Goal: Task Accomplishment & Management: Manage account settings

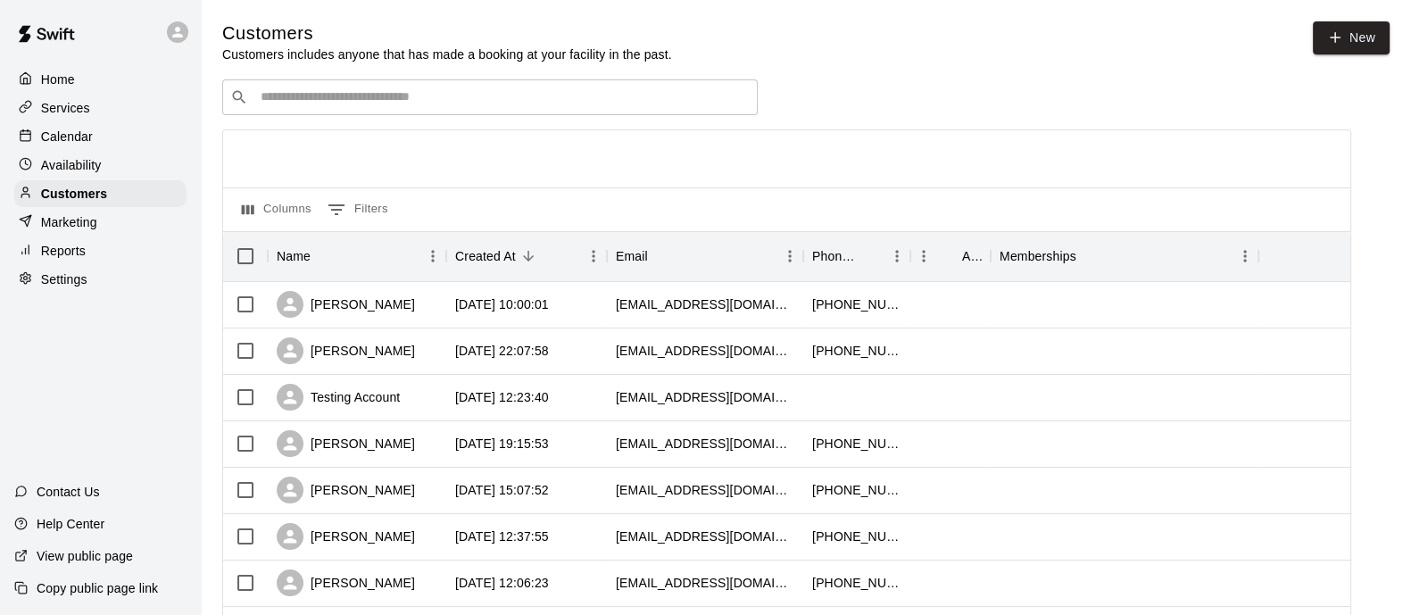
click at [77, 116] on p "Services" at bounding box center [65, 108] width 49 height 18
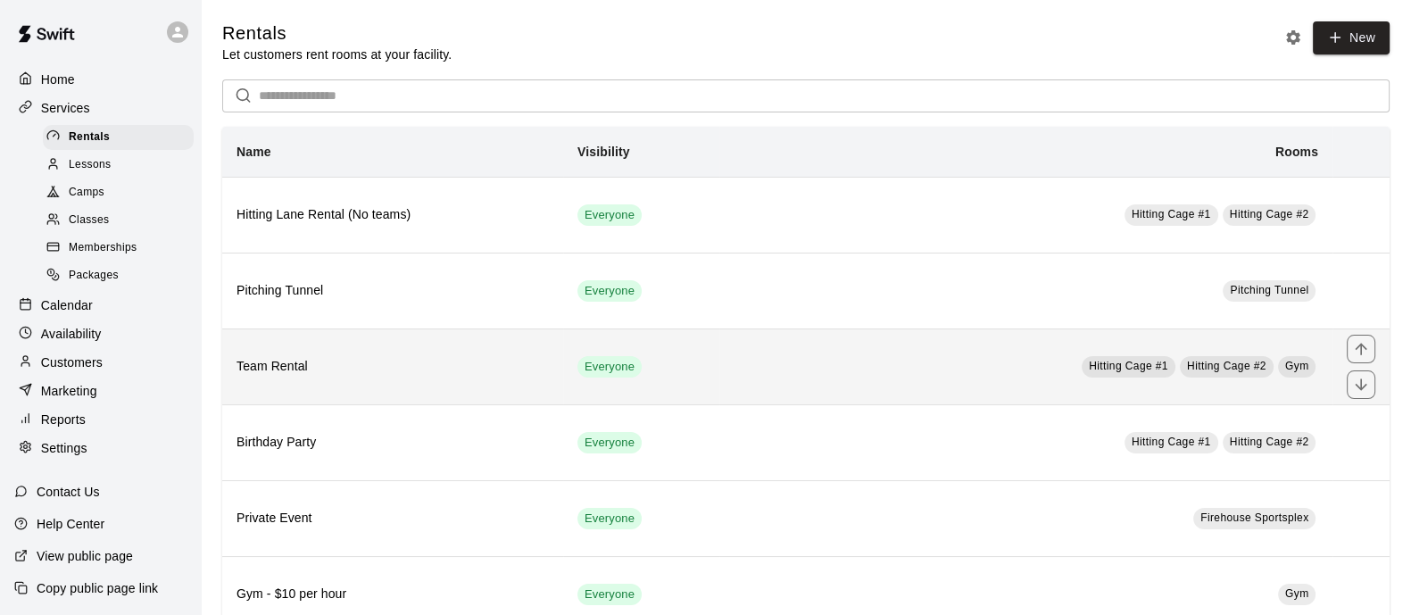
click at [328, 375] on h6 "Team Rental" at bounding box center [393, 367] width 312 height 20
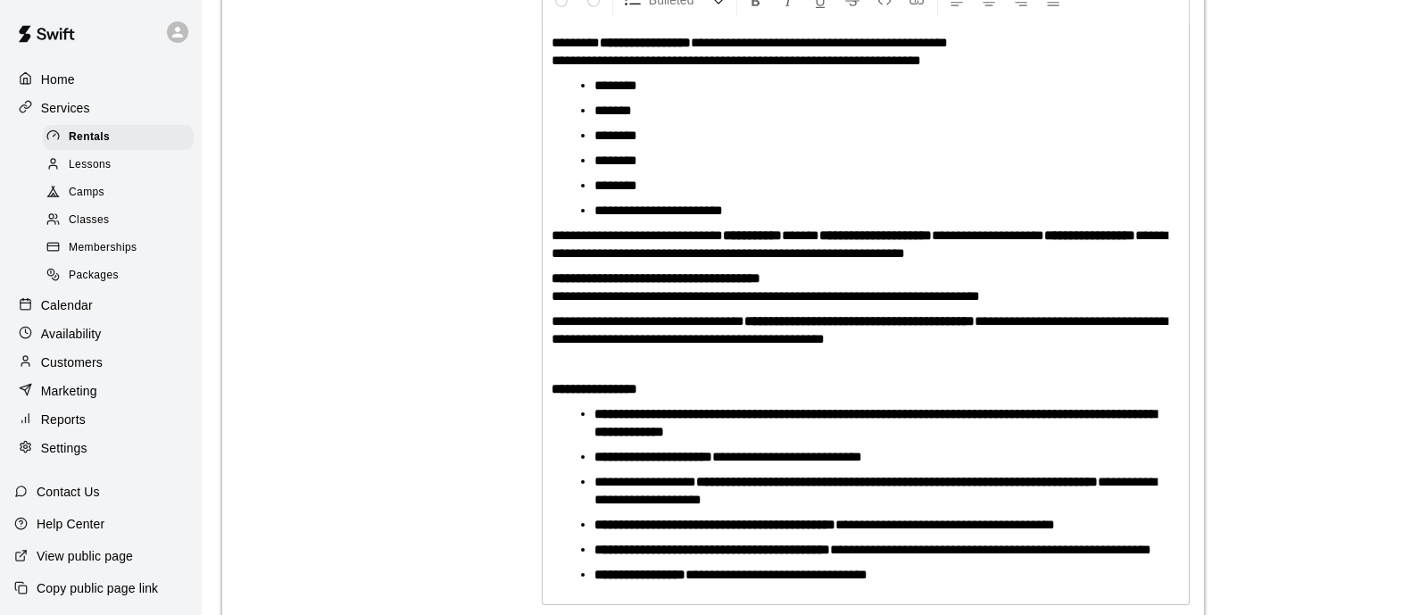
scroll to position [502, 0]
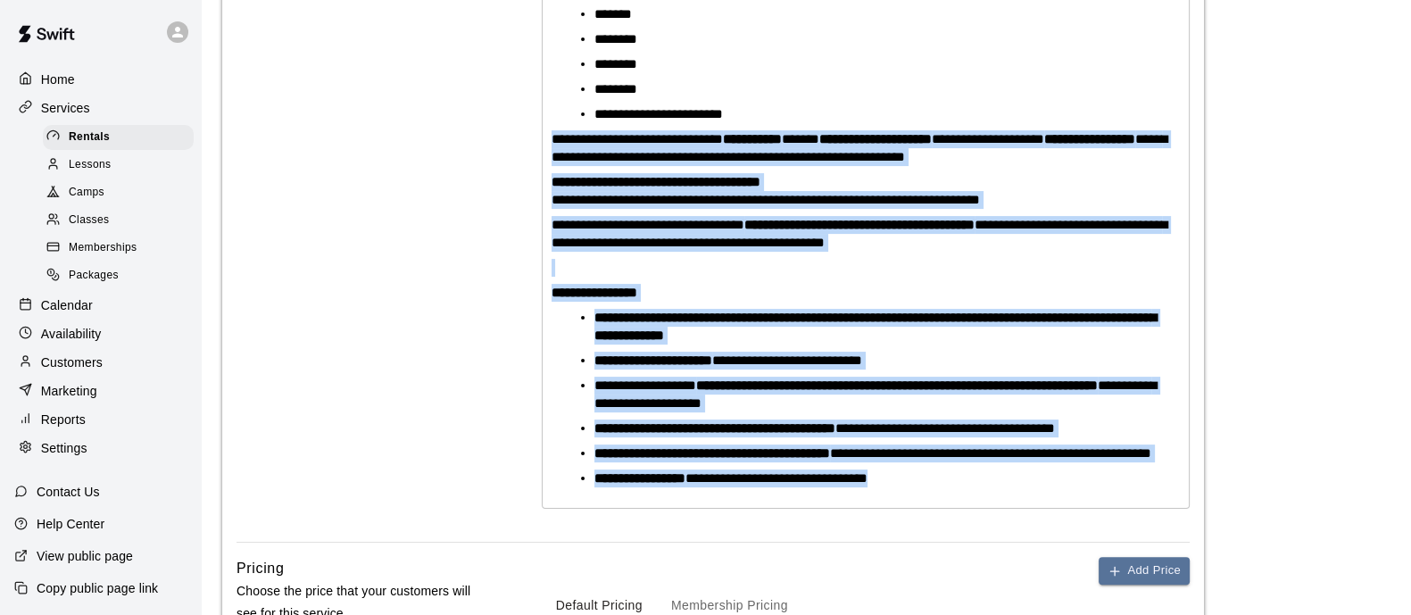
drag, startPoint x: 544, startPoint y: 142, endPoint x: 901, endPoint y: 476, distance: 488.1
click at [913, 495] on div "**********" at bounding box center [866, 216] width 646 height 584
copy div "**********"
click at [975, 224] on strong "**********" at bounding box center [859, 224] width 230 height 13
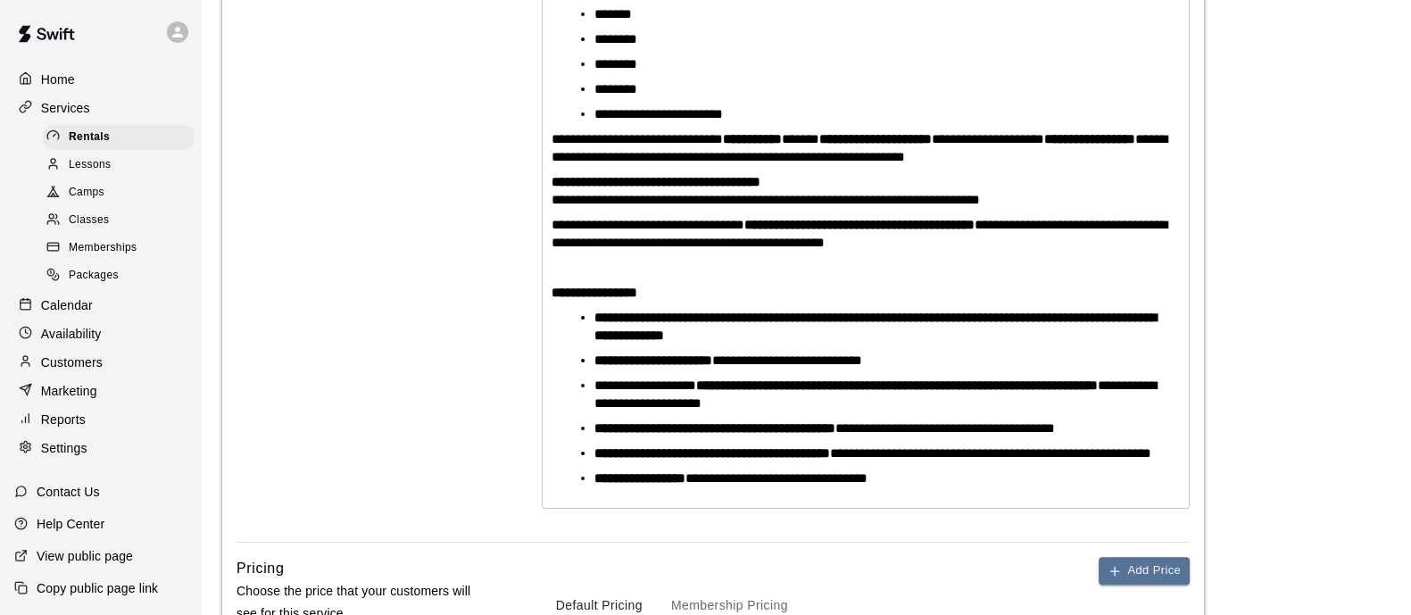
click at [79, 174] on span "Lessons" at bounding box center [90, 165] width 43 height 18
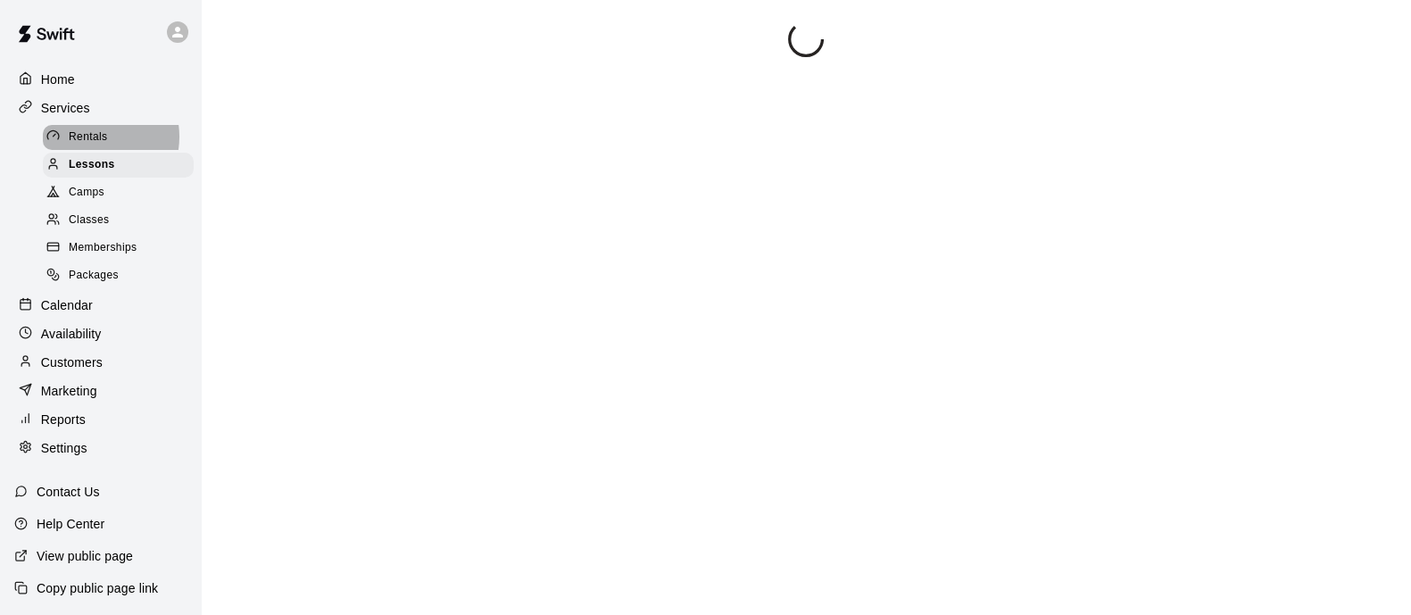
click at [96, 139] on span "Rentals" at bounding box center [88, 138] width 39 height 18
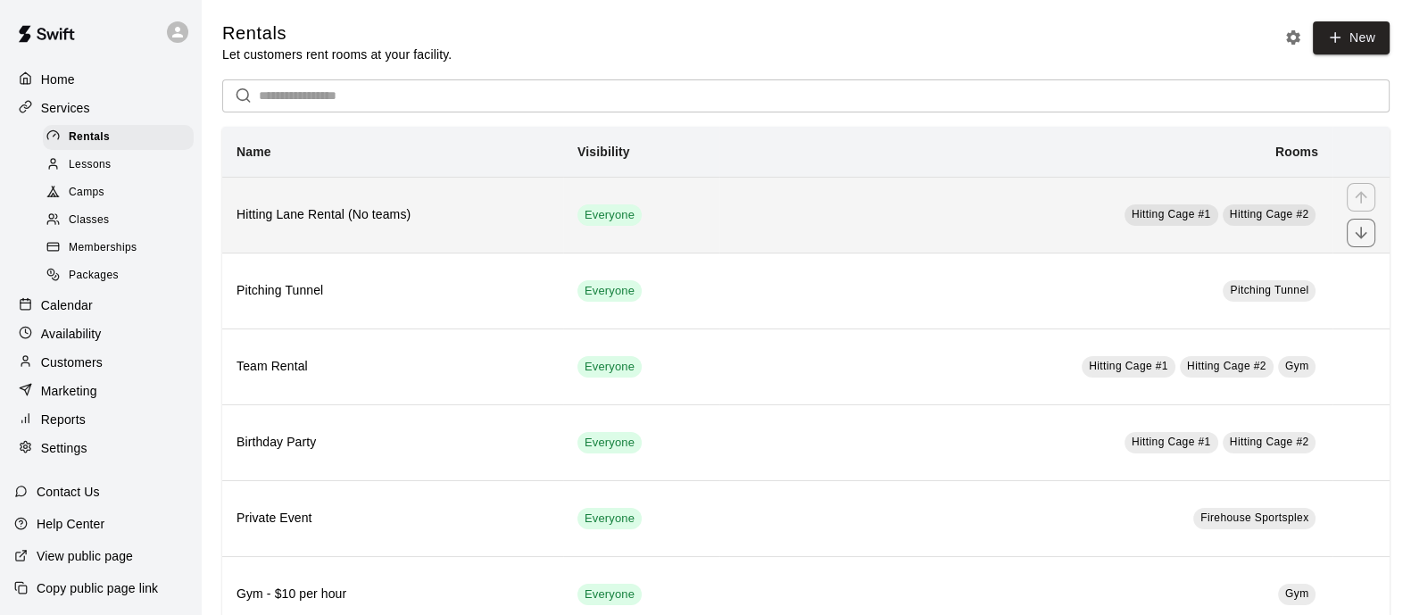
click at [298, 237] on th "Hitting Lane Rental (No teams)" at bounding box center [392, 215] width 341 height 76
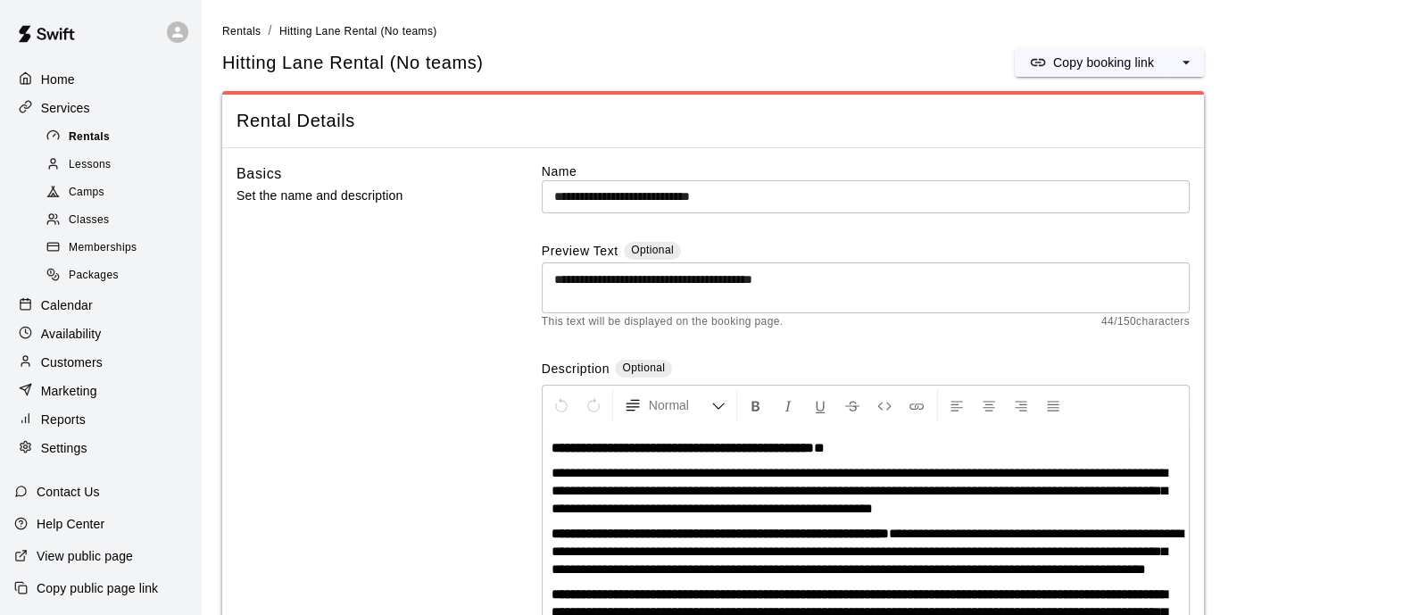
click at [104, 142] on span "Rentals" at bounding box center [89, 138] width 41 height 18
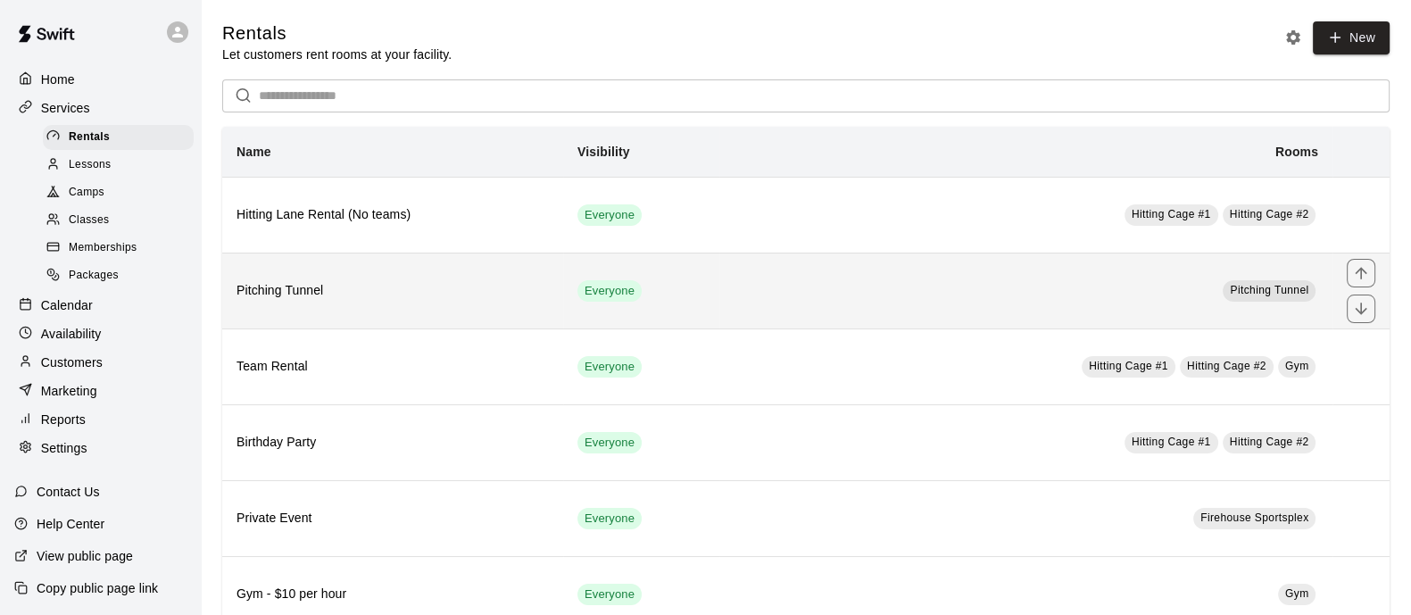
click at [366, 296] on h6 "Pitching Tunnel" at bounding box center [393, 291] width 312 height 20
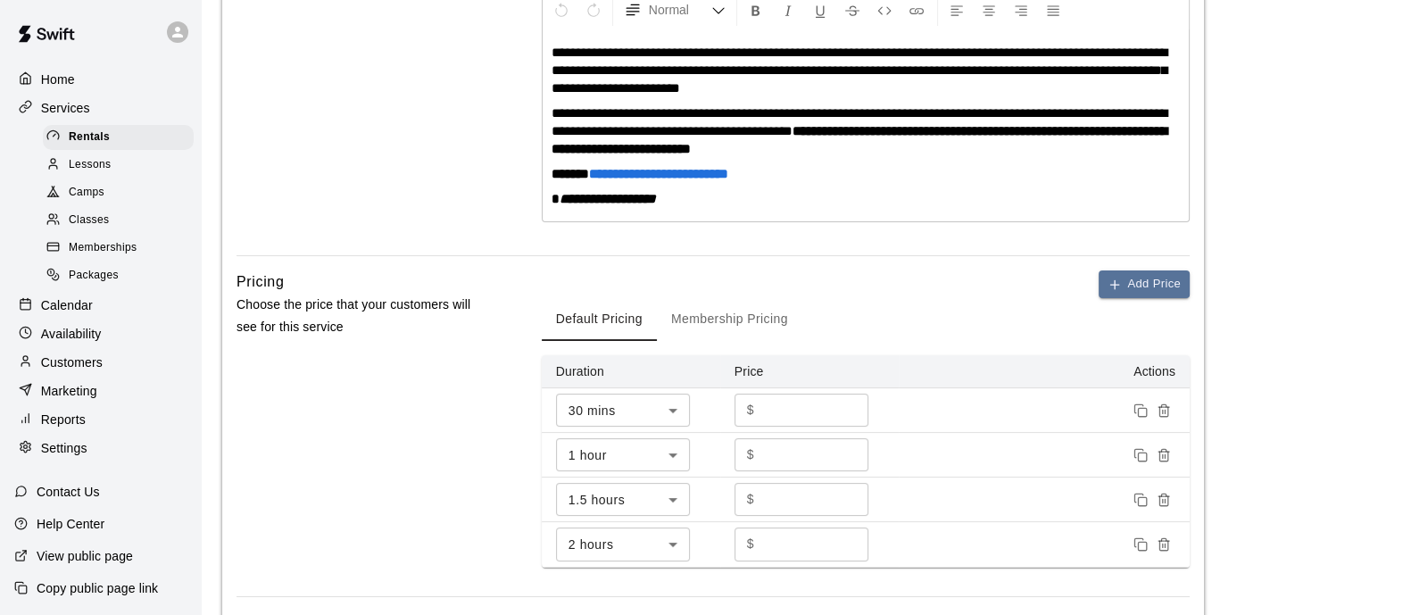
scroll to position [445, 0]
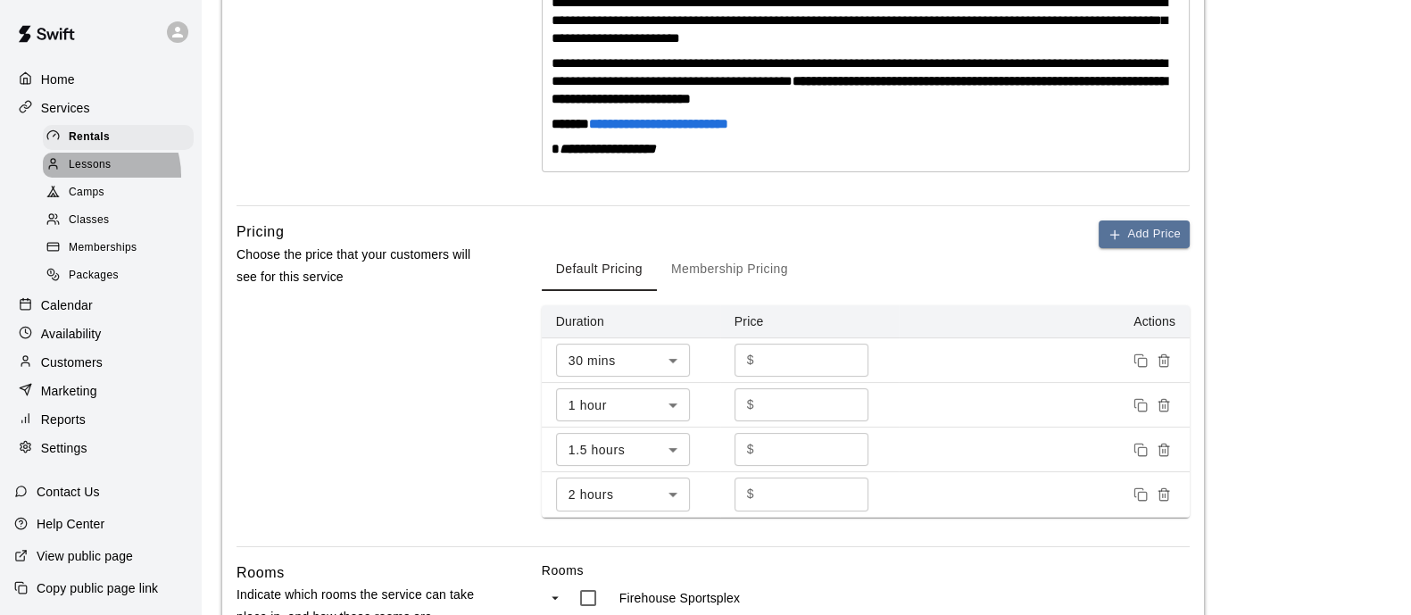
click at [91, 178] on div "Lessons" at bounding box center [118, 165] width 151 height 25
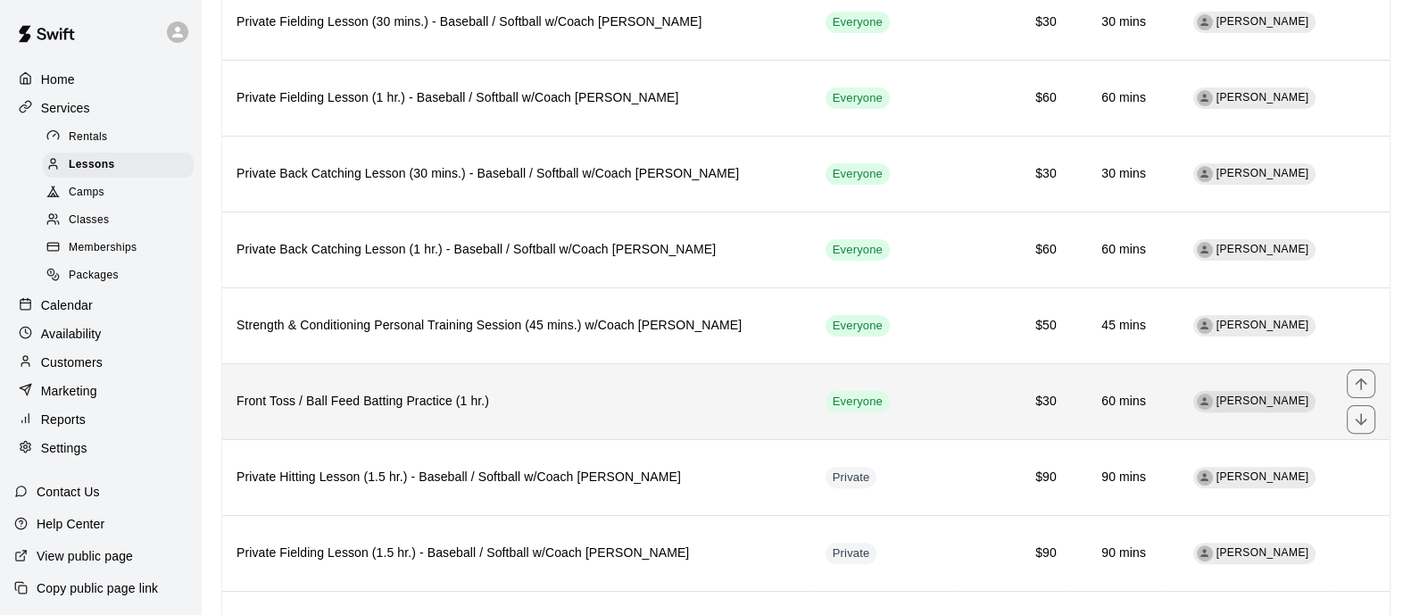
scroll to position [669, 0]
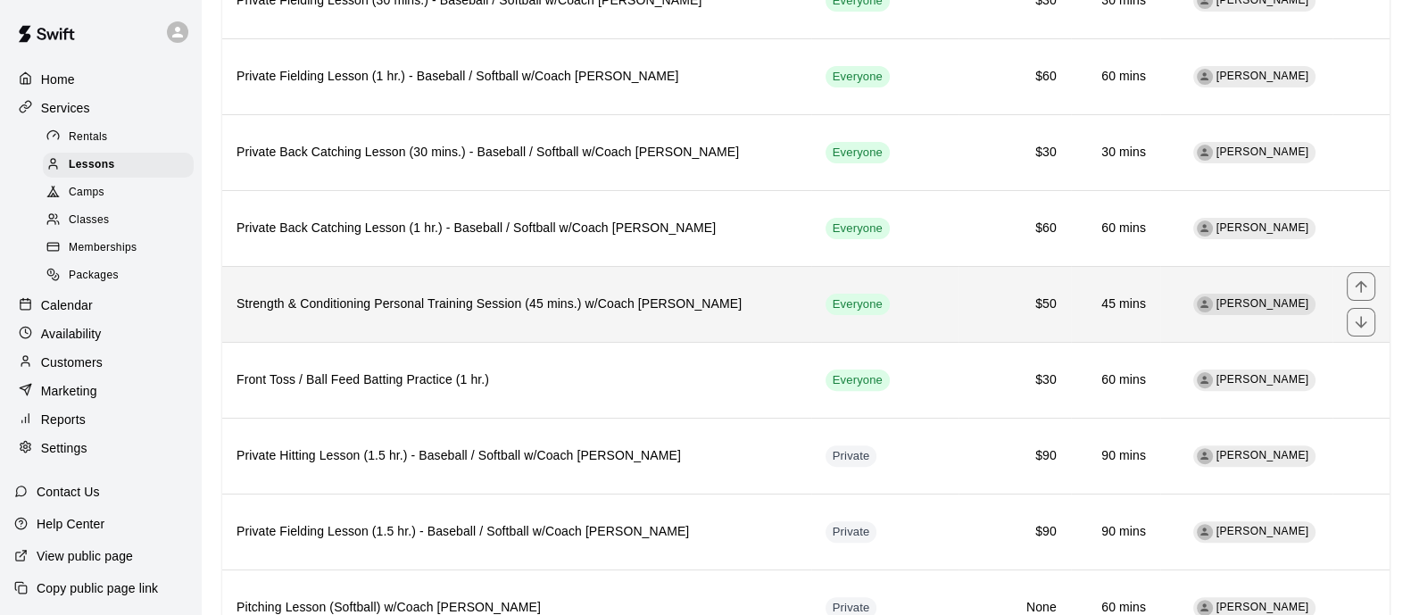
click at [428, 328] on th "Strength & Conditioning Personal Training Session (45 mins.) w/Coach [PERSON_NA…" at bounding box center [516, 304] width 589 height 76
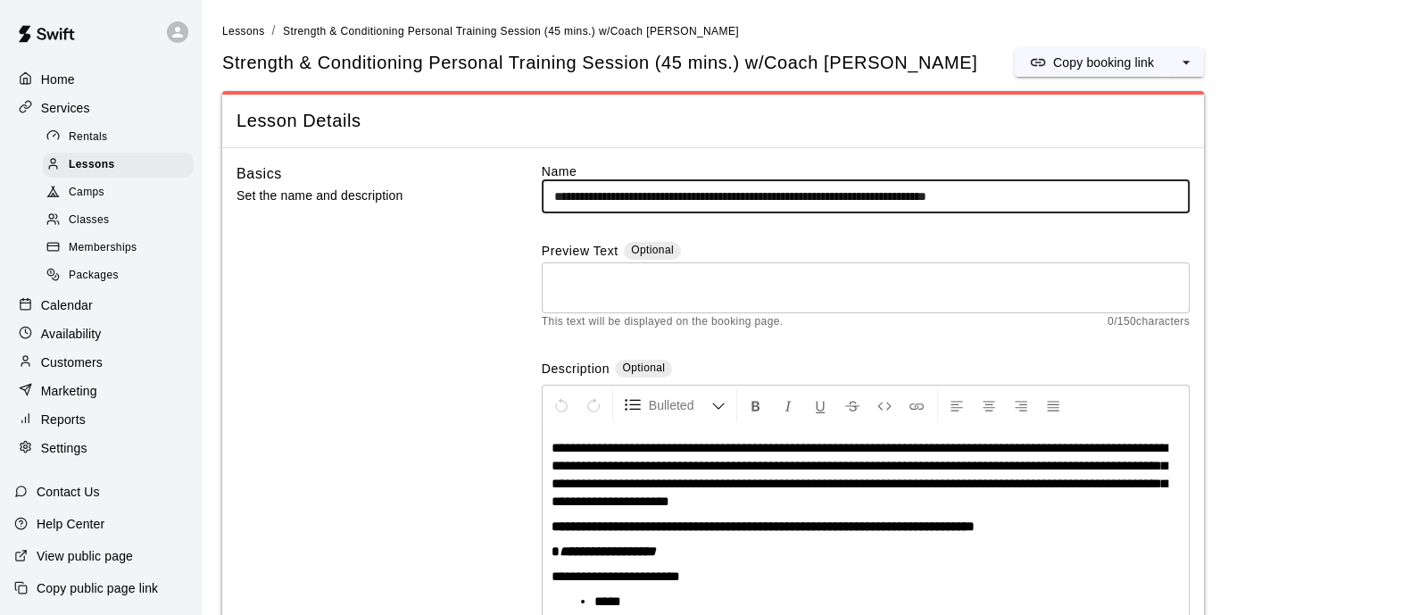
drag, startPoint x: 923, startPoint y: 194, endPoint x: 866, endPoint y: 199, distance: 57.4
click at [866, 199] on input "**********" at bounding box center [866, 196] width 648 height 33
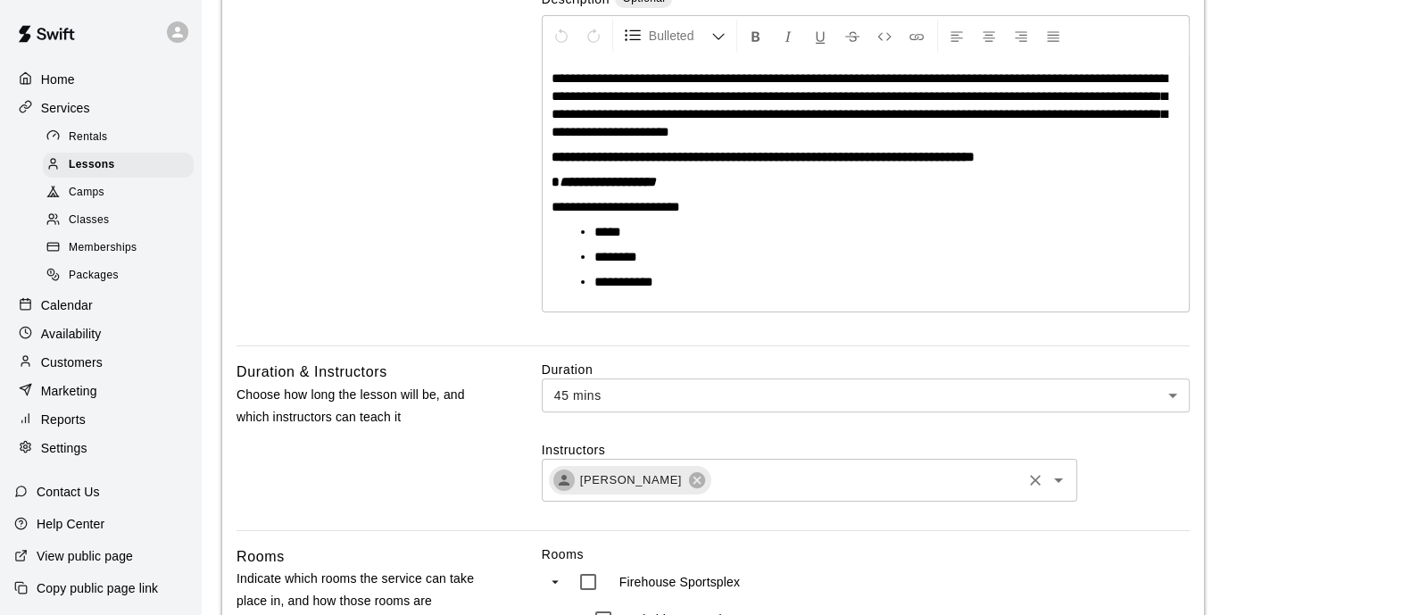
scroll to position [335, 0]
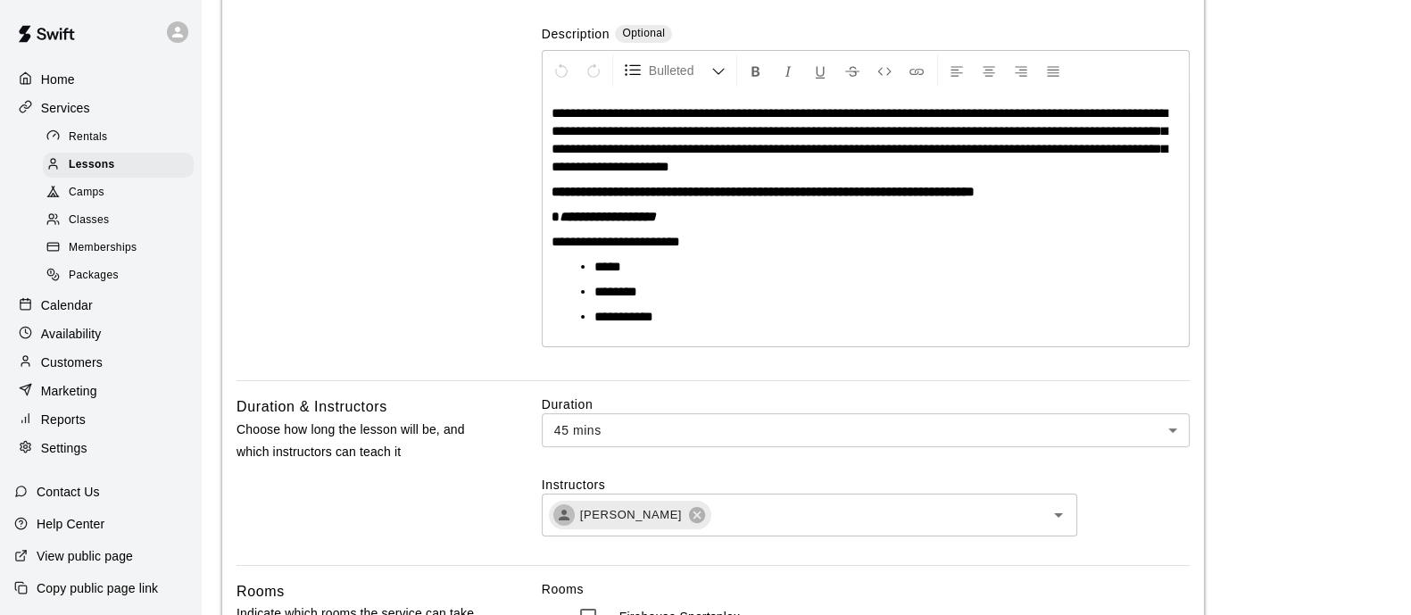
type input "**********"
drag, startPoint x: 846, startPoint y: 112, endPoint x: 782, endPoint y: 117, distance: 64.4
click at [782, 117] on span "**********" at bounding box center [860, 139] width 616 height 67
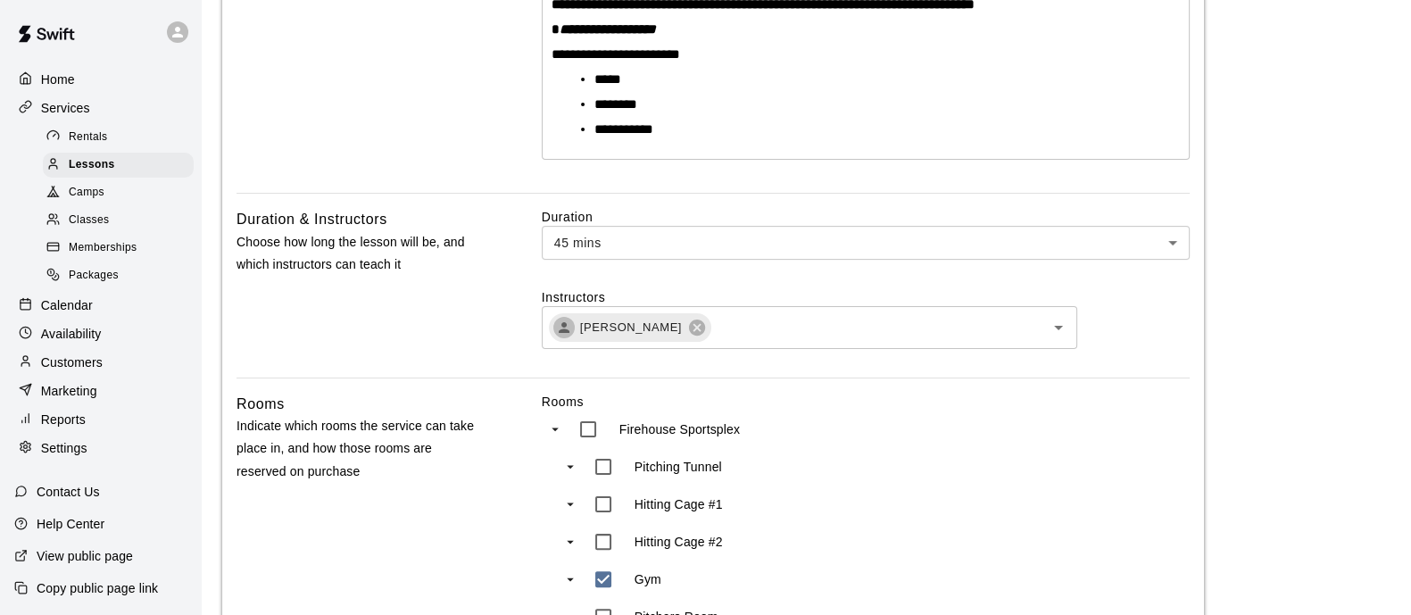
scroll to position [558, 0]
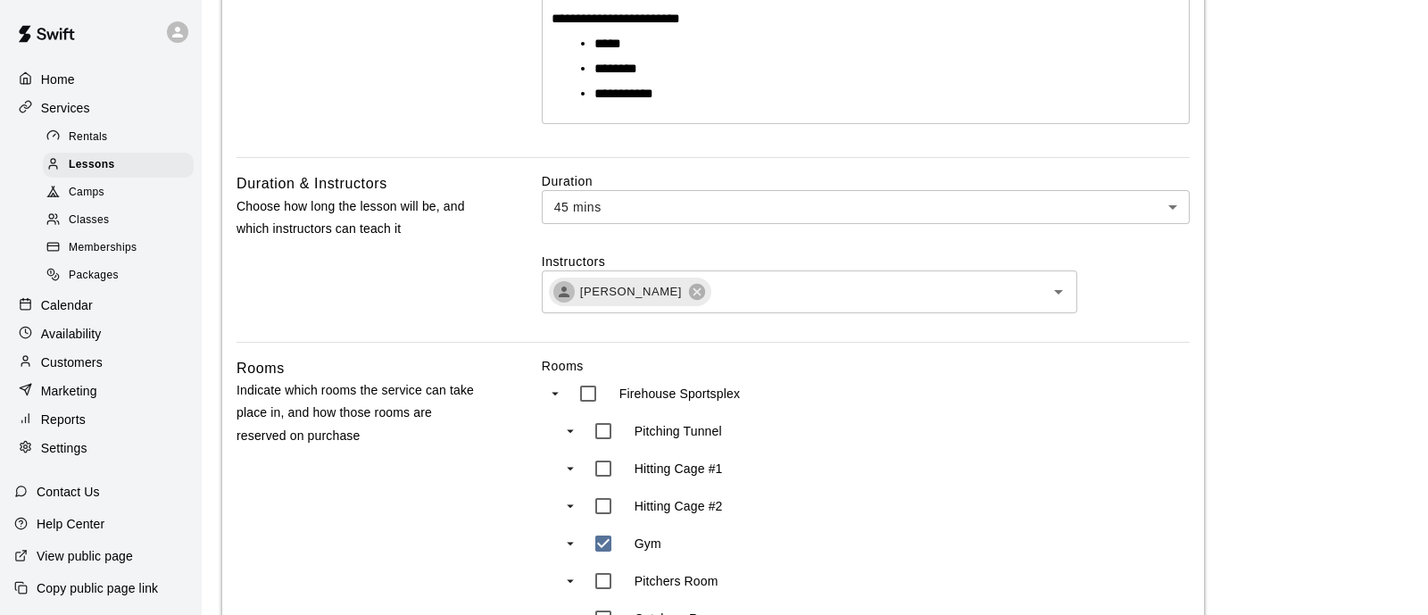
click at [663, 204] on body "**********" at bounding box center [714, 420] width 1428 height 1957
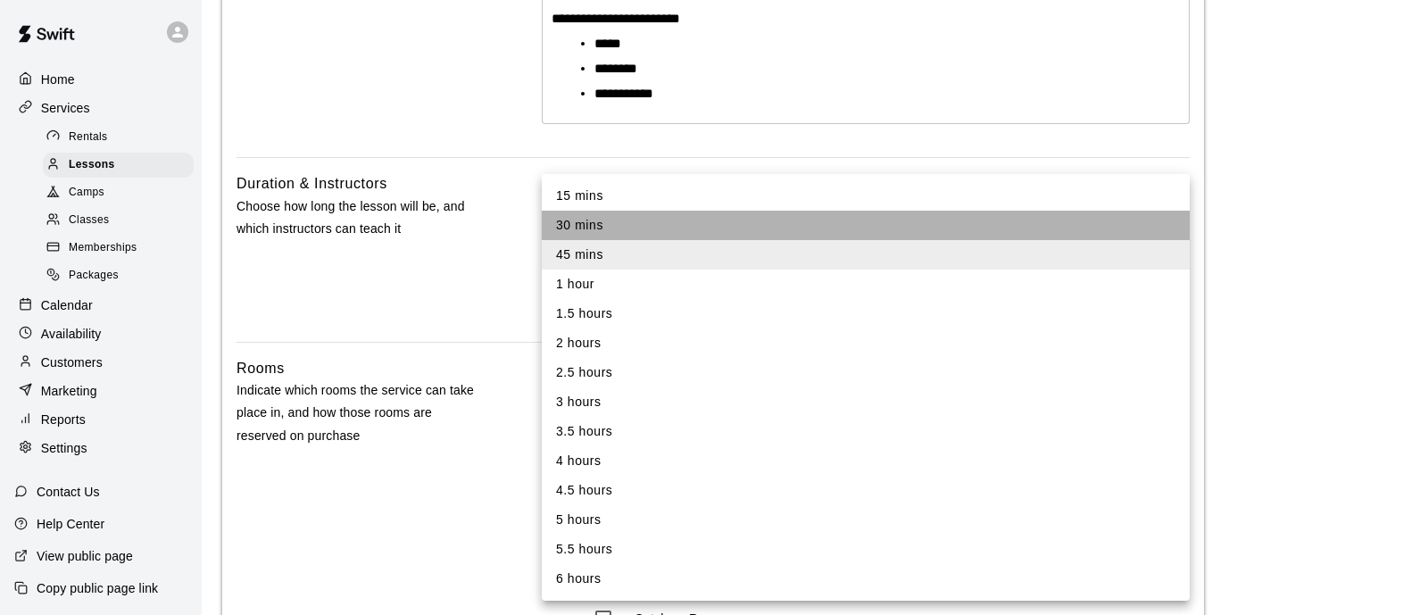
click at [616, 226] on li "30 mins" at bounding box center [866, 225] width 648 height 29
type input "**"
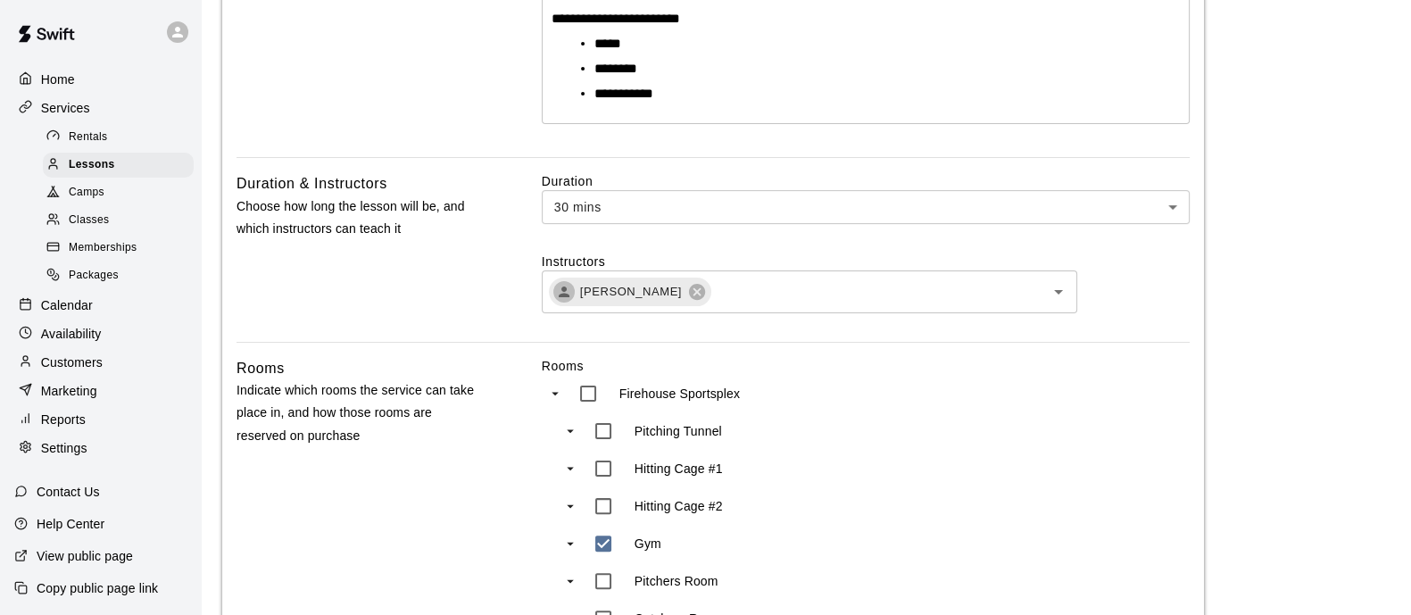
click at [1209, 334] on main "**********" at bounding box center [806, 414] width 1168 height 1900
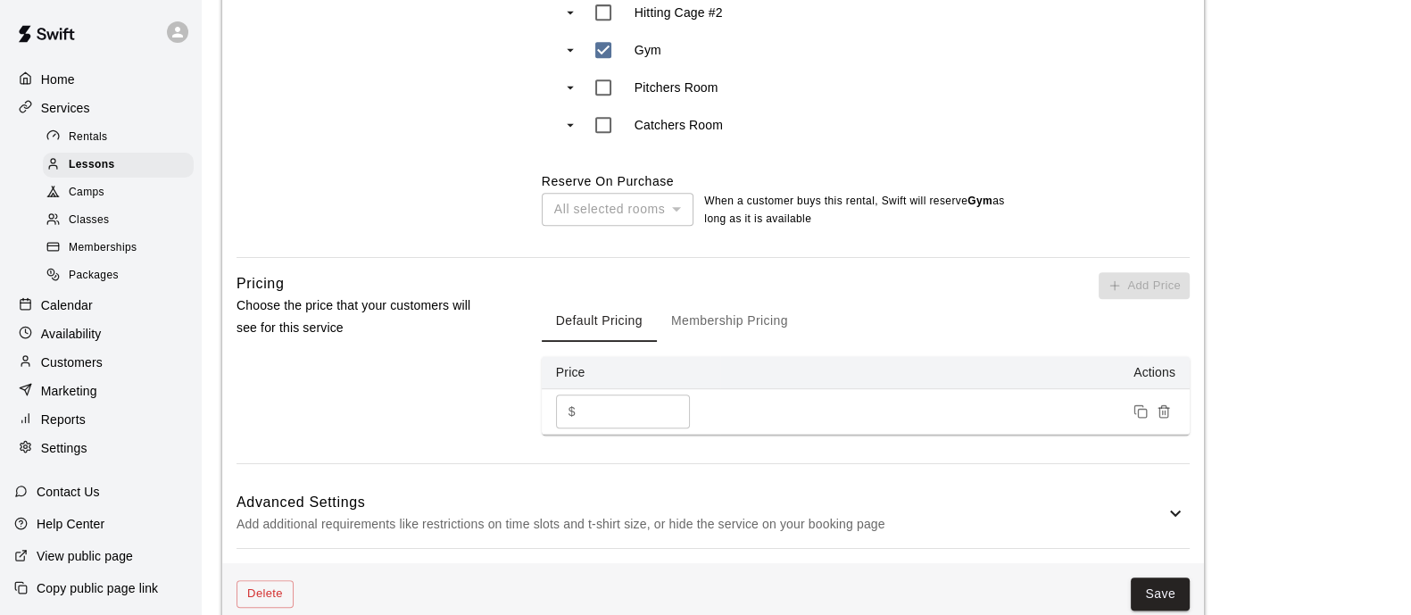
scroll to position [1116, 0]
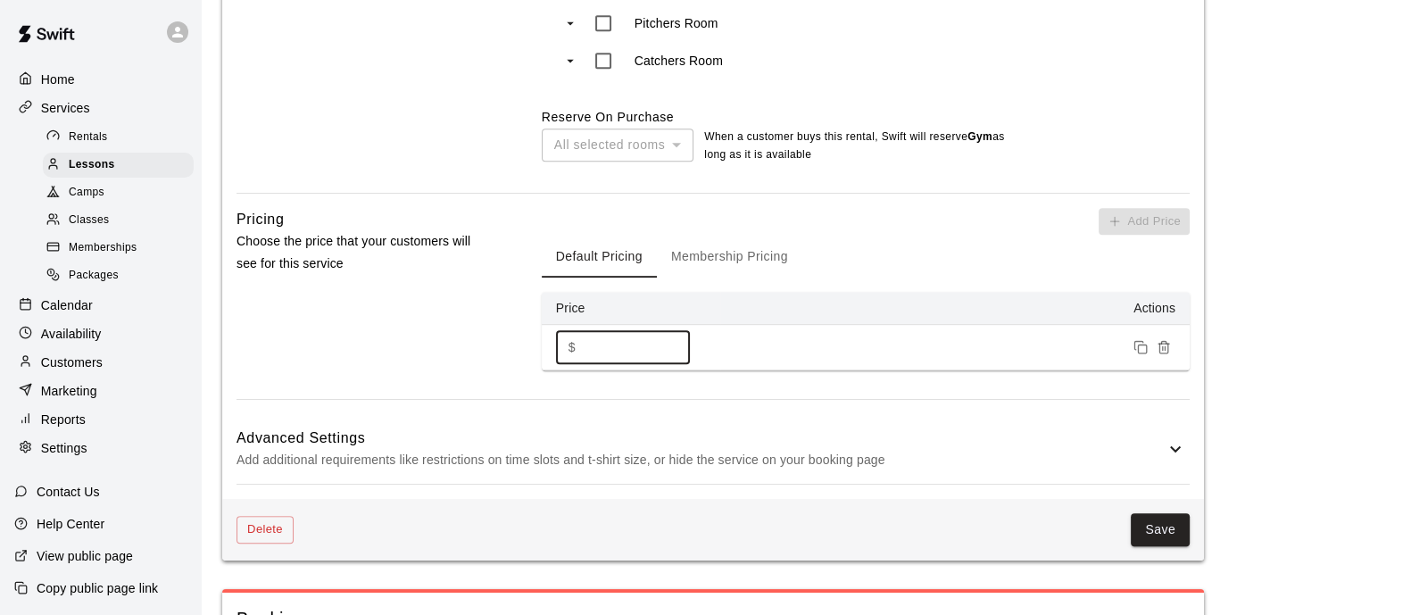
drag, startPoint x: 616, startPoint y: 353, endPoint x: 548, endPoint y: 352, distance: 67.8
click at [548, 352] on td "$ ** ​" at bounding box center [631, 347] width 179 height 45
type input "**"
click at [1146, 351] on rect "Duplicate price" at bounding box center [1142, 349] width 8 height 8
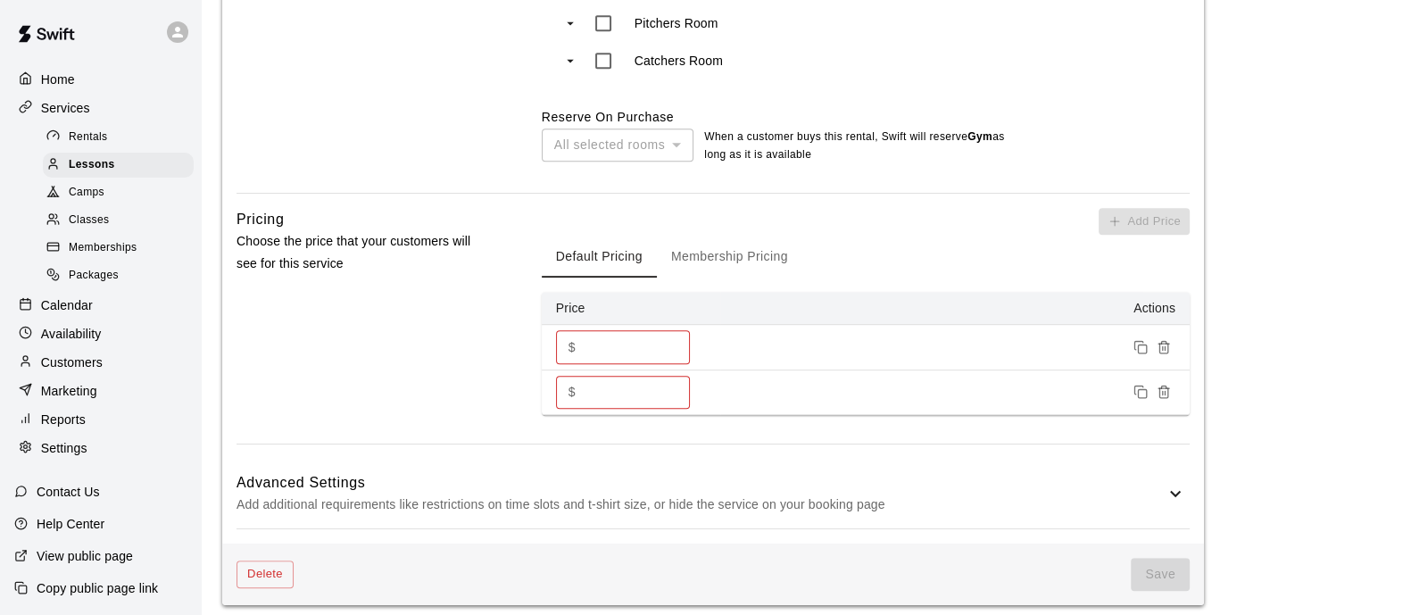
click at [620, 399] on input "**" at bounding box center [636, 392] width 107 height 33
drag, startPoint x: 619, startPoint y: 395, endPoint x: 583, endPoint y: 383, distance: 38.7
click at [583, 383] on input "**" at bounding box center [636, 392] width 107 height 33
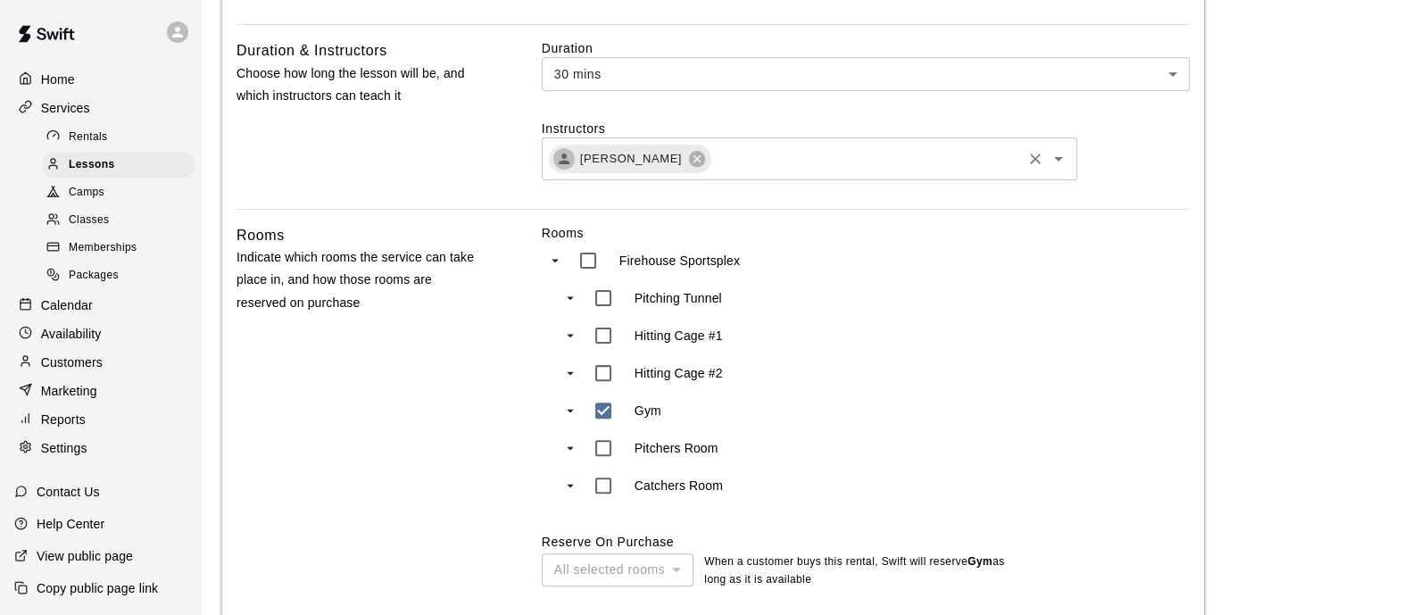
scroll to position [445, 0]
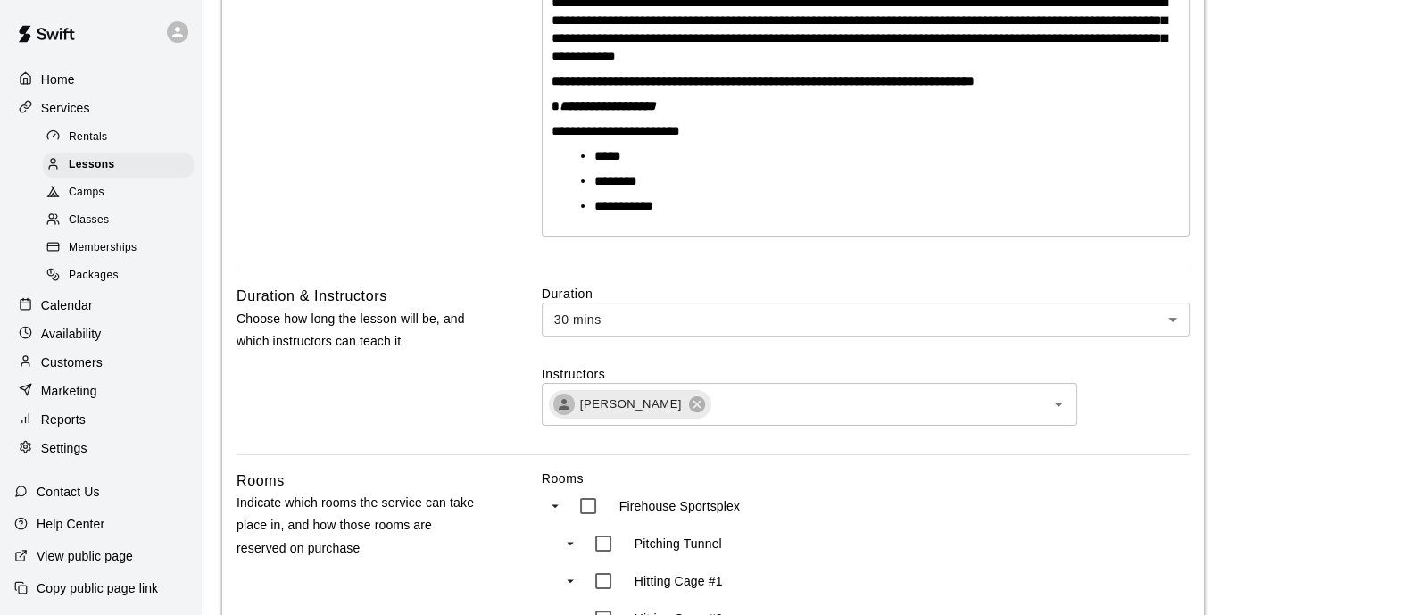
type input "**"
click at [1174, 319] on body "**********" at bounding box center [705, 556] width 1411 height 2002
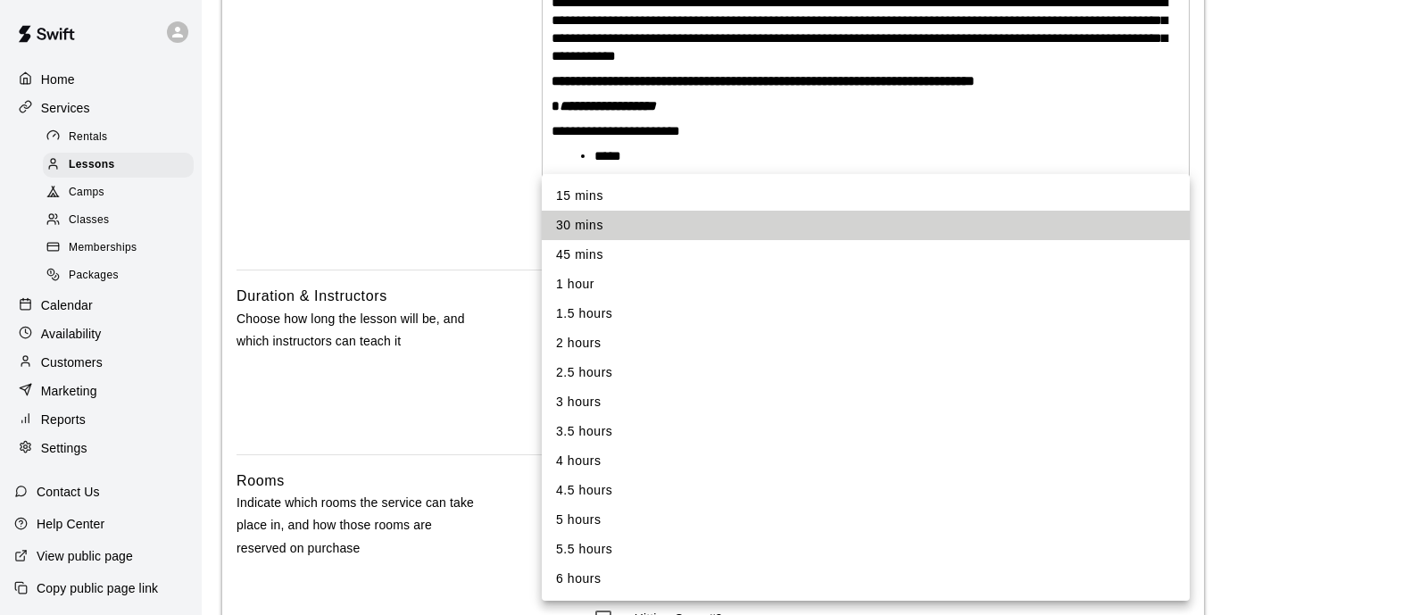
click at [1343, 283] on div at bounding box center [714, 307] width 1428 height 615
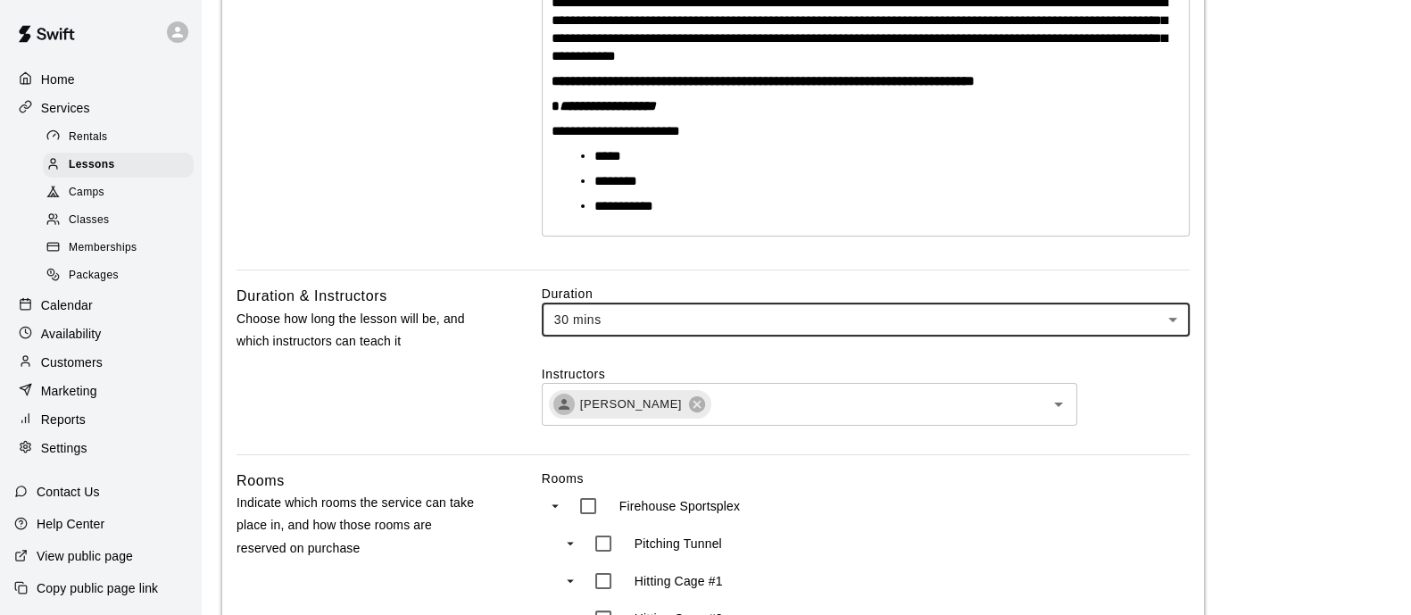
click at [1201, 399] on div "**********" at bounding box center [713, 459] width 982 height 1512
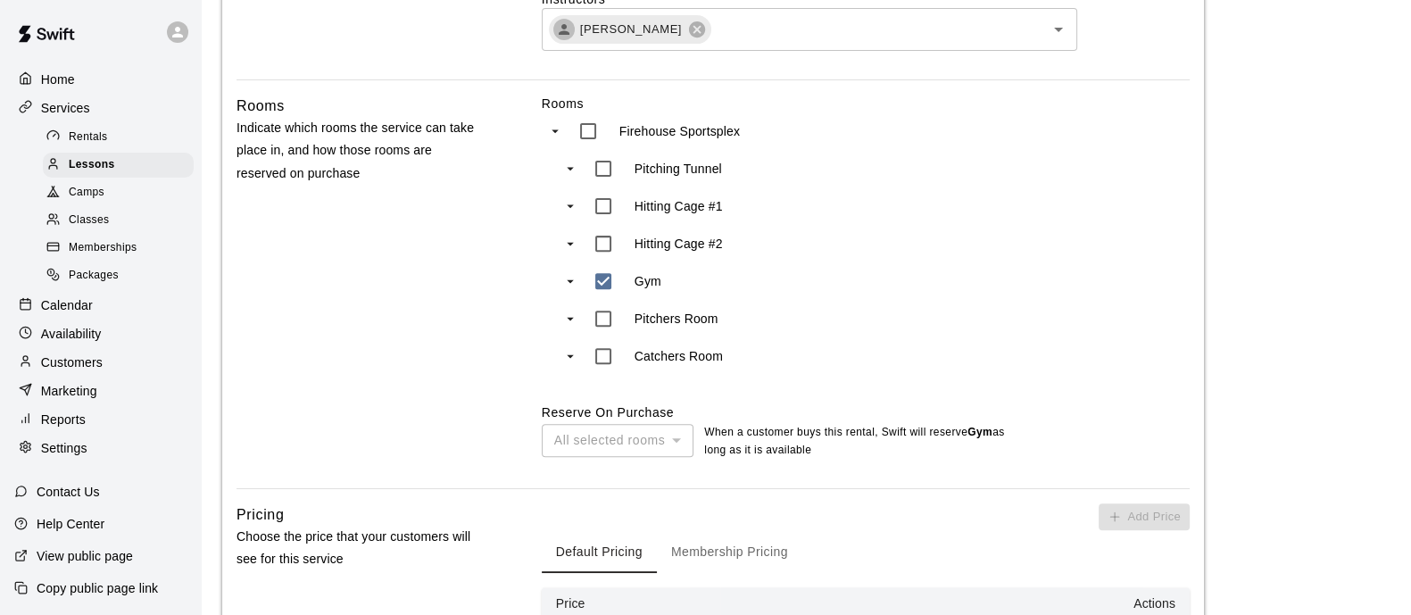
scroll to position [1004, 0]
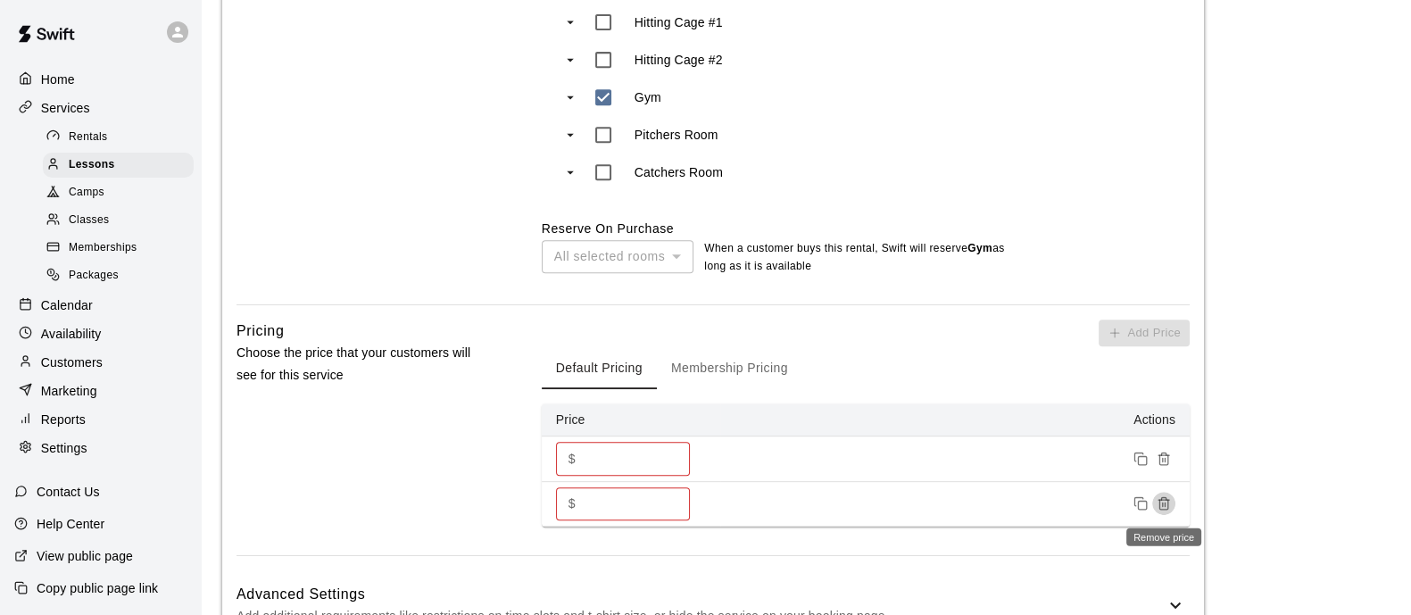
click at [1165, 502] on icon "Remove price" at bounding box center [1164, 503] width 14 height 14
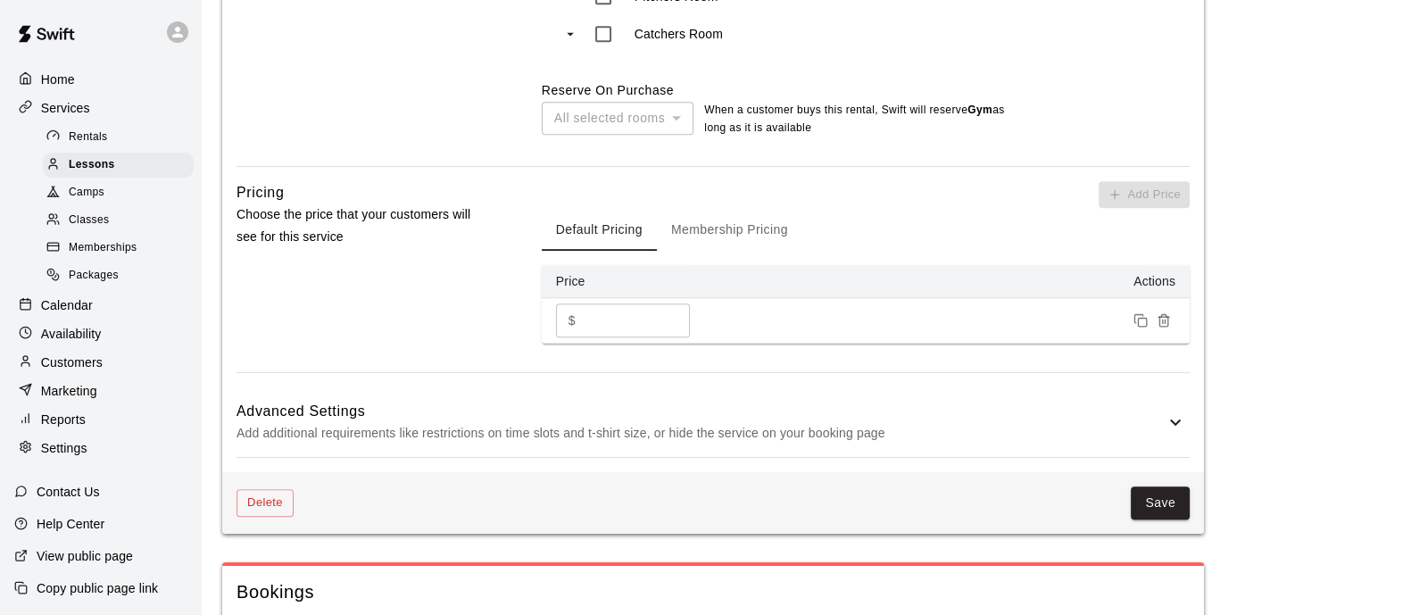
scroll to position [1227, 0]
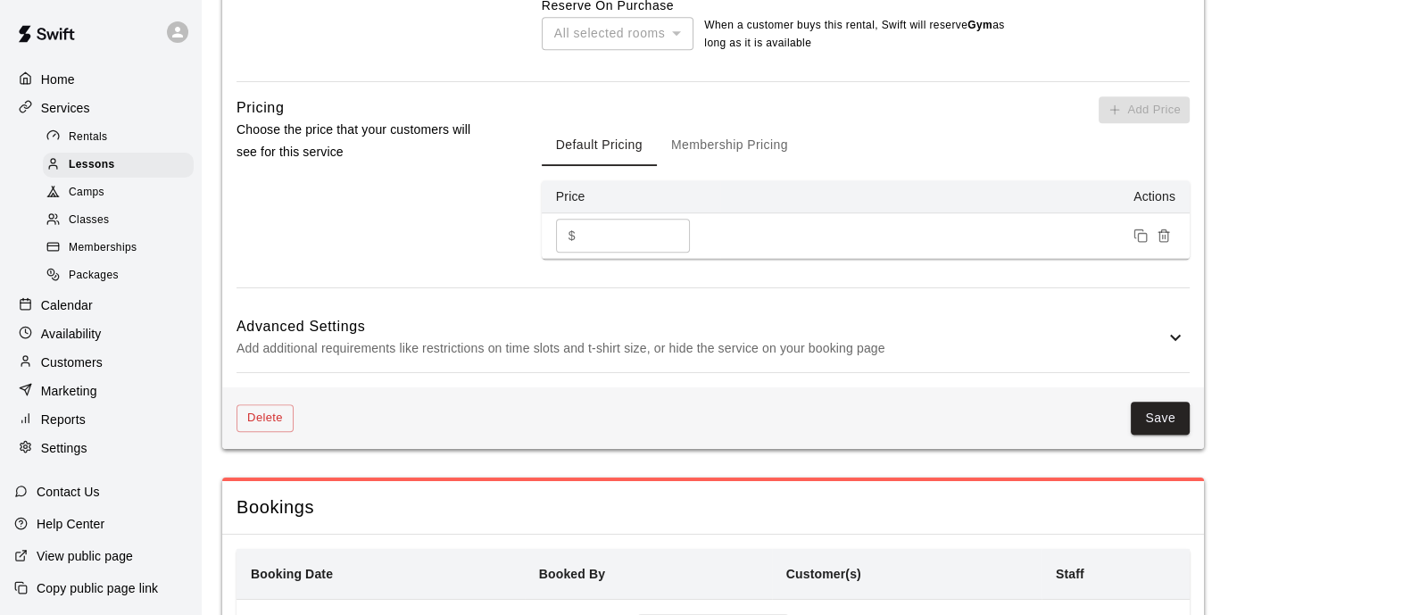
click at [985, 331] on h6 "Advanced Settings" at bounding box center [701, 326] width 928 height 23
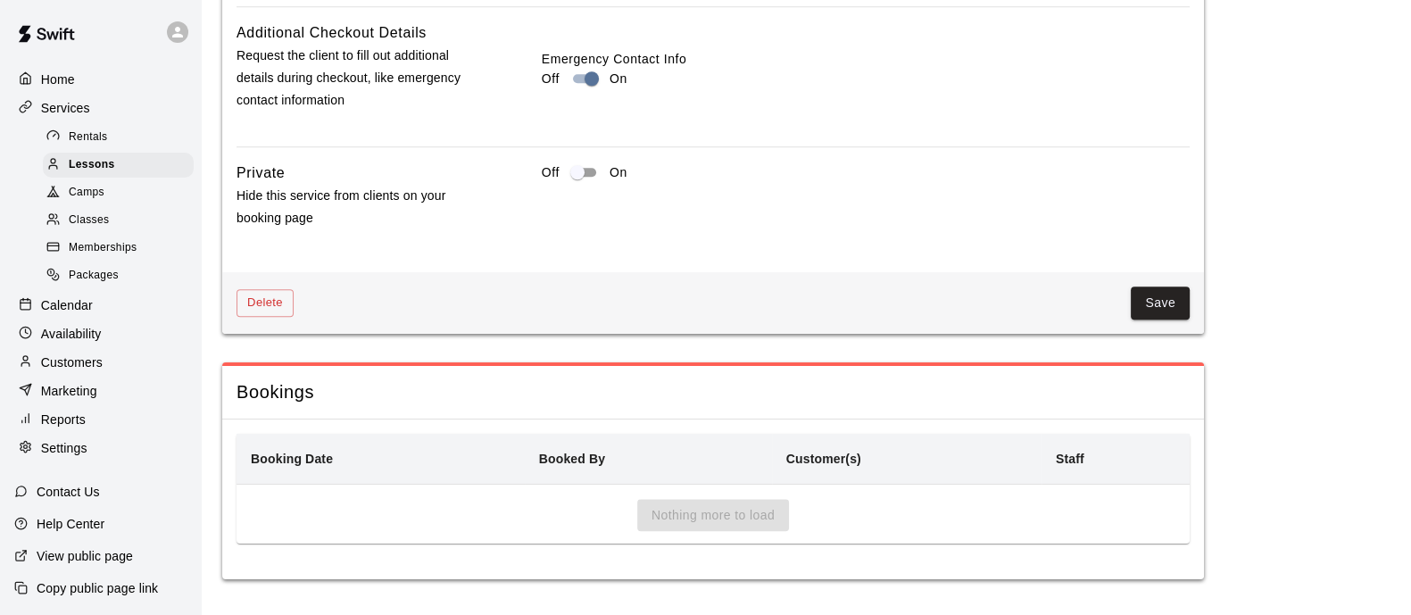
scroll to position [2125, 0]
click at [1163, 312] on button "Save" at bounding box center [1160, 303] width 59 height 33
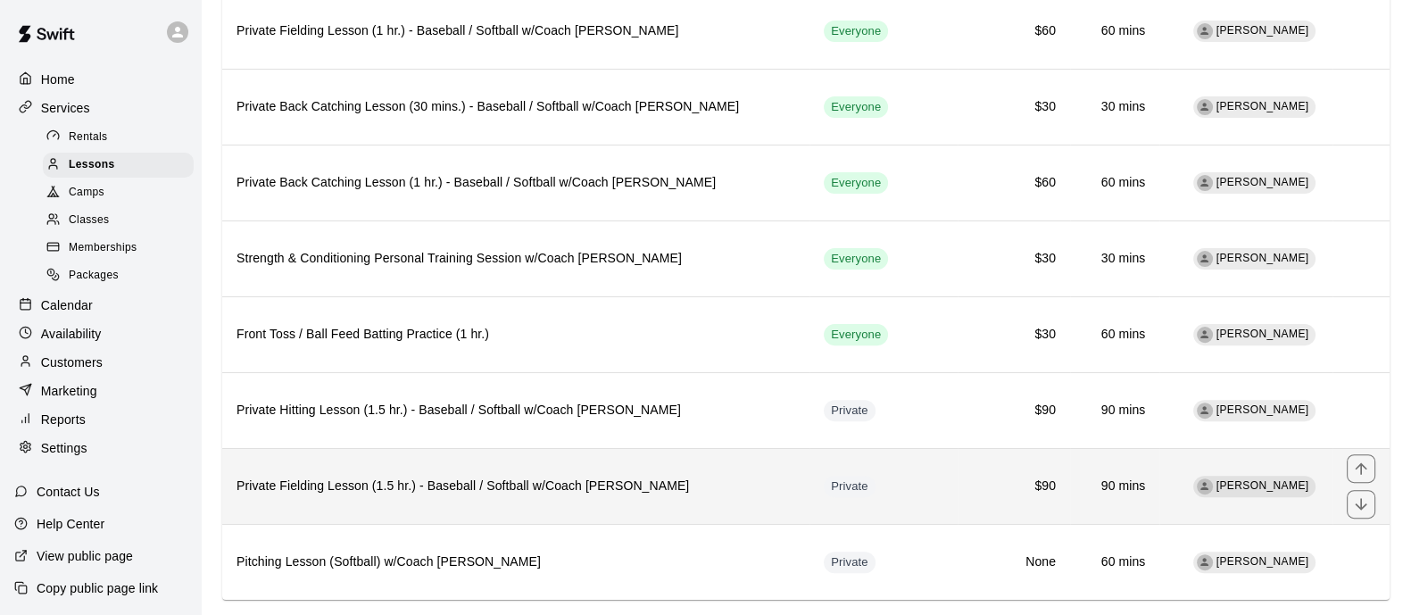
scroll to position [740, 0]
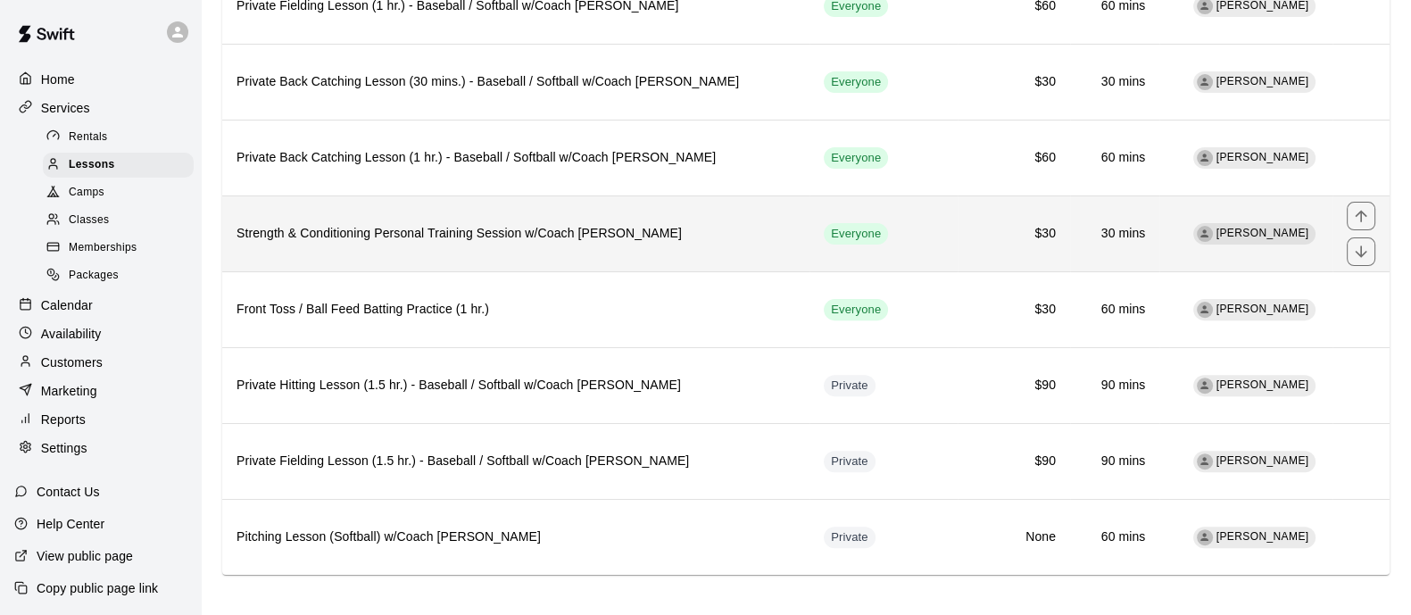
click at [613, 224] on h6 "Strength & Conditioning Personal Training Session w/Coach [PERSON_NAME]" at bounding box center [516, 234] width 559 height 20
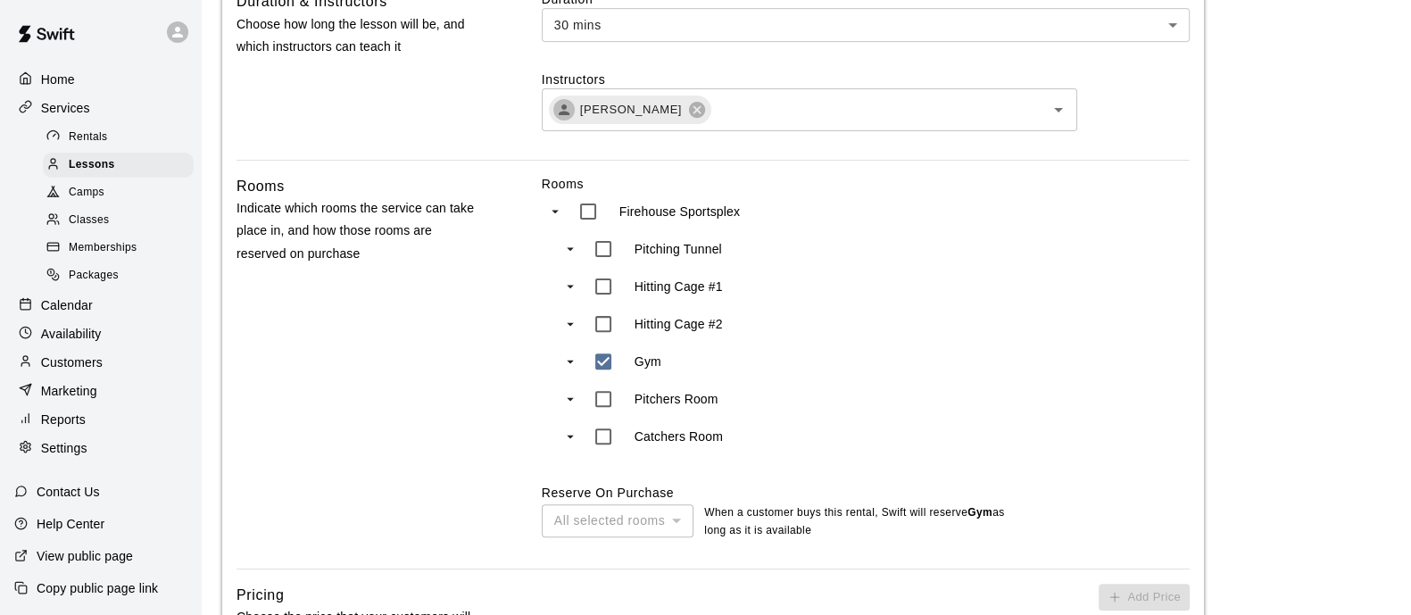
scroll to position [44, 0]
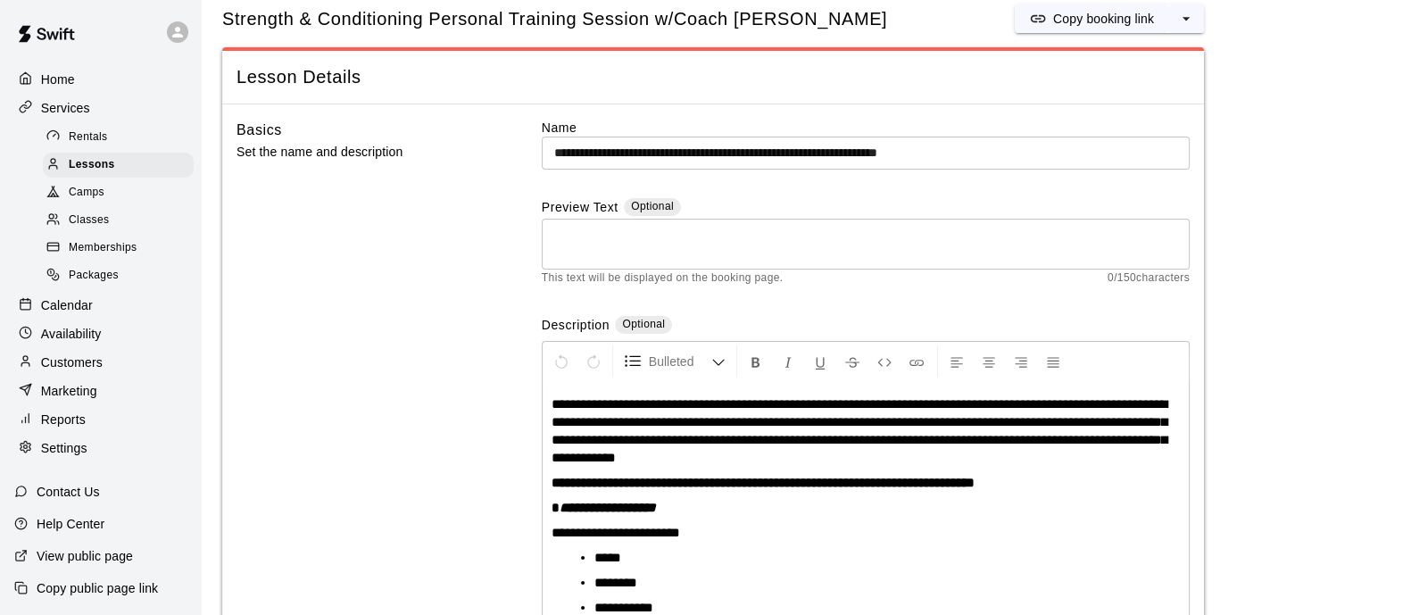
click at [554, 158] on input "**********" at bounding box center [866, 153] width 648 height 33
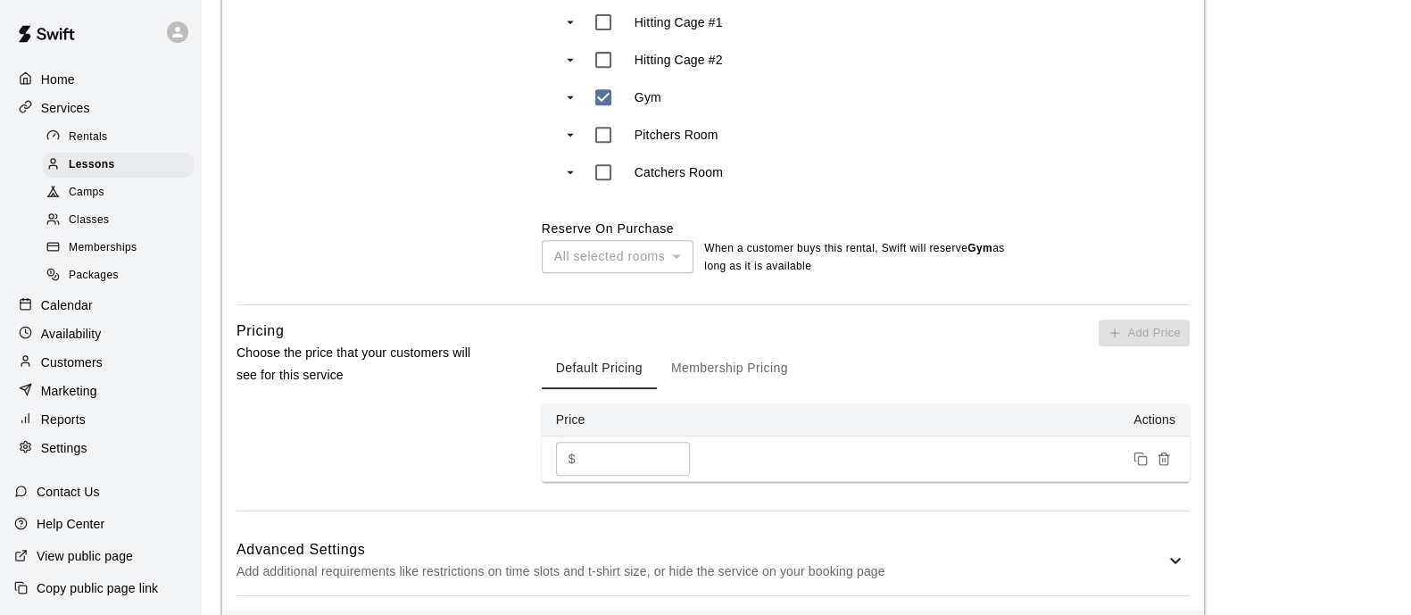
scroll to position [1341, 0]
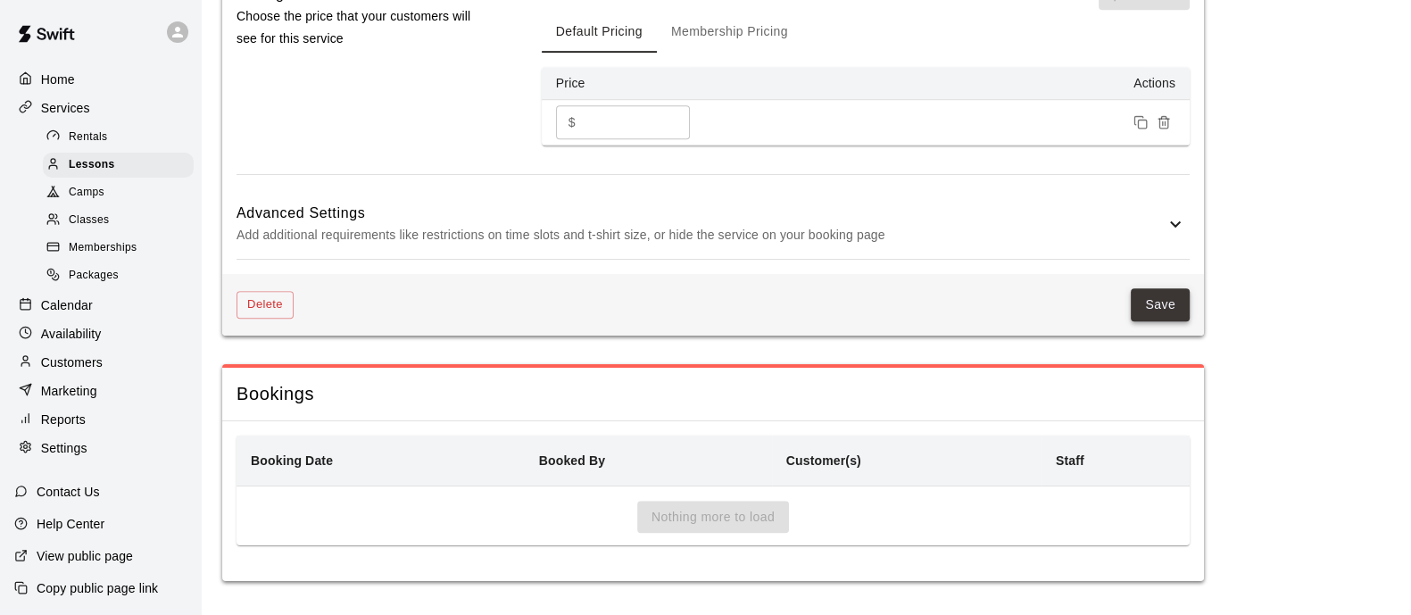
type input "**********"
click at [1161, 316] on button "Save" at bounding box center [1160, 304] width 59 height 33
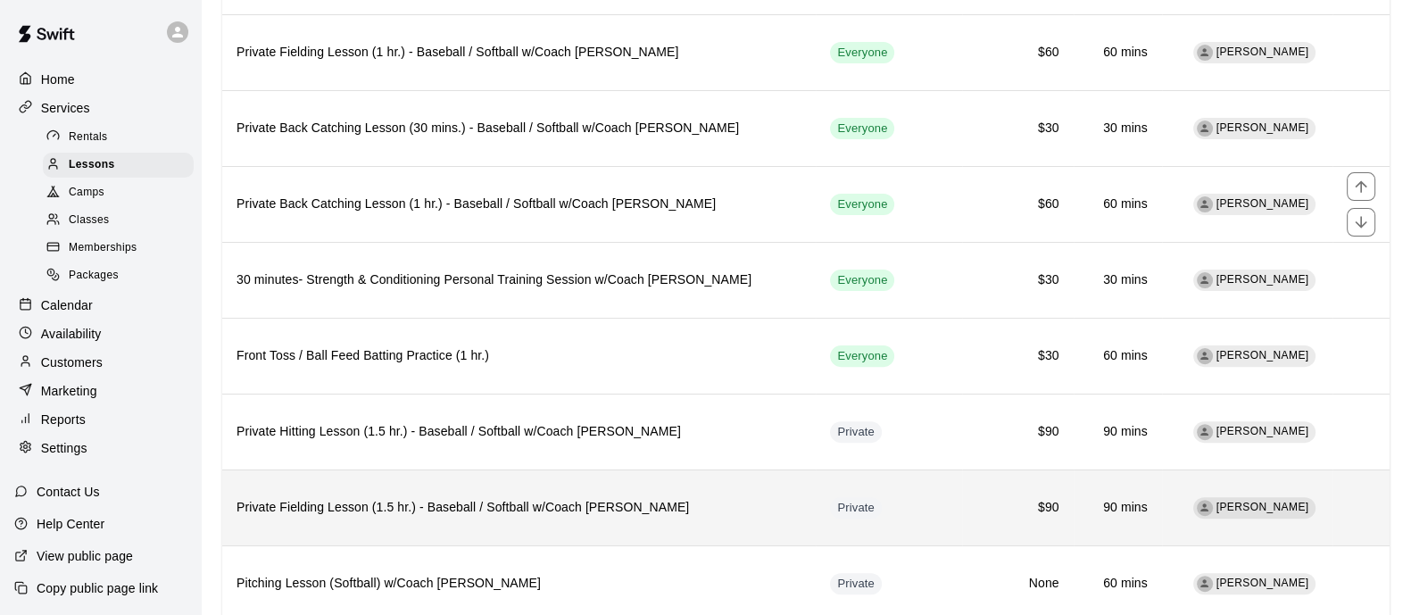
scroll to position [740, 0]
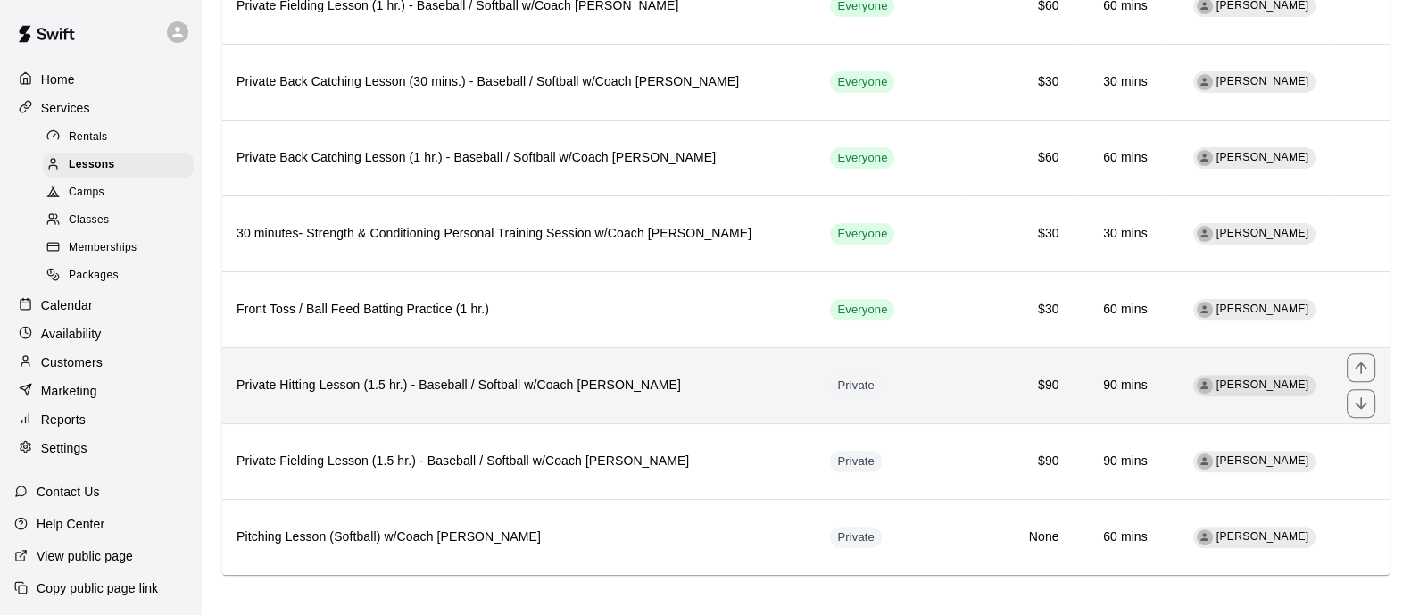
click at [537, 388] on th "Private Hitting Lesson (1.5 hr.) - Baseball / Softball w/Coach [PERSON_NAME]" at bounding box center [519, 385] width 594 height 76
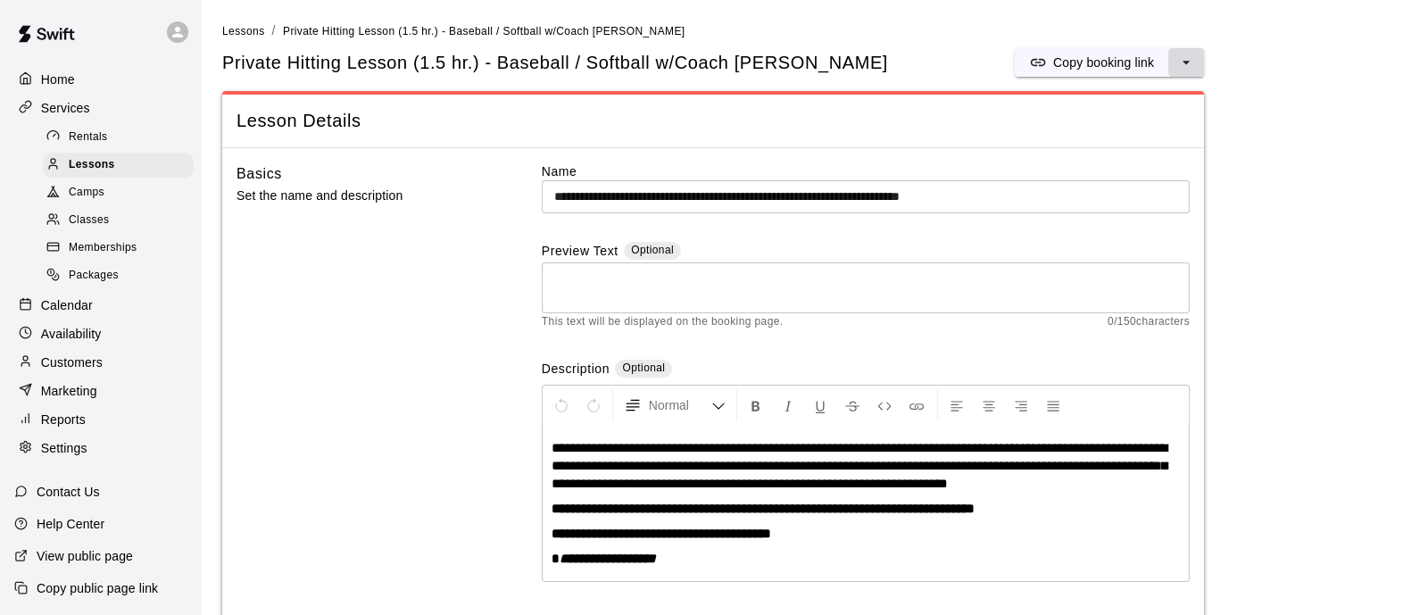
click at [1195, 64] on button "select merge strategy" at bounding box center [1186, 62] width 36 height 29
click at [1107, 125] on h6 "Duplicate lesson" at bounding box center [1118, 130] width 93 height 20
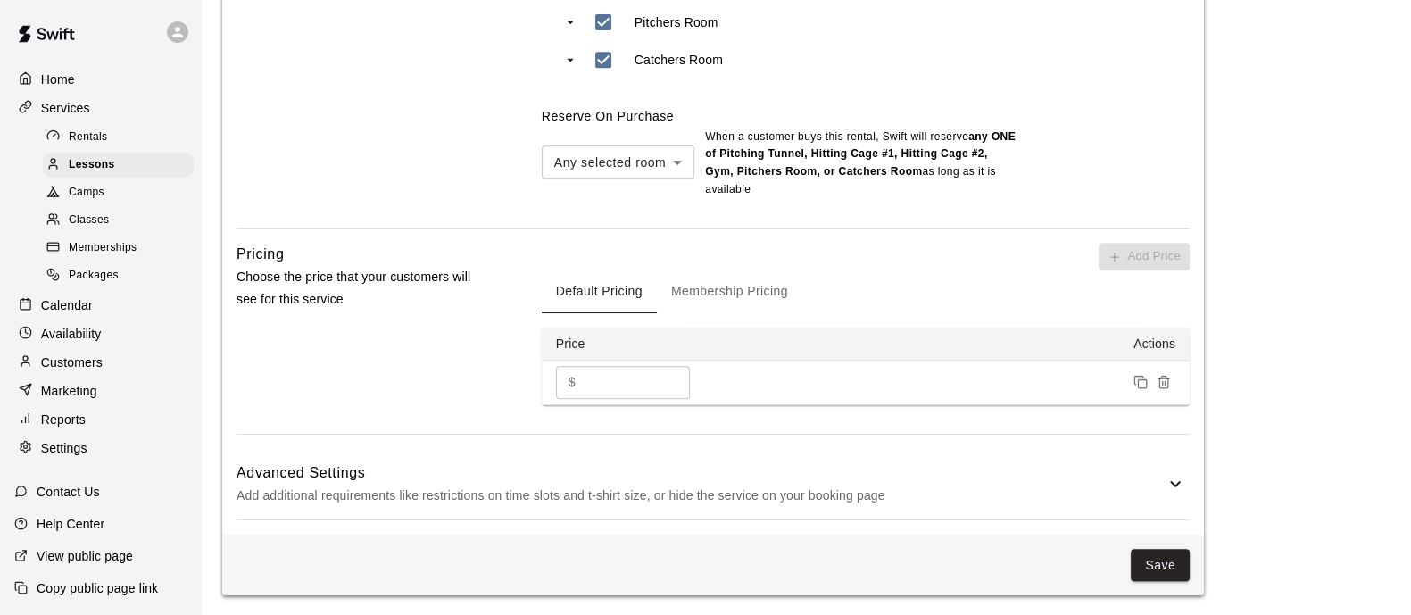
scroll to position [1013, 0]
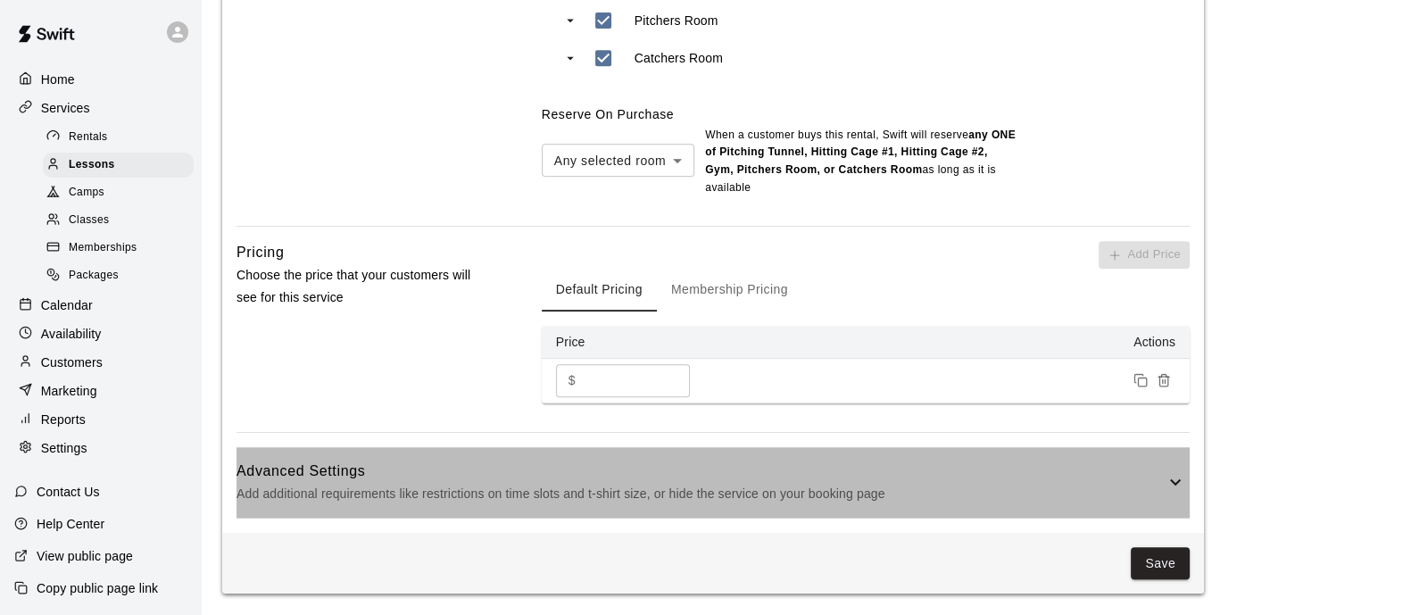
click at [915, 477] on h6 "Advanced Settings" at bounding box center [701, 471] width 928 height 23
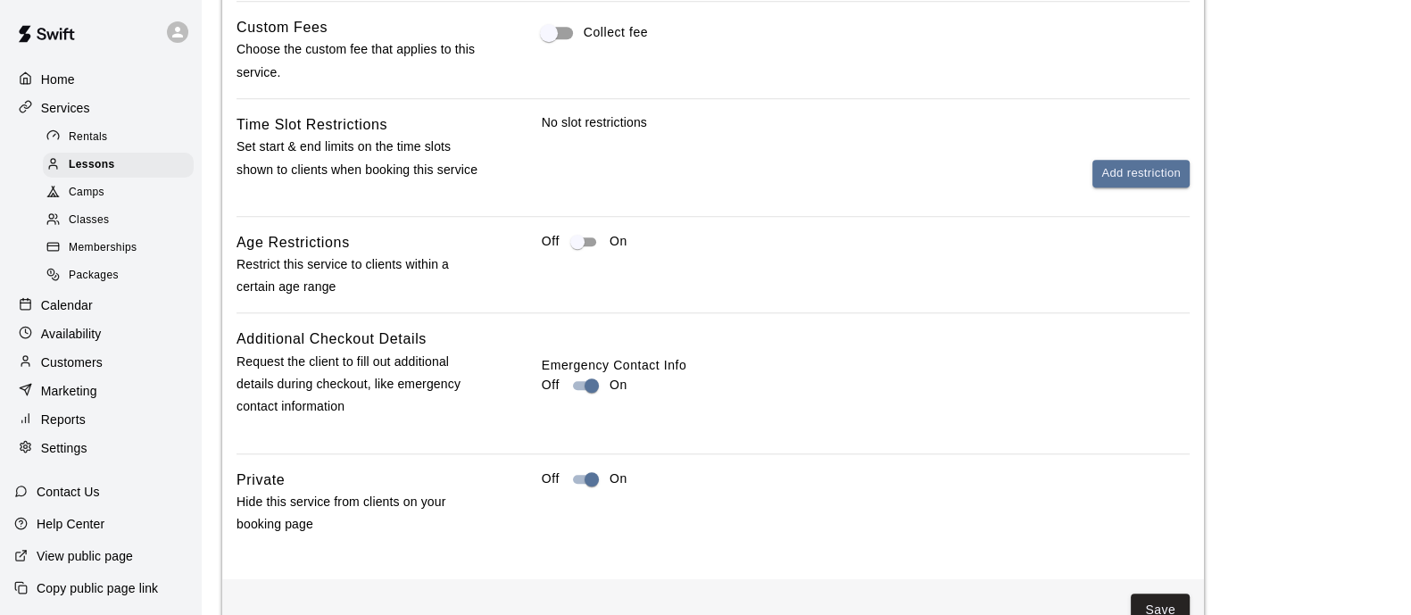
scroll to position [1686, 0]
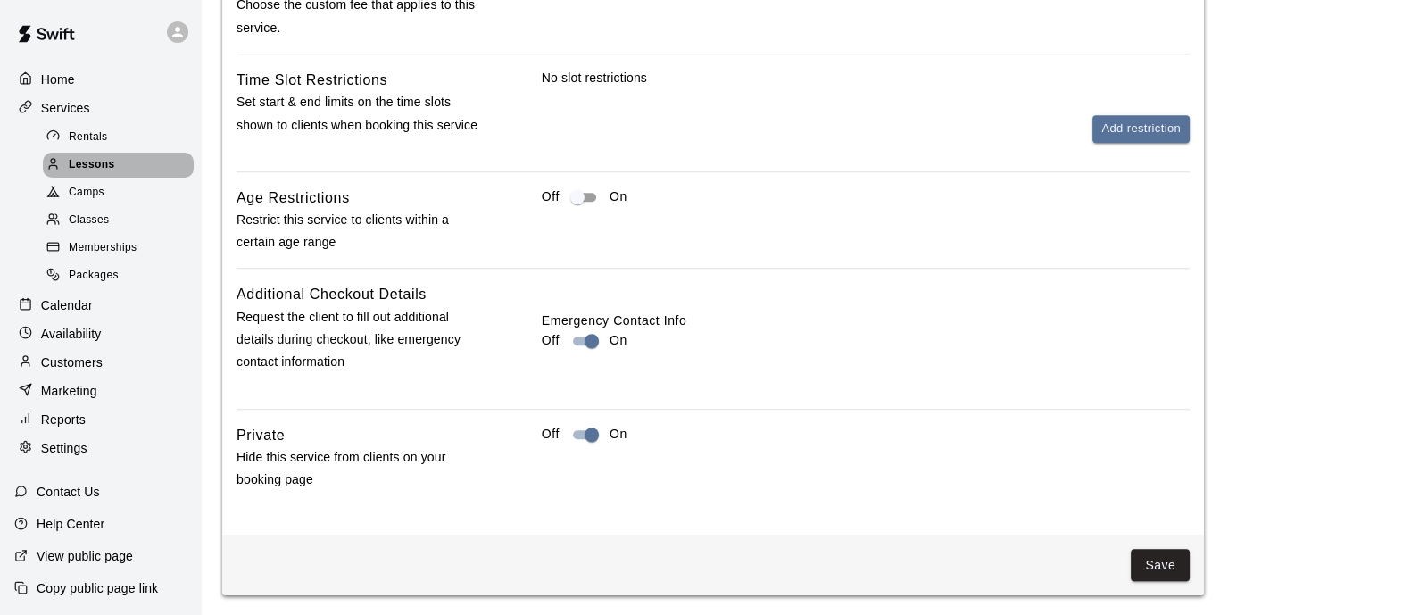
click at [118, 171] on div "Lessons" at bounding box center [118, 165] width 151 height 25
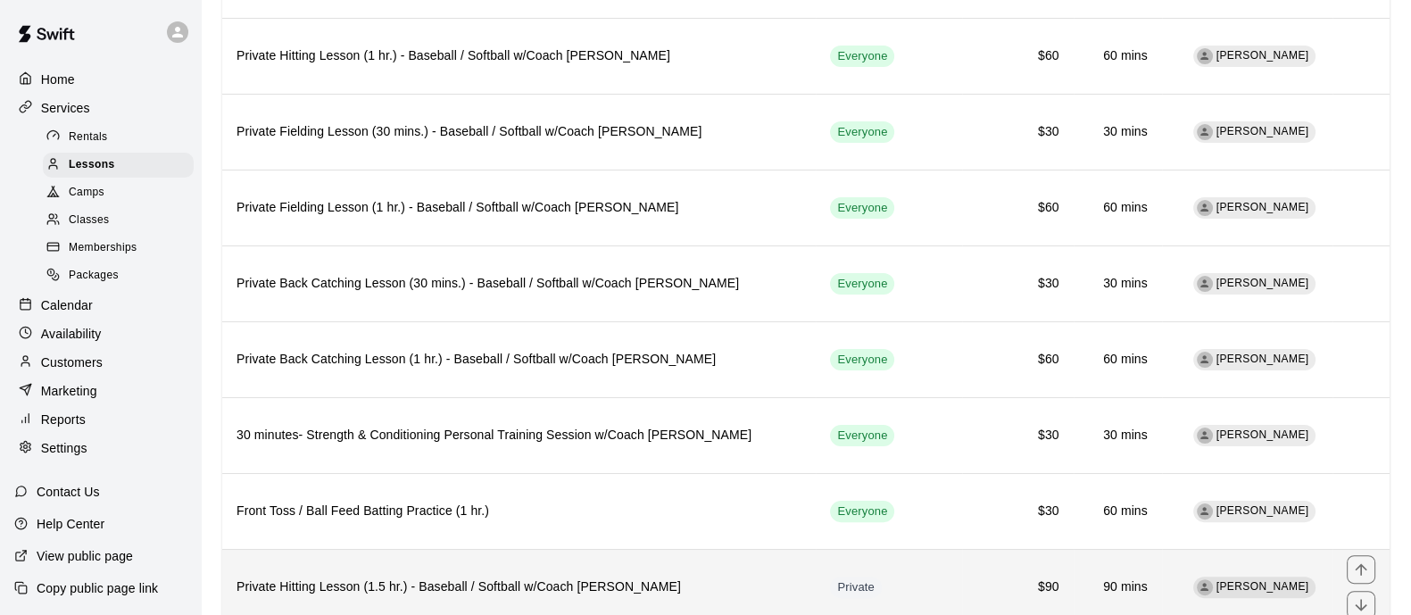
scroll to position [295, 0]
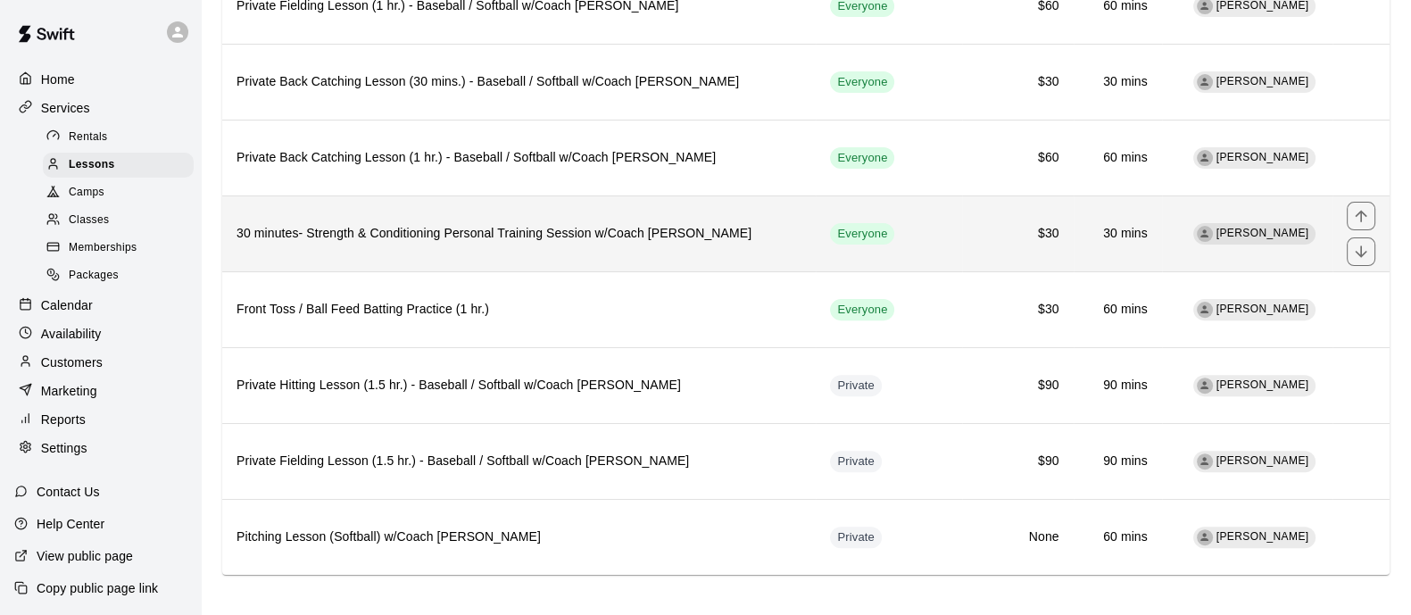
click at [623, 239] on th "30 minutes- Strength & Conditioning Personal Training Session w/Coach [PERSON_N…" at bounding box center [519, 233] width 594 height 76
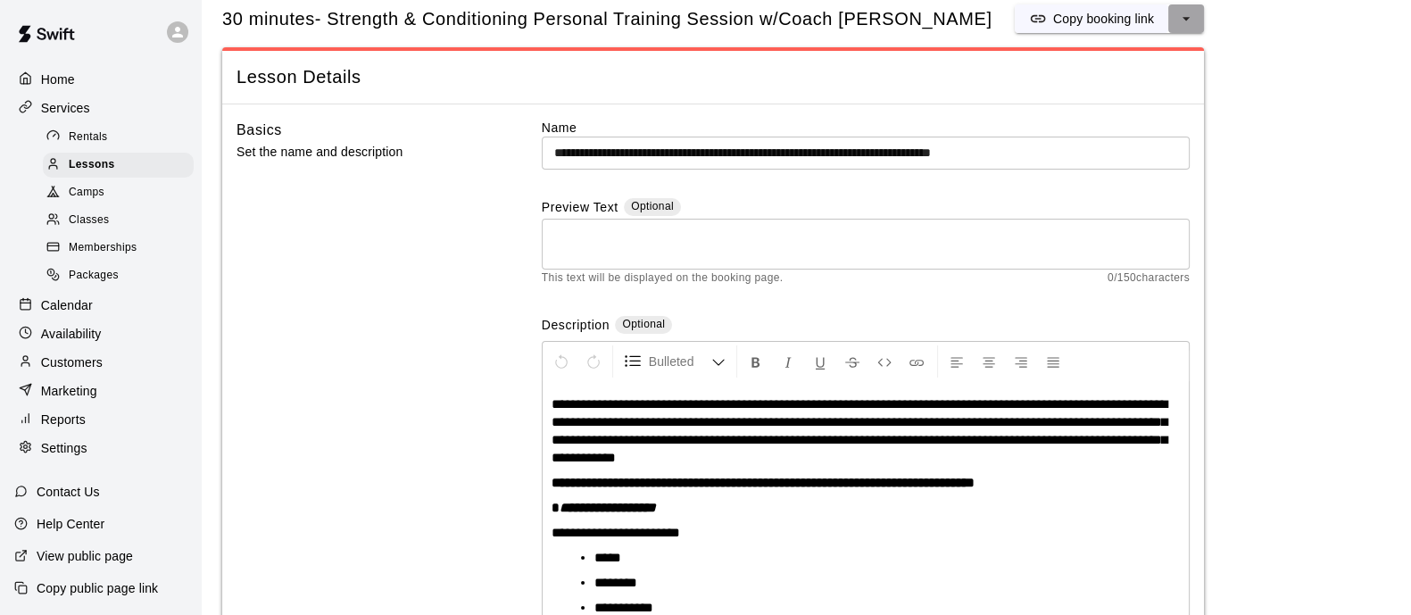
click at [1192, 18] on icon "select merge strategy" at bounding box center [1186, 19] width 18 height 18
click at [1139, 77] on h6 "Duplicate lesson" at bounding box center [1118, 86] width 93 height 20
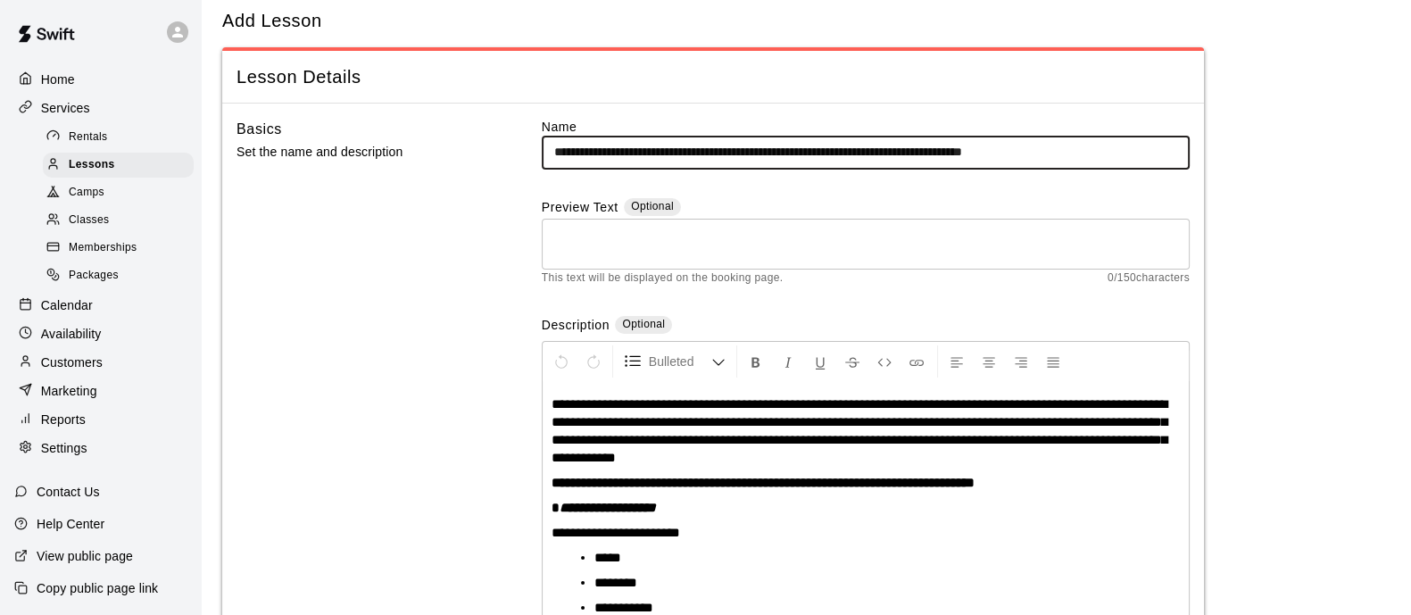
drag, startPoint x: 569, startPoint y: 155, endPoint x: 529, endPoint y: 157, distance: 40.2
click at [529, 157] on div "**********" at bounding box center [713, 394] width 953 height 553
drag, startPoint x: 1141, startPoint y: 155, endPoint x: 1085, endPoint y: 154, distance: 55.3
click at [1085, 154] on input "**********" at bounding box center [866, 152] width 648 height 33
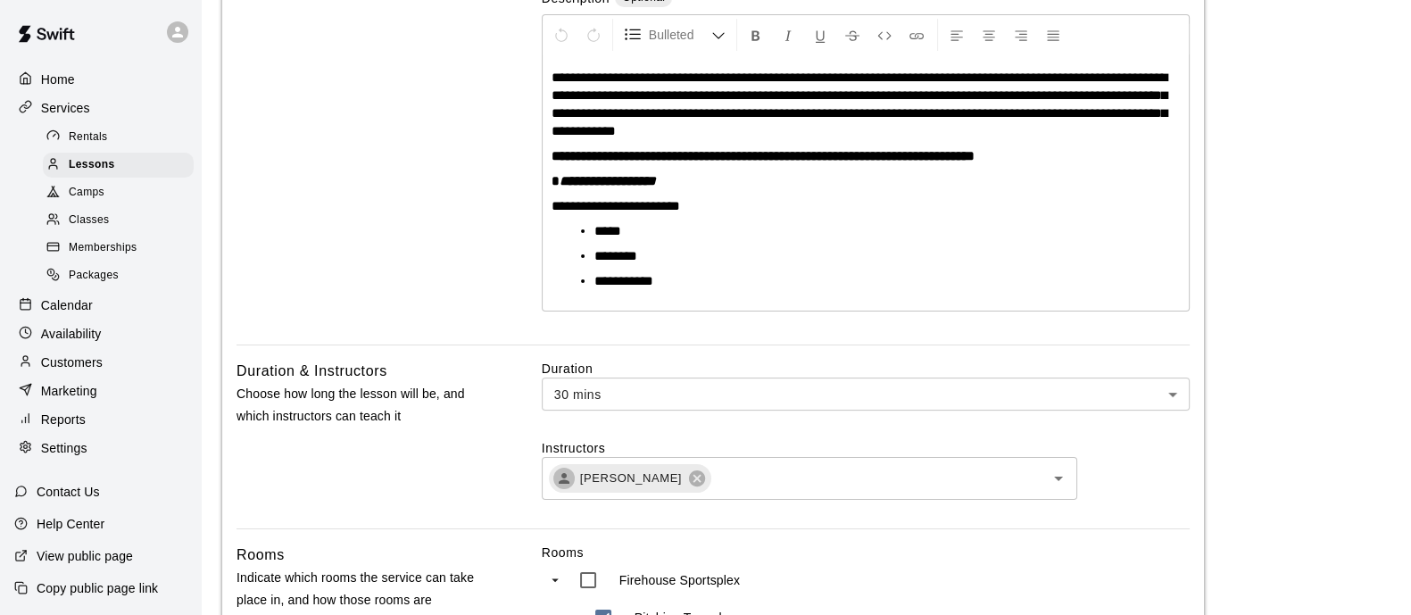
scroll to position [597, 0]
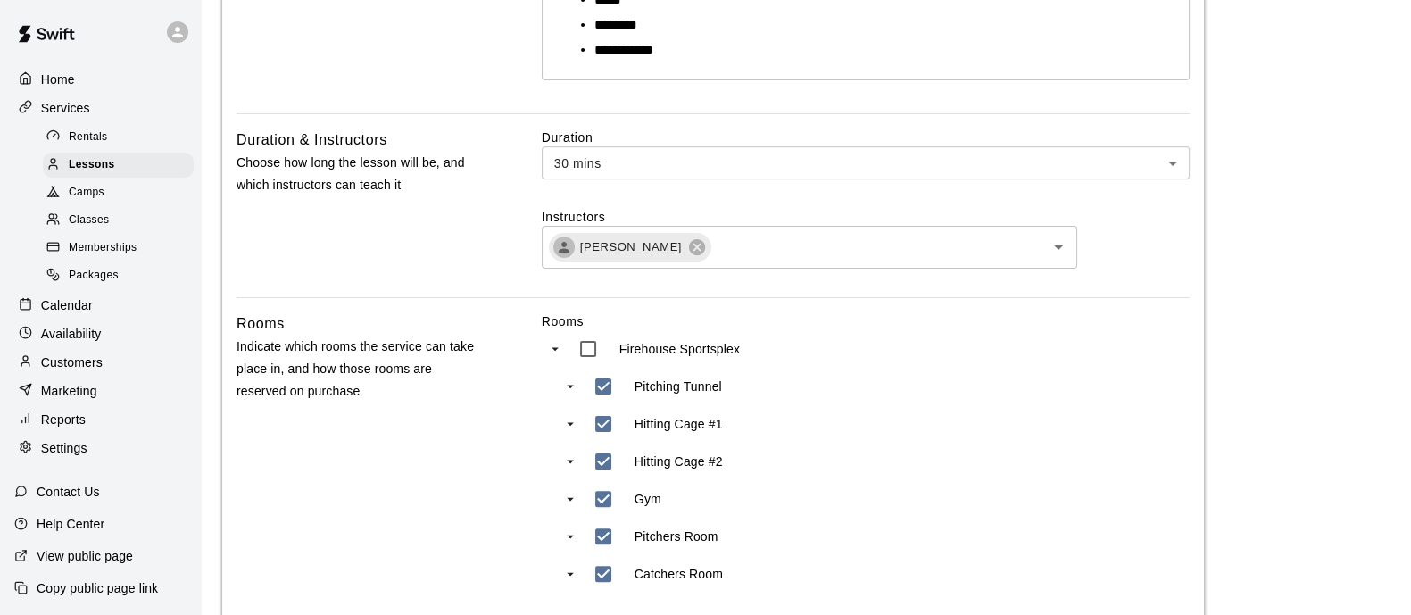
type input "**********"
click at [664, 163] on body "**********" at bounding box center [705, 267] width 1411 height 1728
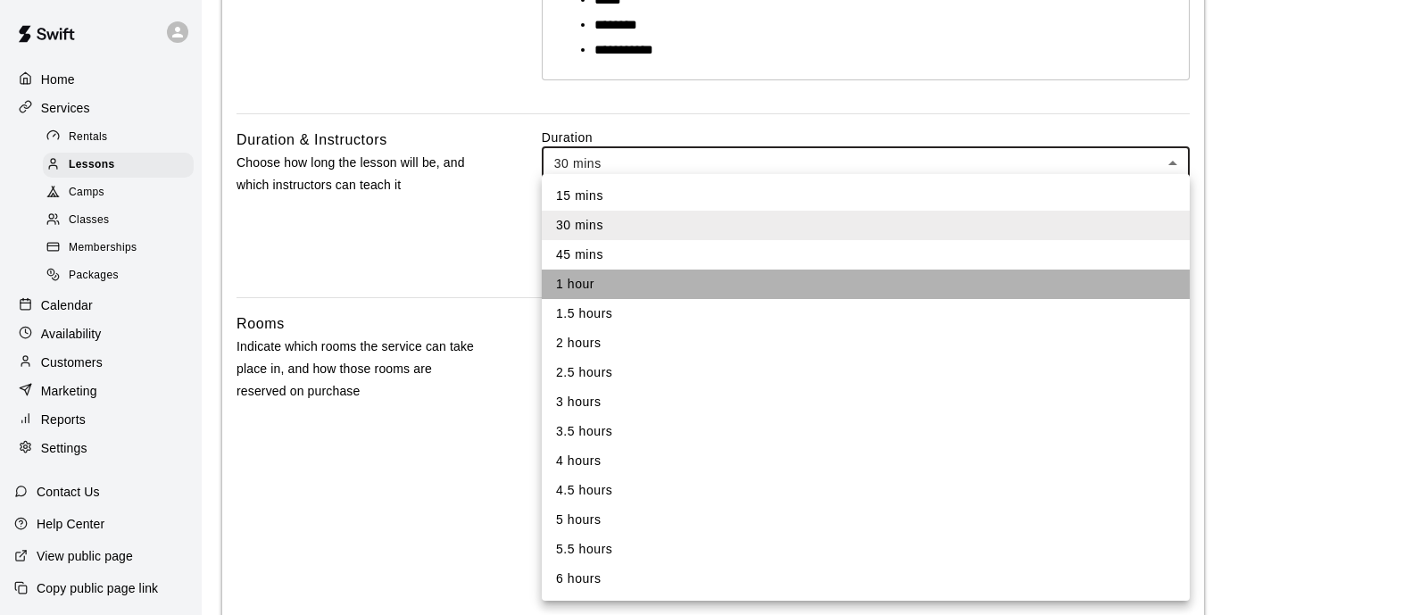
click at [602, 274] on li "1 hour" at bounding box center [866, 284] width 648 height 29
type input "**"
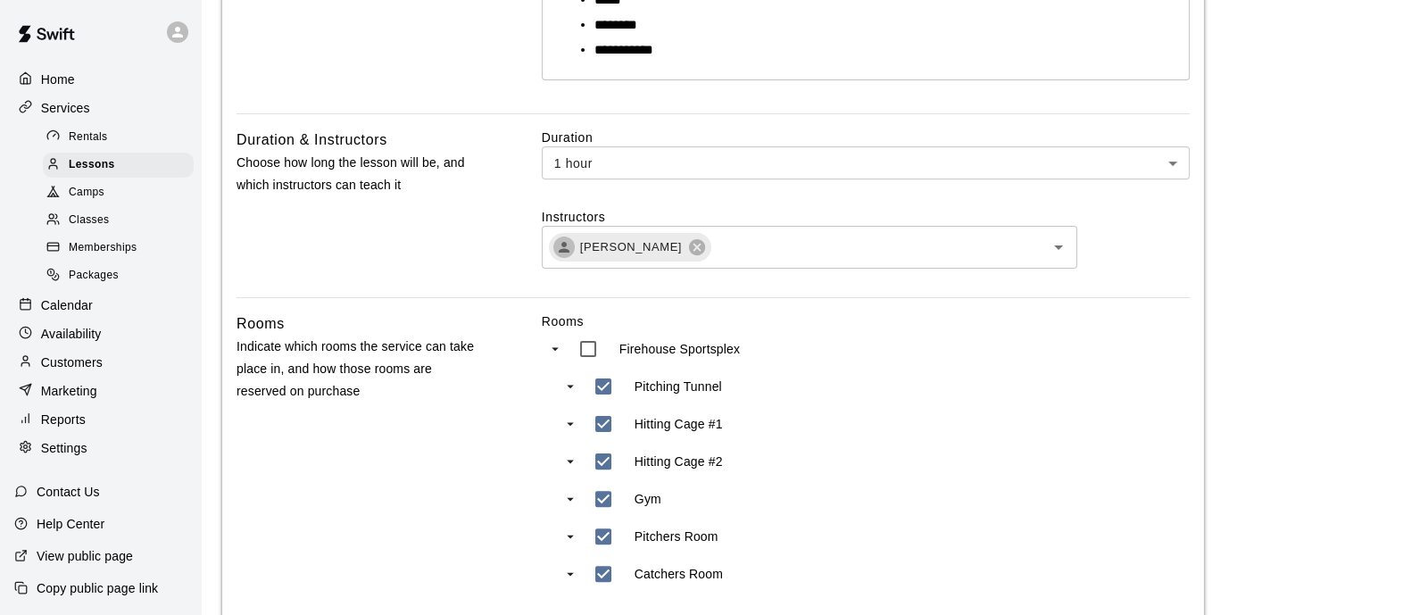
click at [1326, 328] on main "**********" at bounding box center [806, 266] width 1168 height 1685
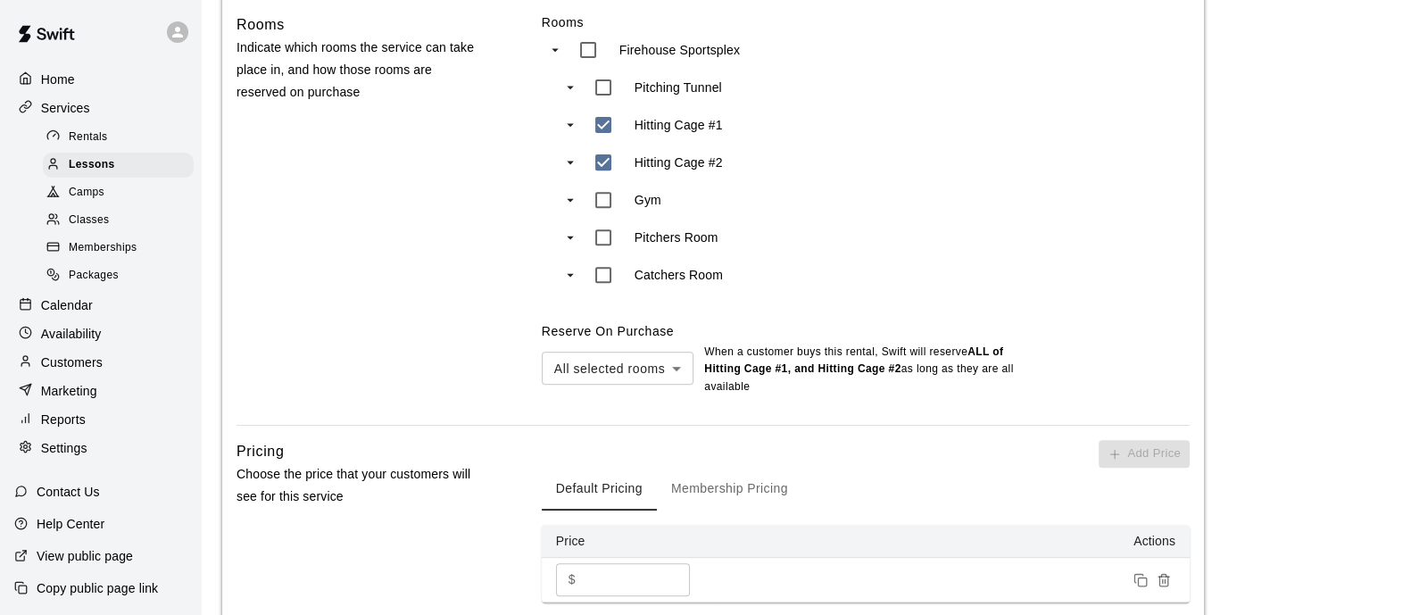
scroll to position [932, 0]
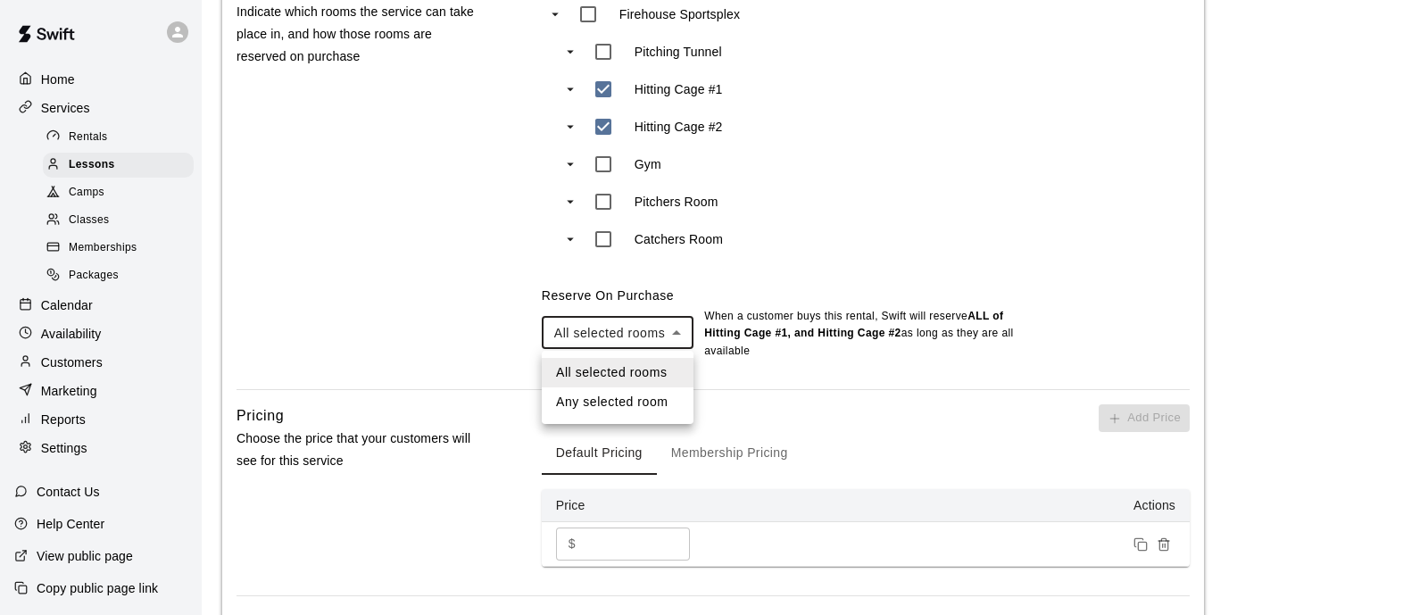
click at [643, 339] on div at bounding box center [714, 307] width 1428 height 615
click at [650, 402] on li "Any selected room" at bounding box center [618, 401] width 152 height 29
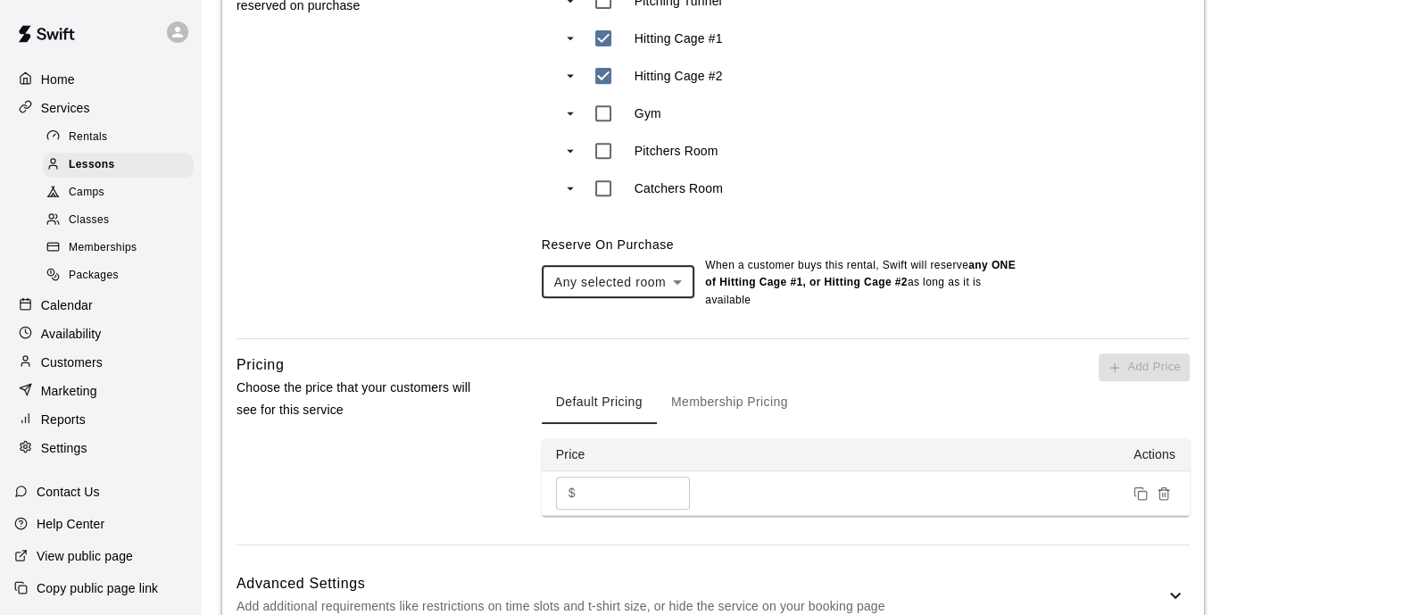
scroll to position [872, 0]
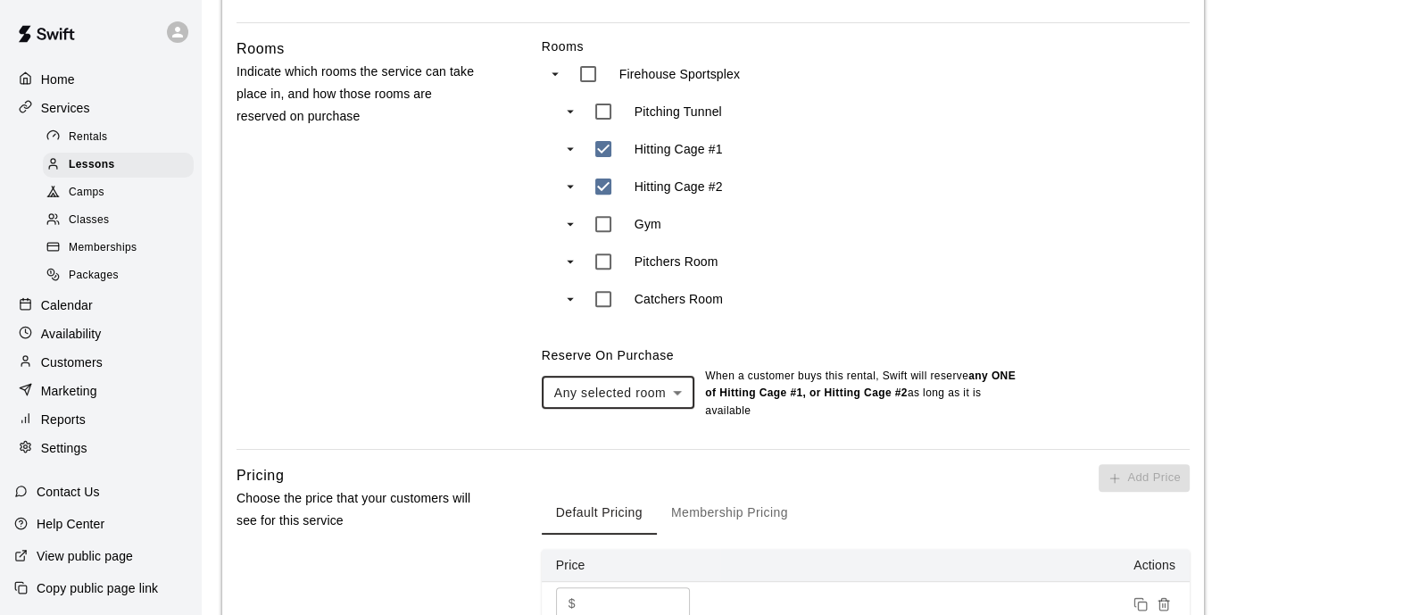
type input "***"
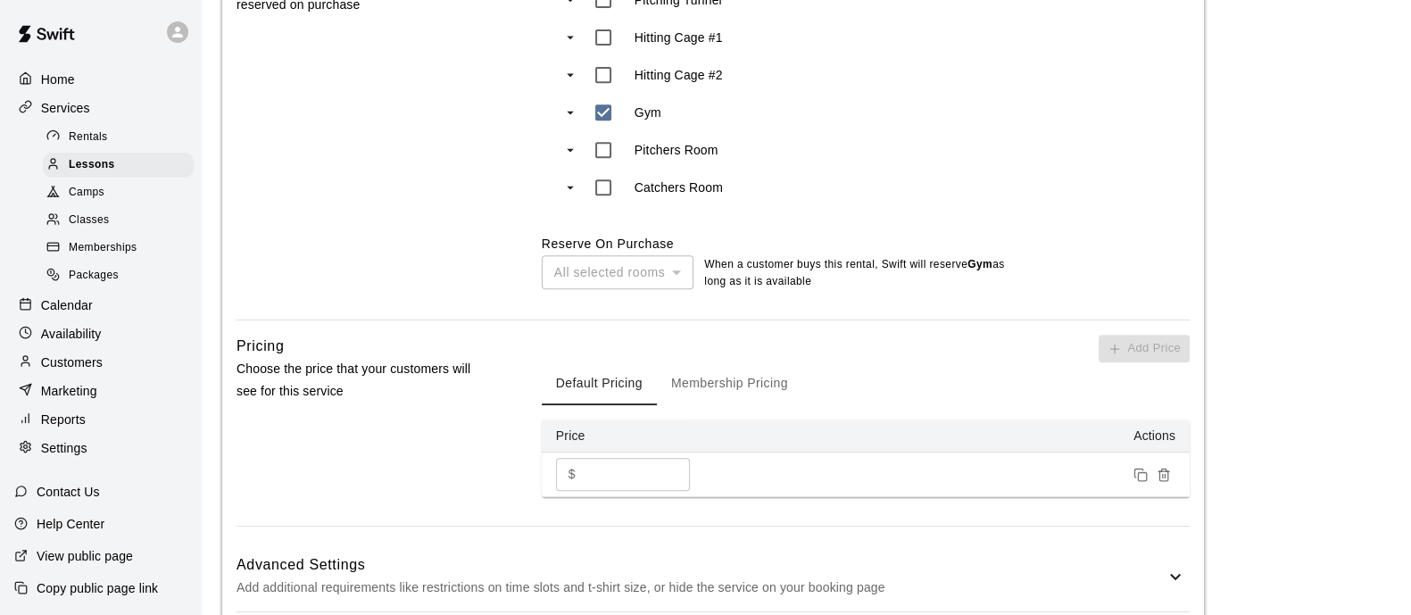
scroll to position [1077, 0]
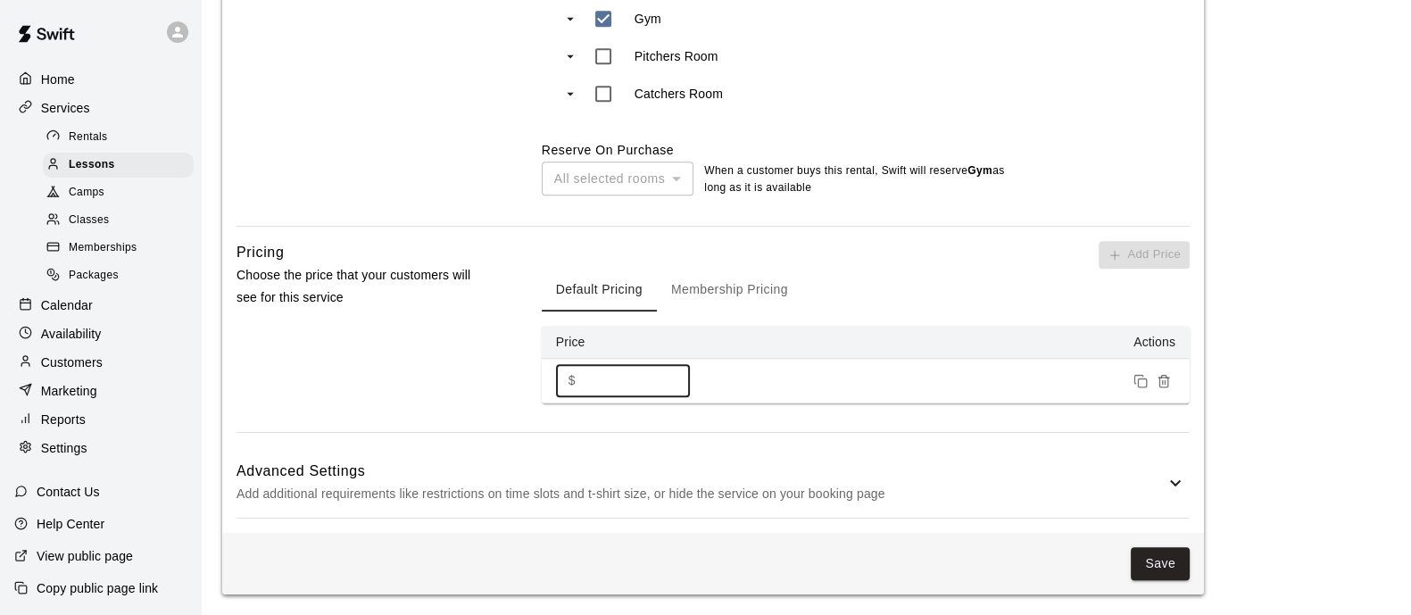
drag, startPoint x: 610, startPoint y: 371, endPoint x: 540, endPoint y: 376, distance: 69.8
click at [540, 376] on div "Pricing Choose the price that your customers will see for this service Add Pric…" at bounding box center [713, 336] width 953 height 191
type input "**"
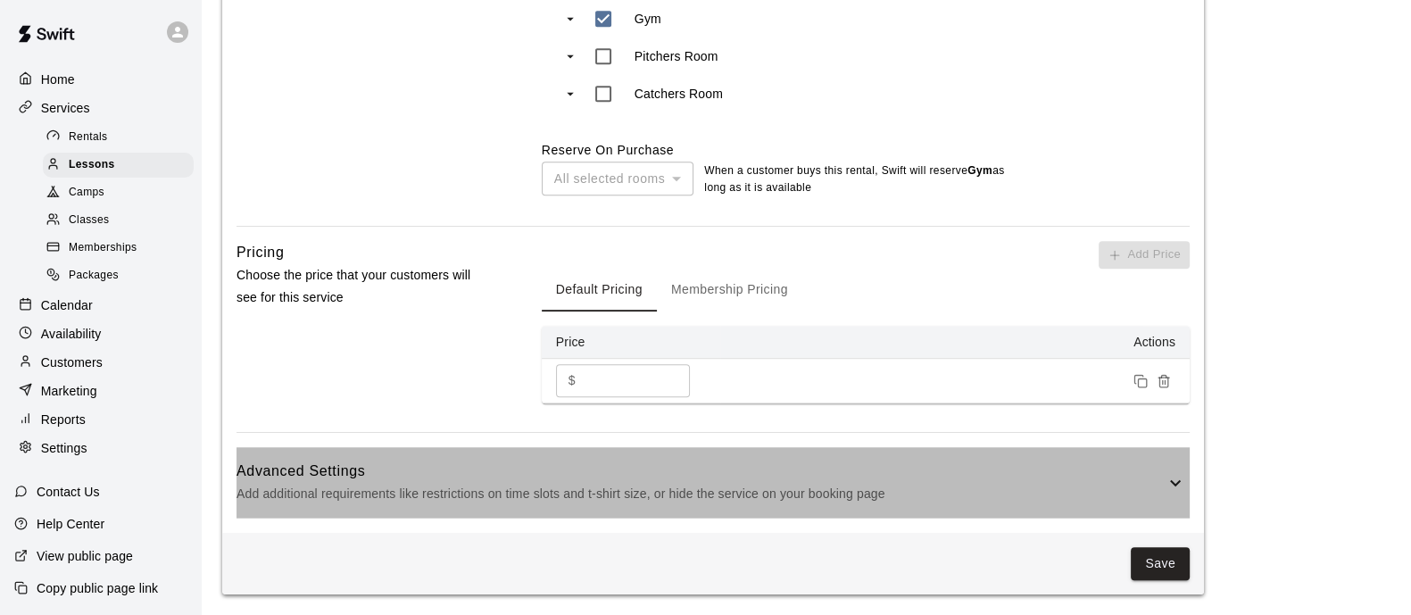
click at [1165, 507] on div "Advanced Settings Add additional requirements like restrictions on time slots a…" at bounding box center [713, 482] width 953 height 71
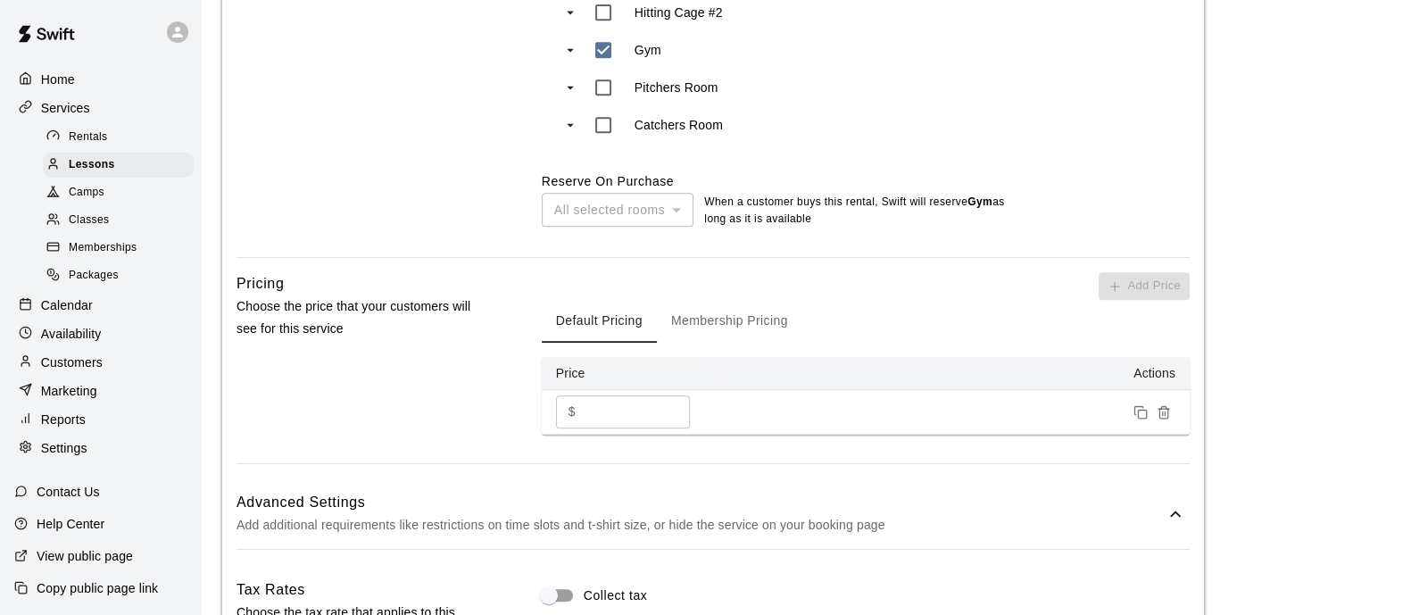
scroll to position [1269, 0]
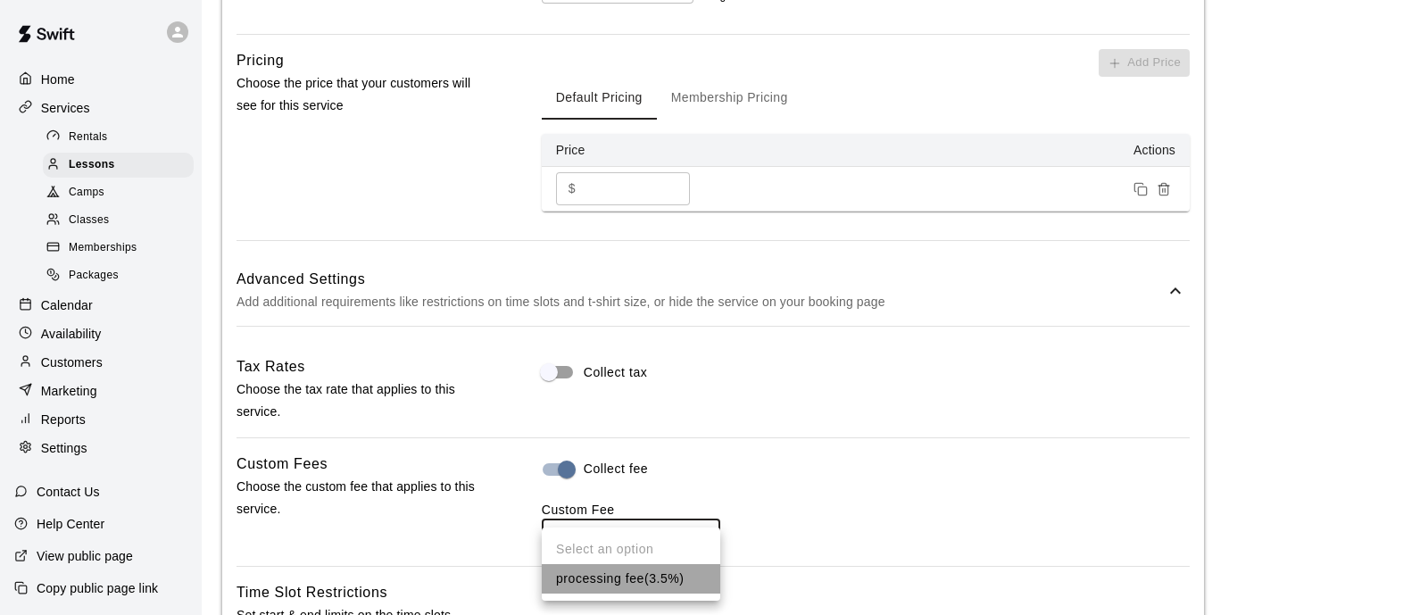
click at [702, 577] on li "processing fee ( 3.5% )" at bounding box center [631, 578] width 179 height 29
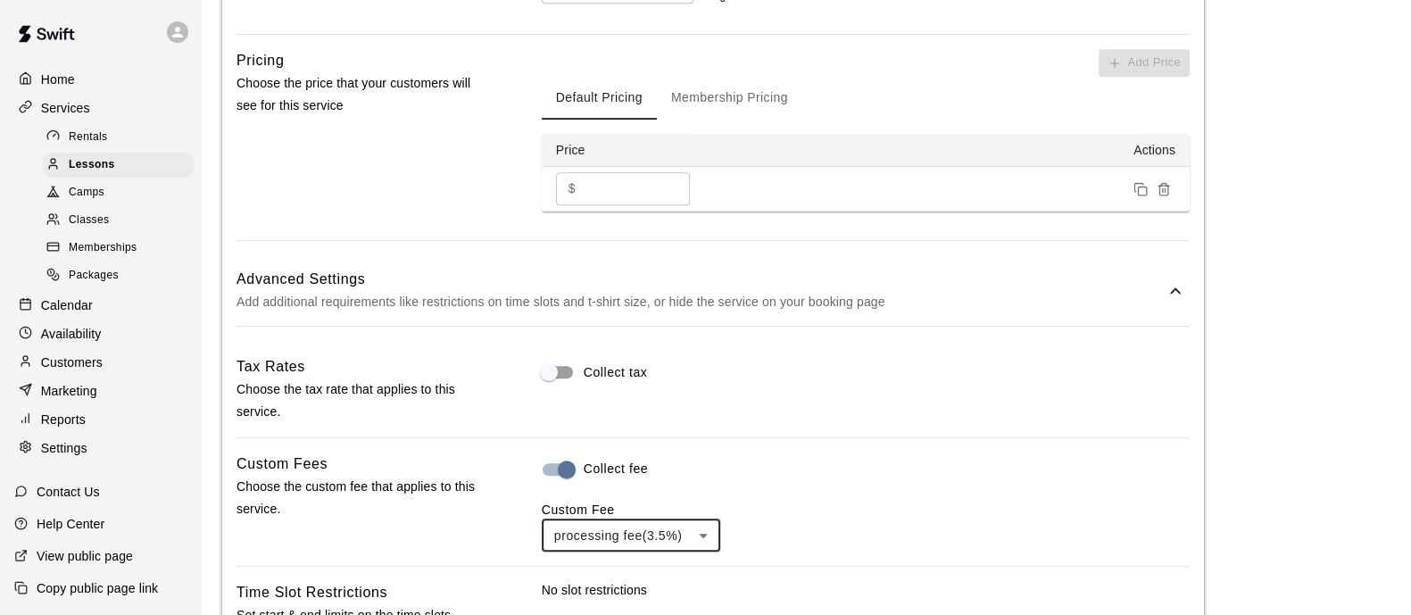
click at [872, 515] on div "Custom Fee processing fee ( 3.5% ) ** ​" at bounding box center [866, 526] width 648 height 51
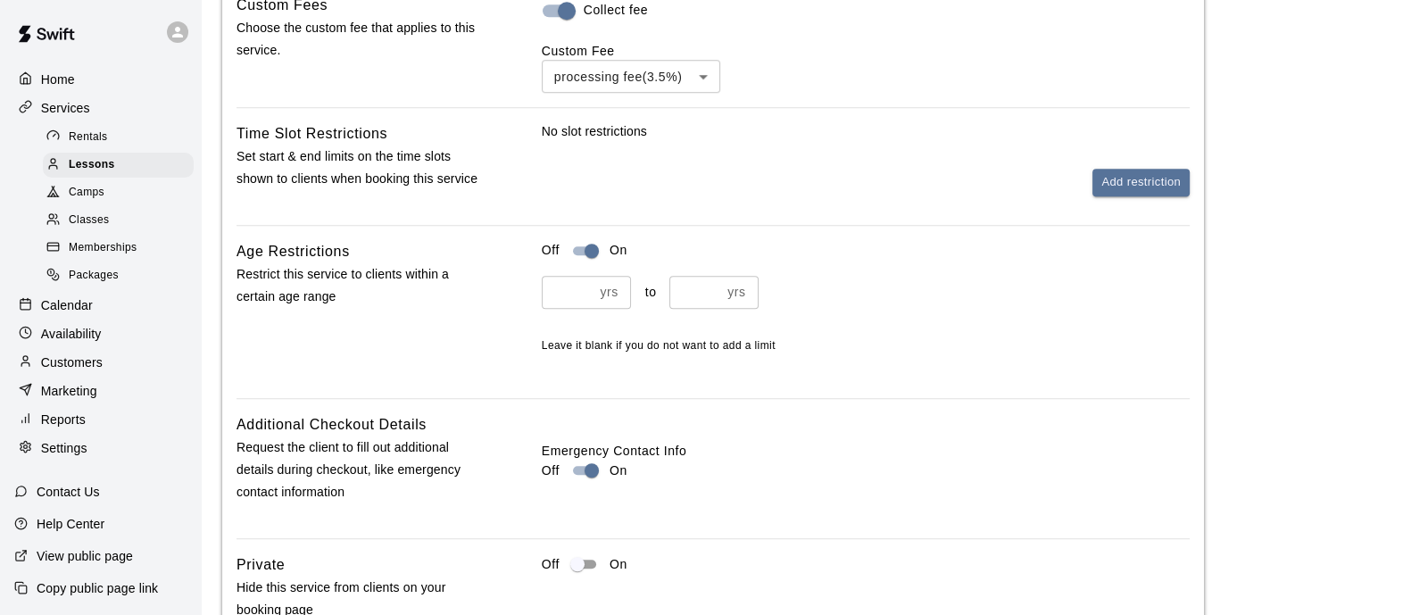
scroll to position [1861, 0]
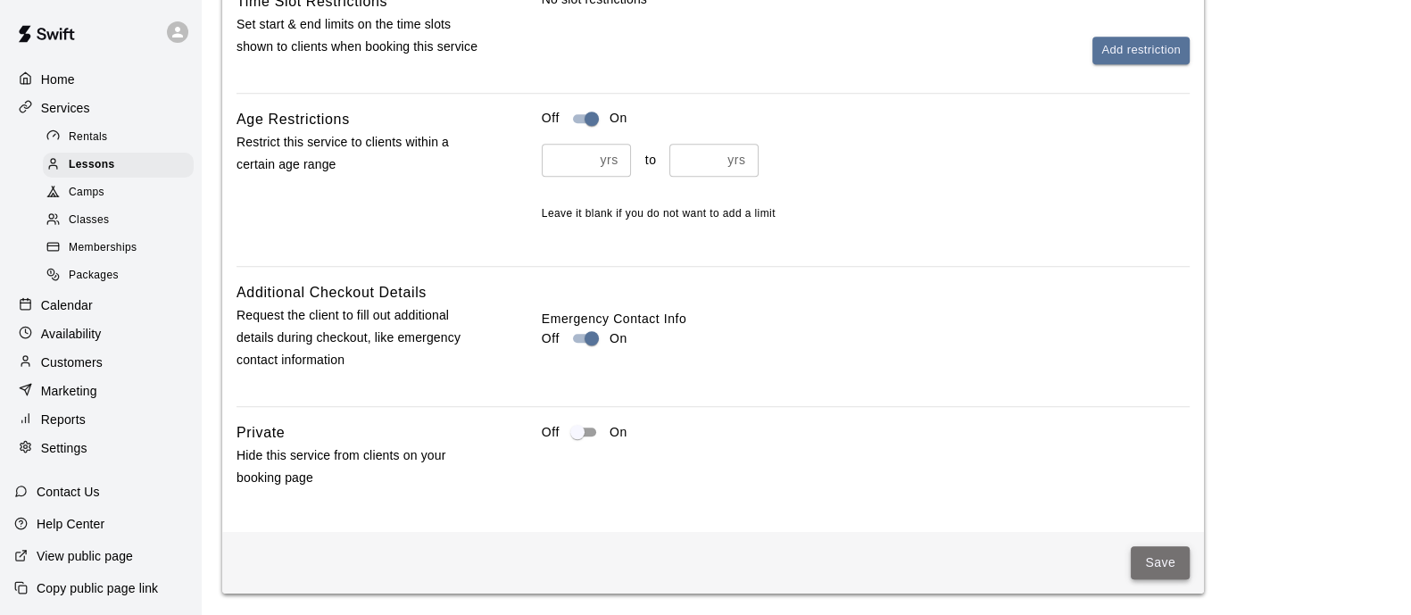
click at [1145, 562] on button "Save" at bounding box center [1160, 562] width 59 height 33
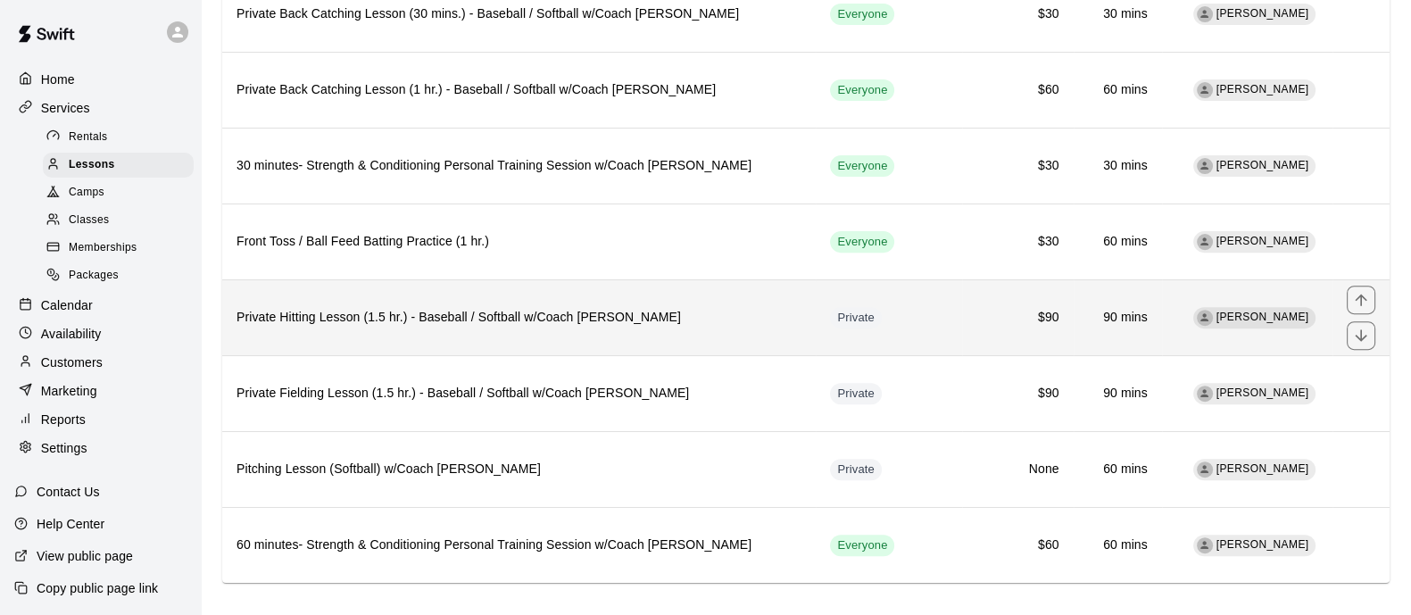
scroll to position [816, 0]
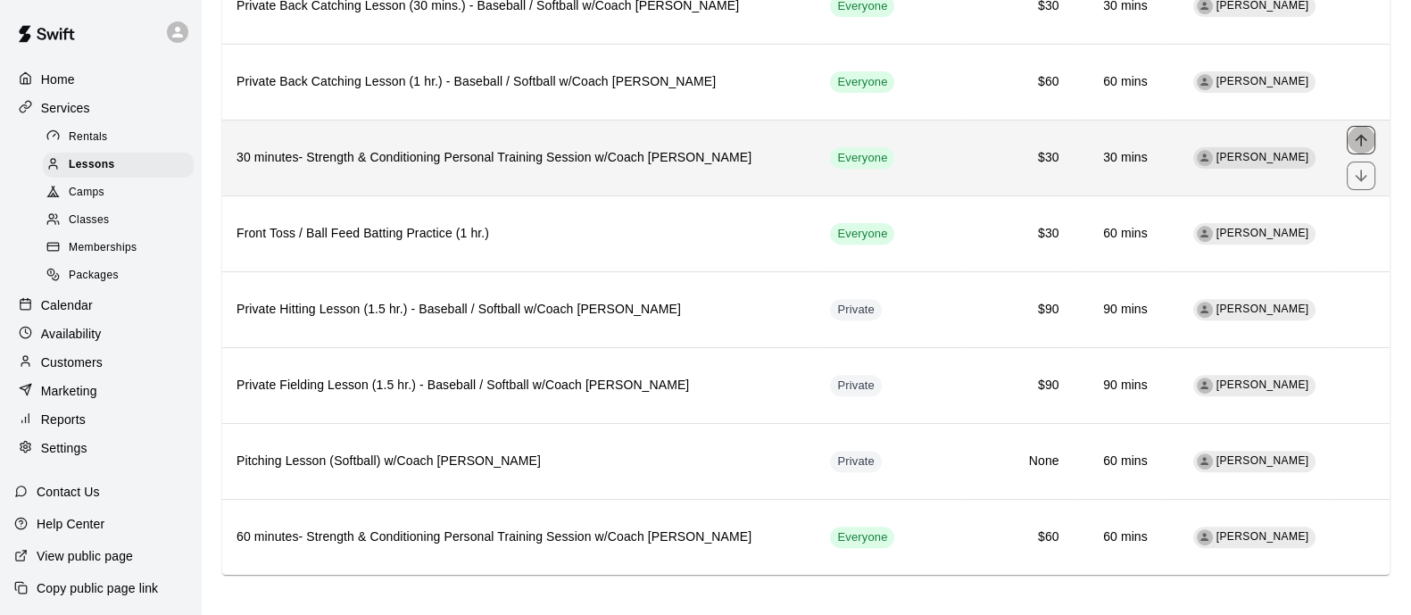
click at [1357, 142] on icon "move item up" at bounding box center [1361, 140] width 18 height 18
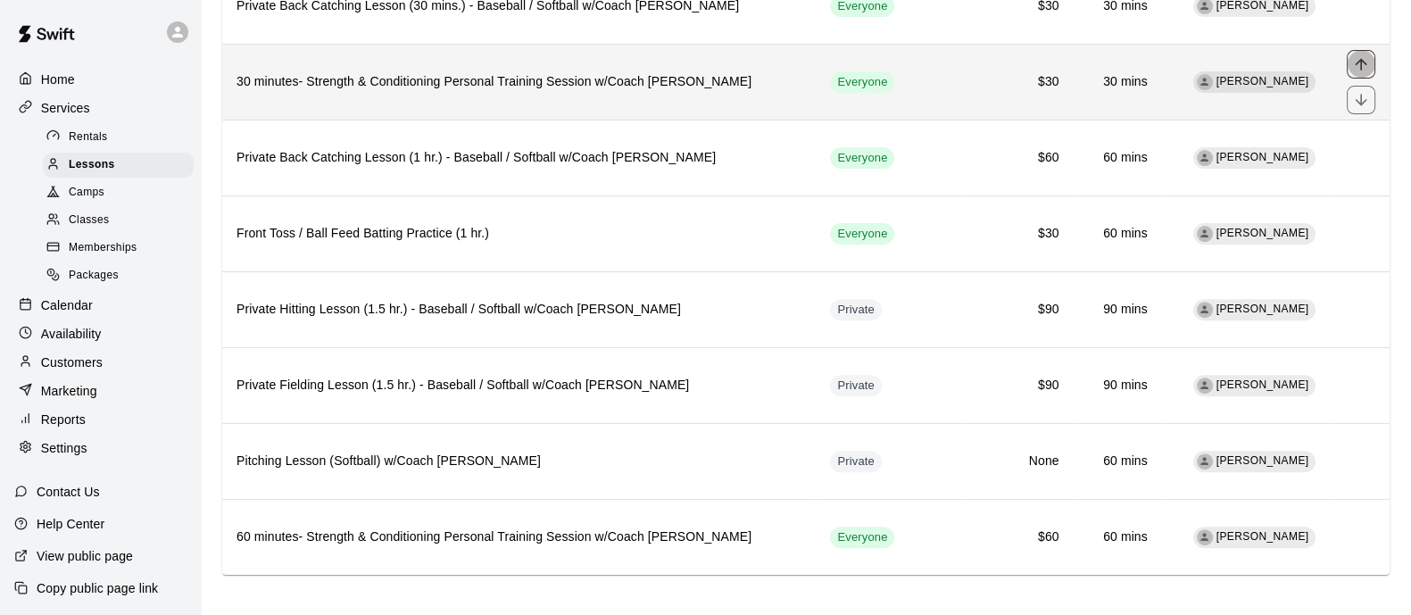
click at [1367, 59] on icon "move item up" at bounding box center [1361, 64] width 18 height 18
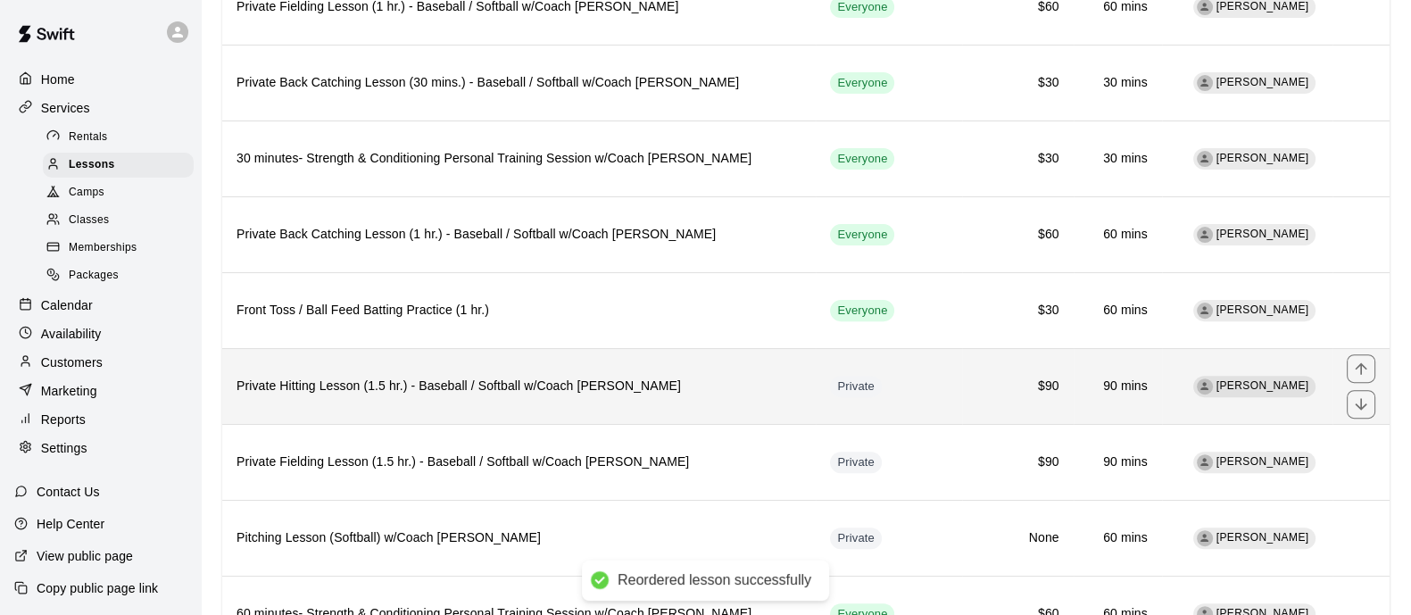
scroll to position [704, 0]
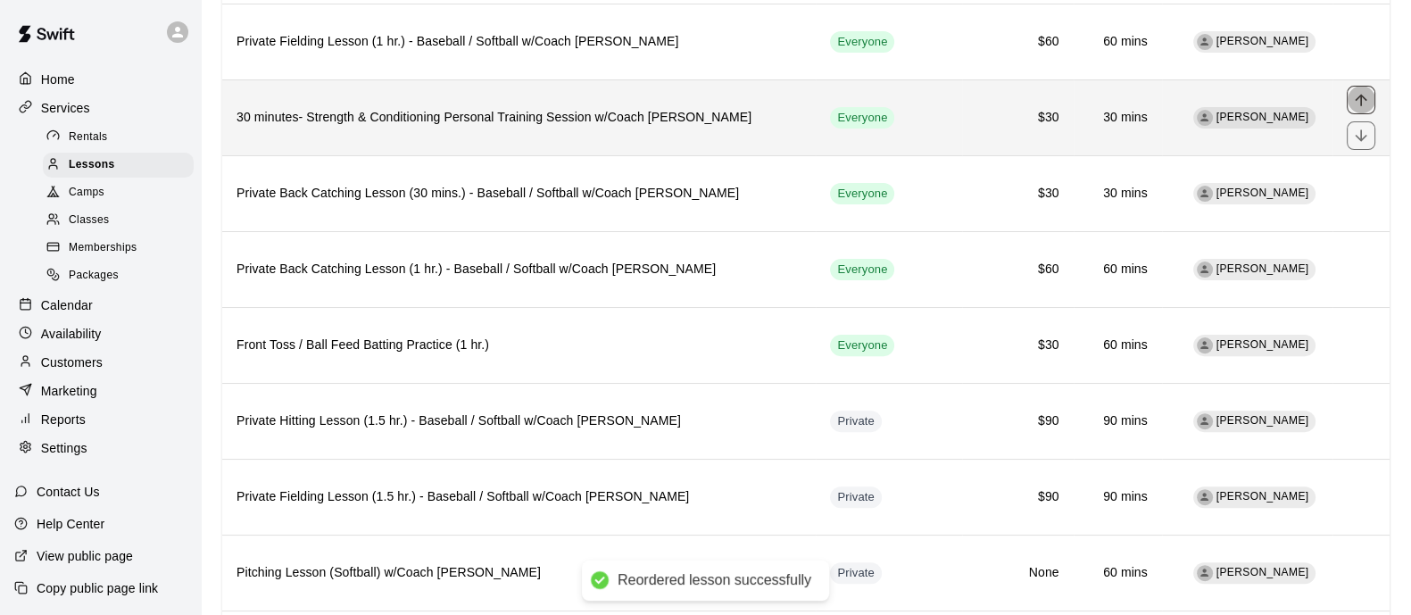
click at [1358, 98] on icon "move item up" at bounding box center [1361, 100] width 18 height 18
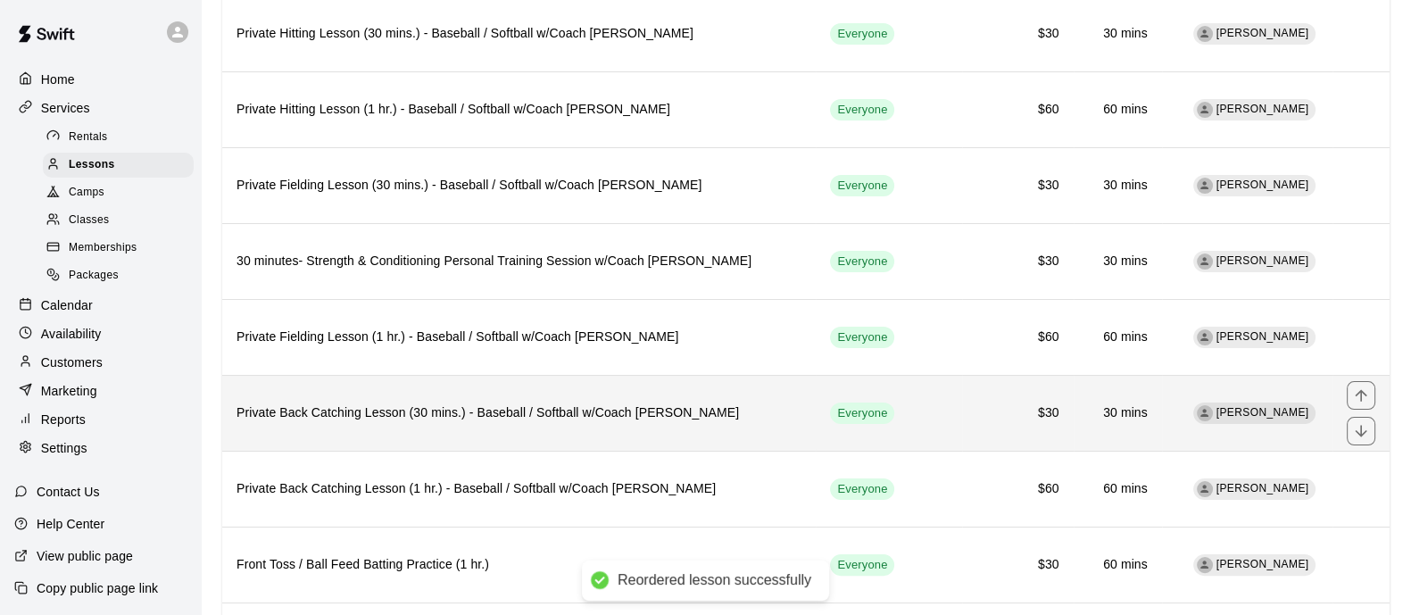
scroll to position [481, 0]
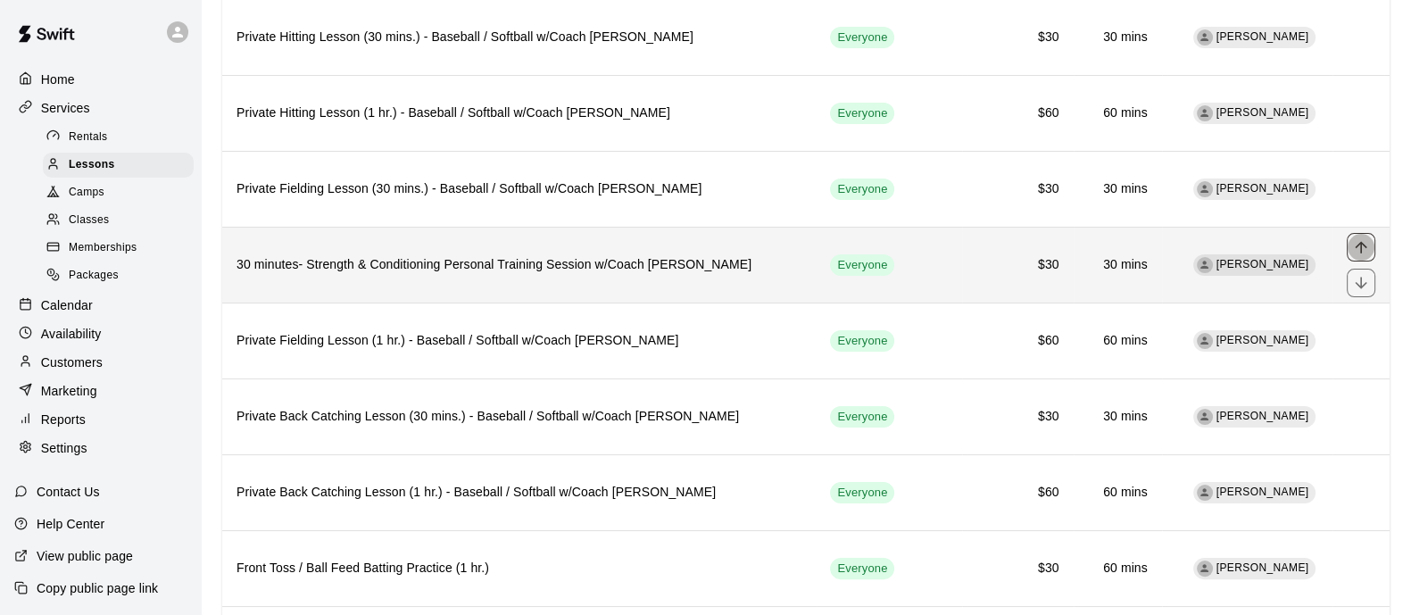
click at [1367, 242] on icon "move item up" at bounding box center [1361, 247] width 18 height 18
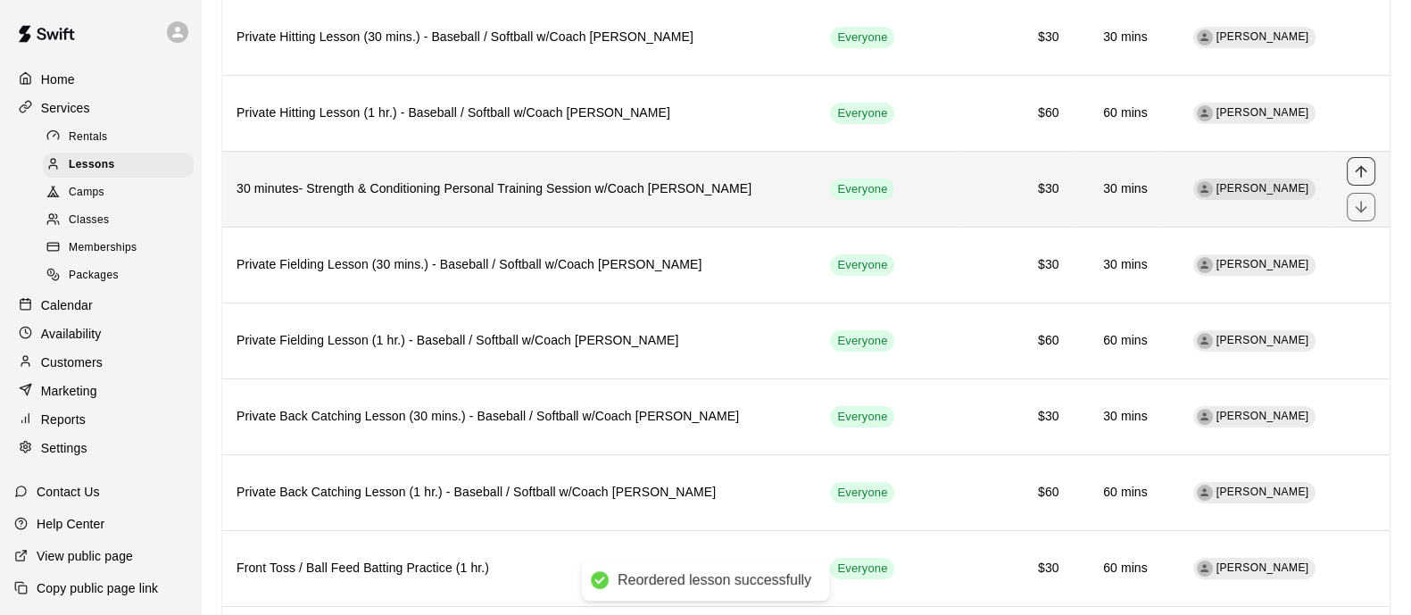
click at [1351, 163] on button "move item up" at bounding box center [1361, 171] width 29 height 29
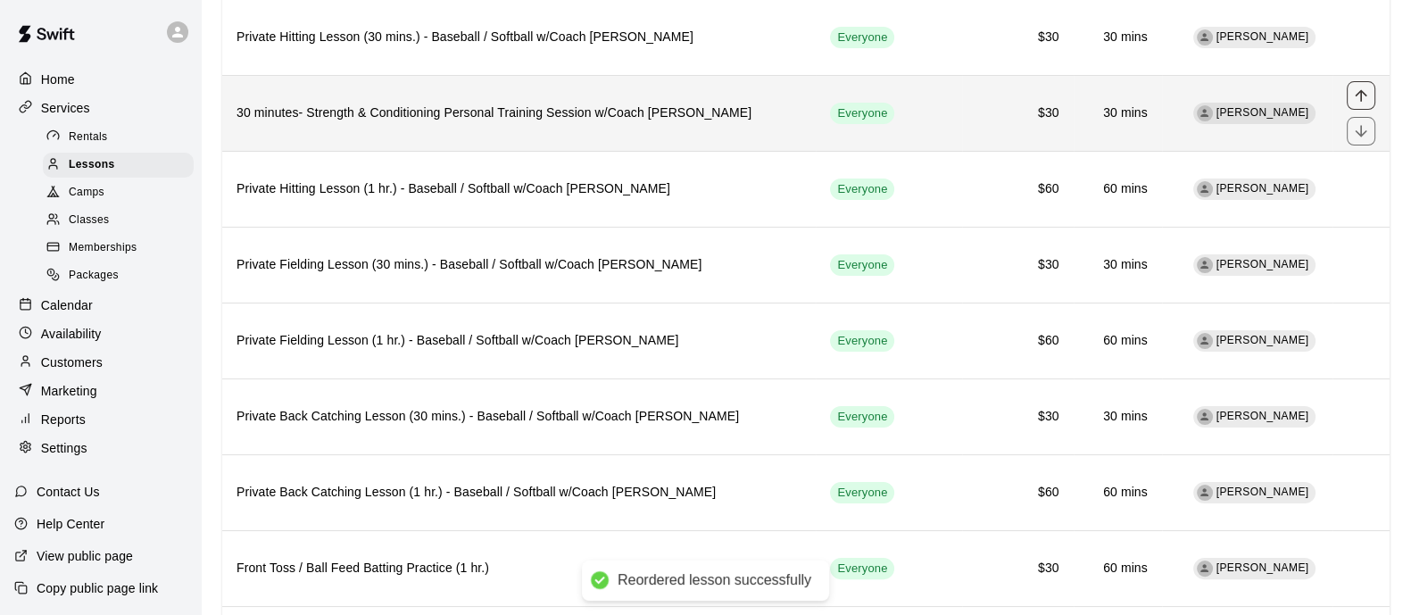
click at [1361, 96] on icon "move item up" at bounding box center [1361, 95] width 12 height 12
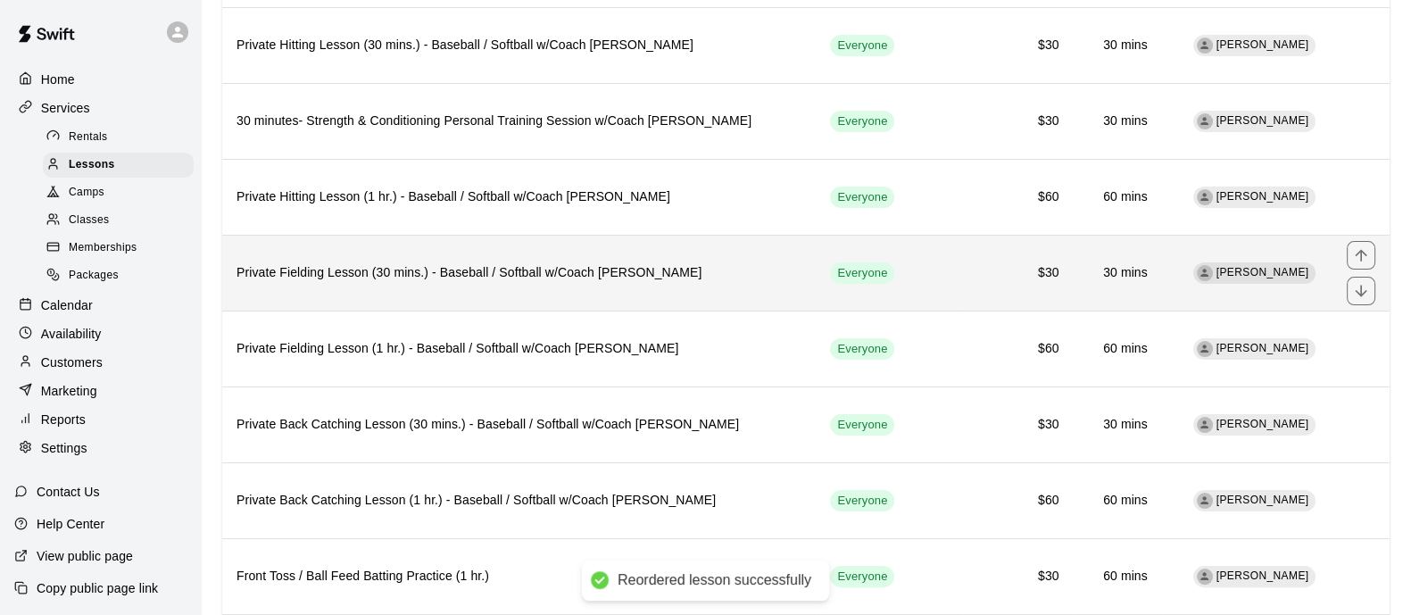
scroll to position [146, 0]
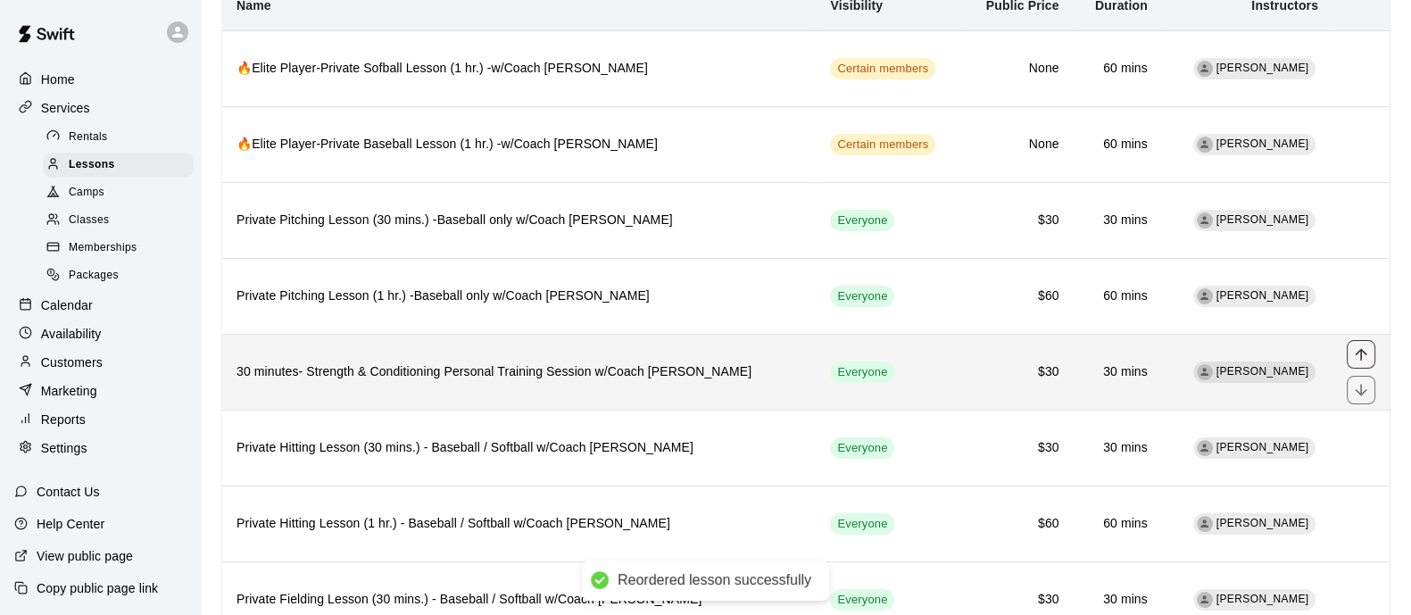
click at [1367, 345] on icon "move item up" at bounding box center [1361, 354] width 18 height 18
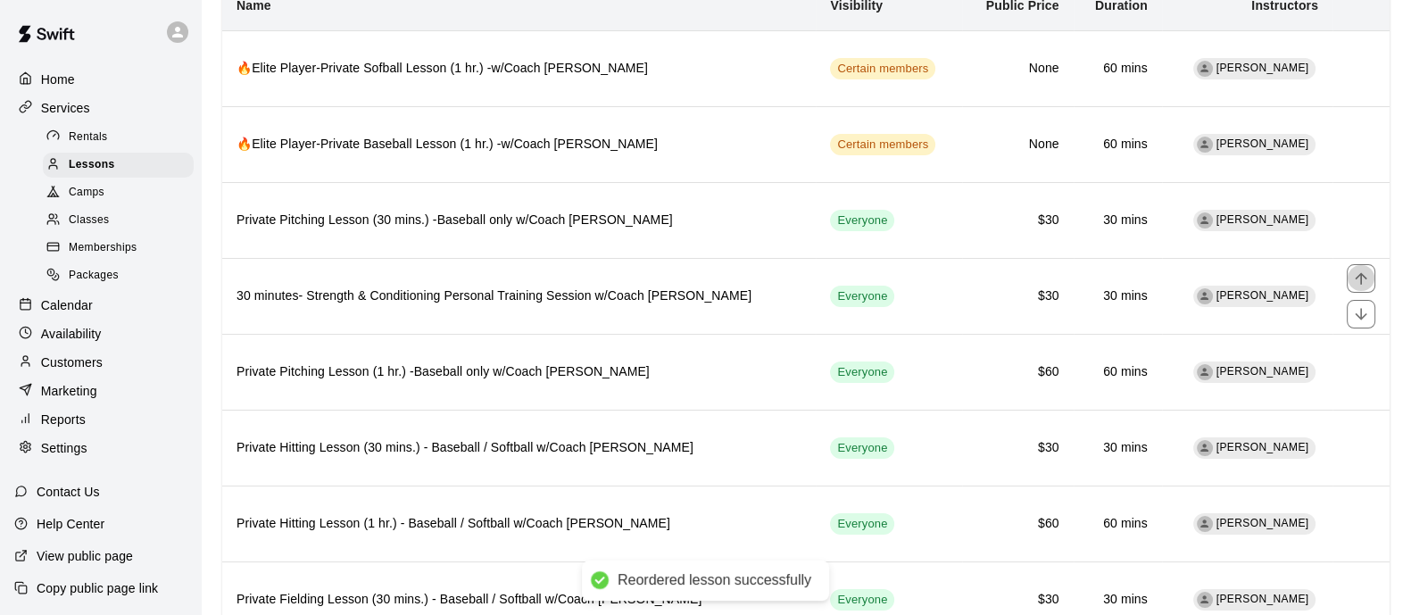
click at [1364, 282] on icon "move item up" at bounding box center [1361, 279] width 18 height 18
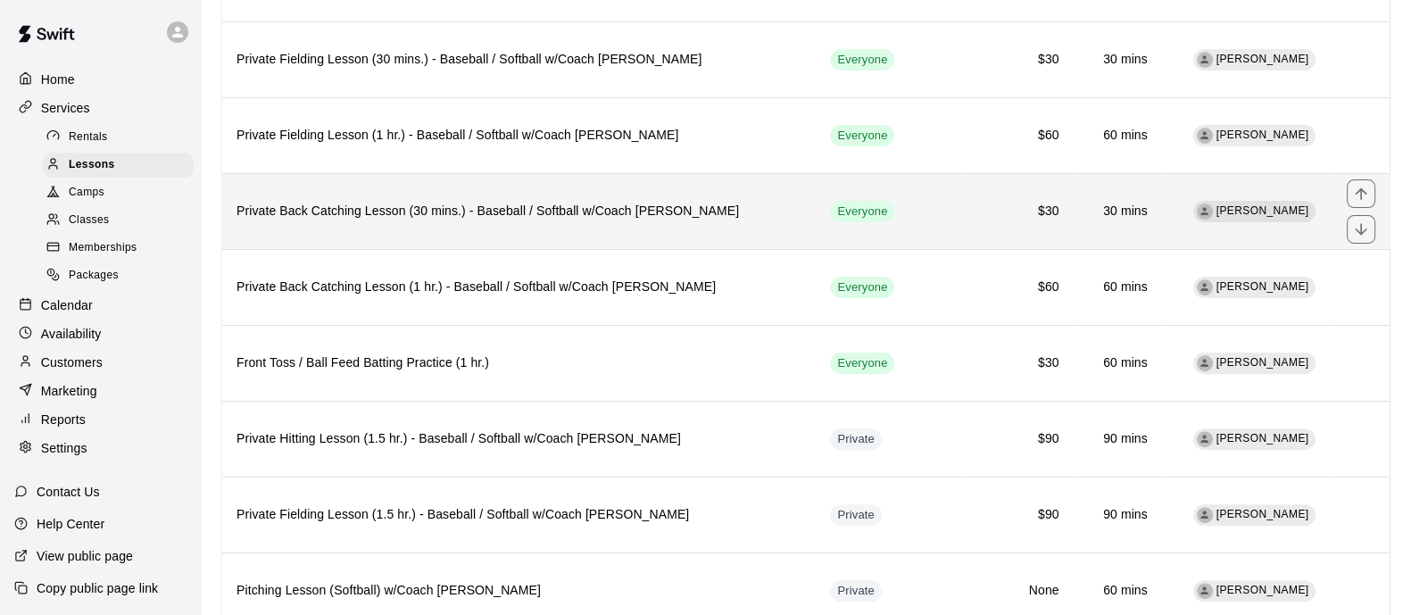
scroll to position [816, 0]
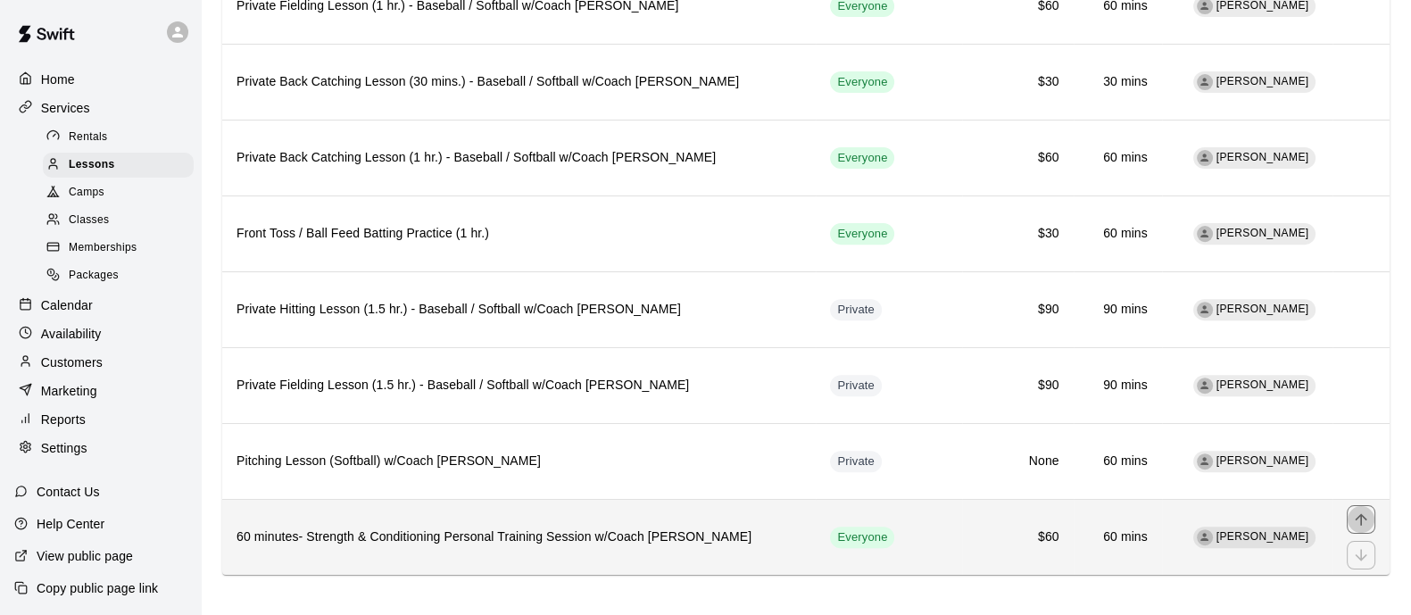
click at [1368, 511] on icon "move item up" at bounding box center [1361, 520] width 18 height 18
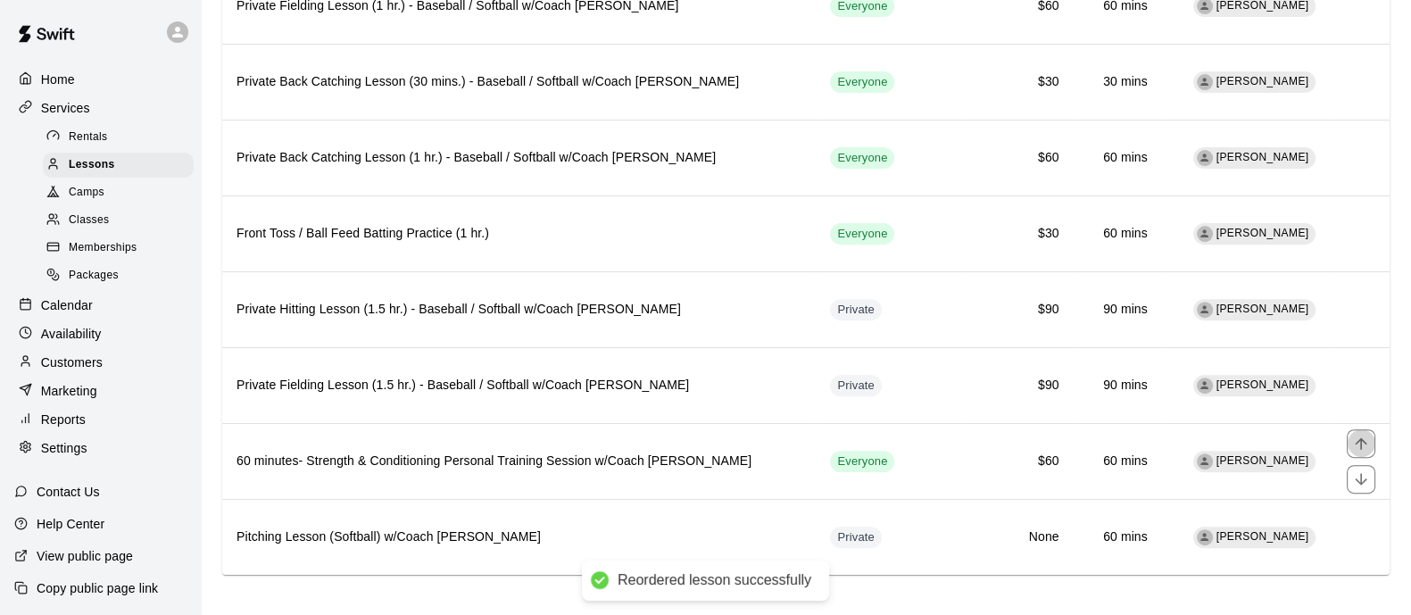
click at [1357, 435] on icon "move item up" at bounding box center [1361, 444] width 18 height 18
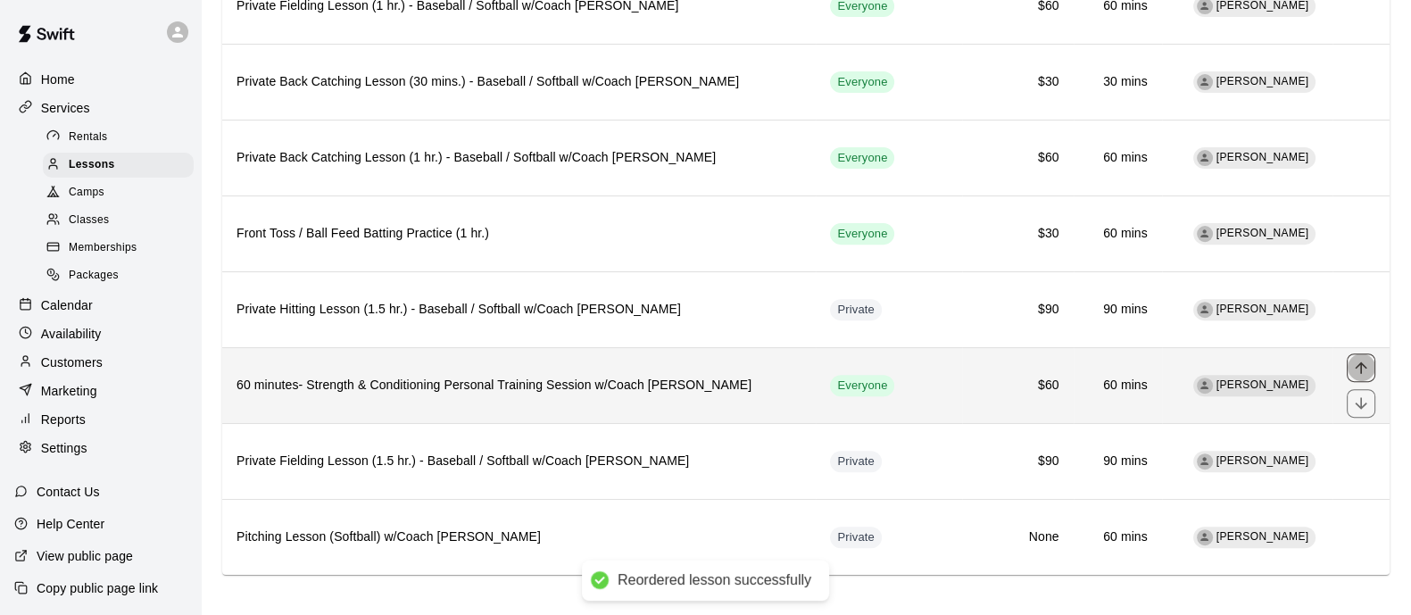
click at [1360, 359] on icon "move item up" at bounding box center [1361, 368] width 18 height 18
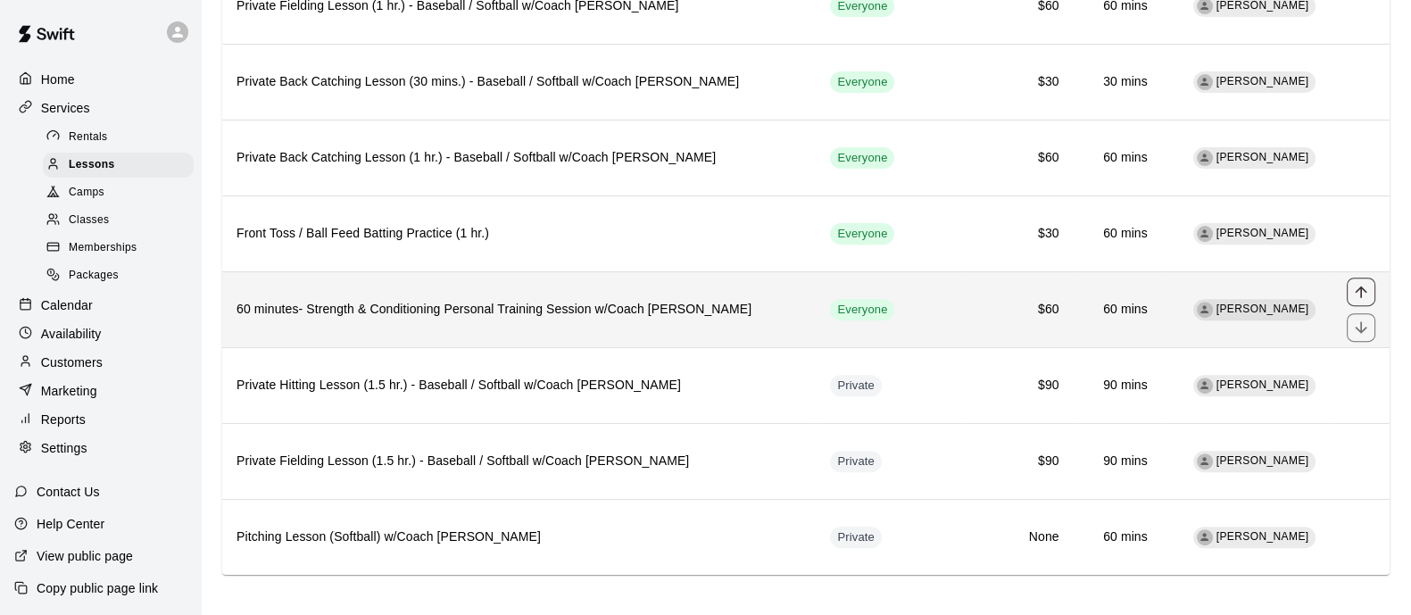
click at [1371, 287] on button "move item up" at bounding box center [1361, 292] width 29 height 29
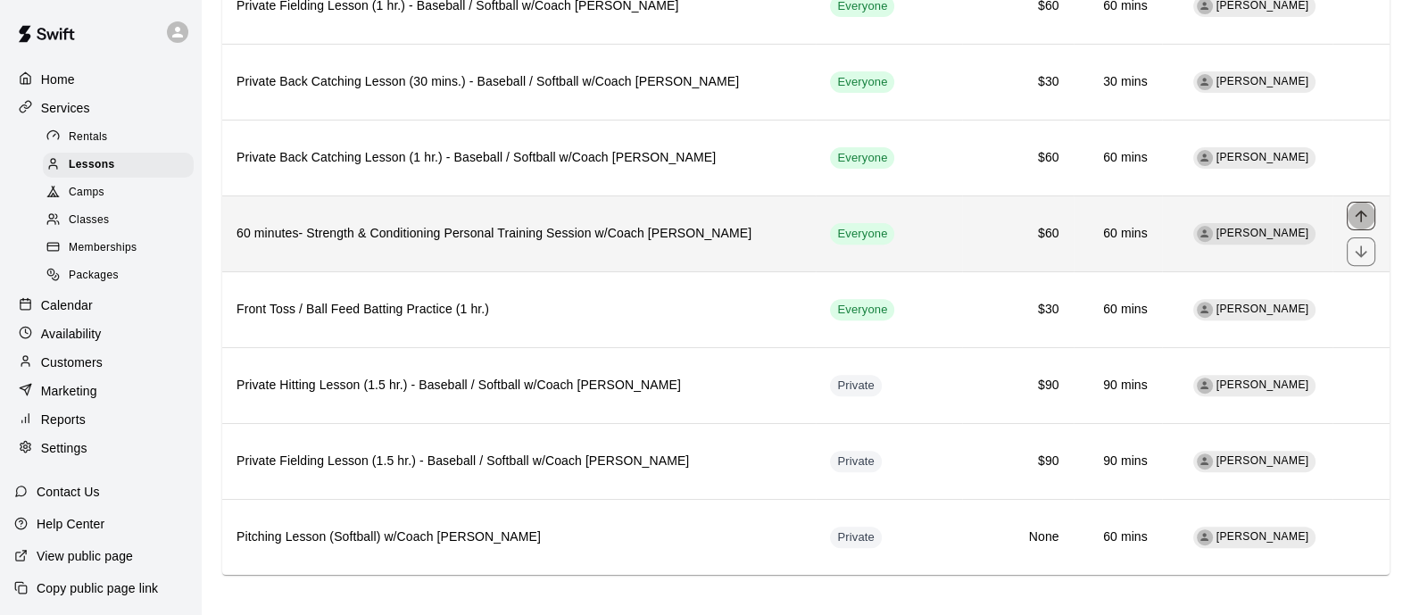
click at [1359, 210] on icon "move item up" at bounding box center [1361, 216] width 12 height 12
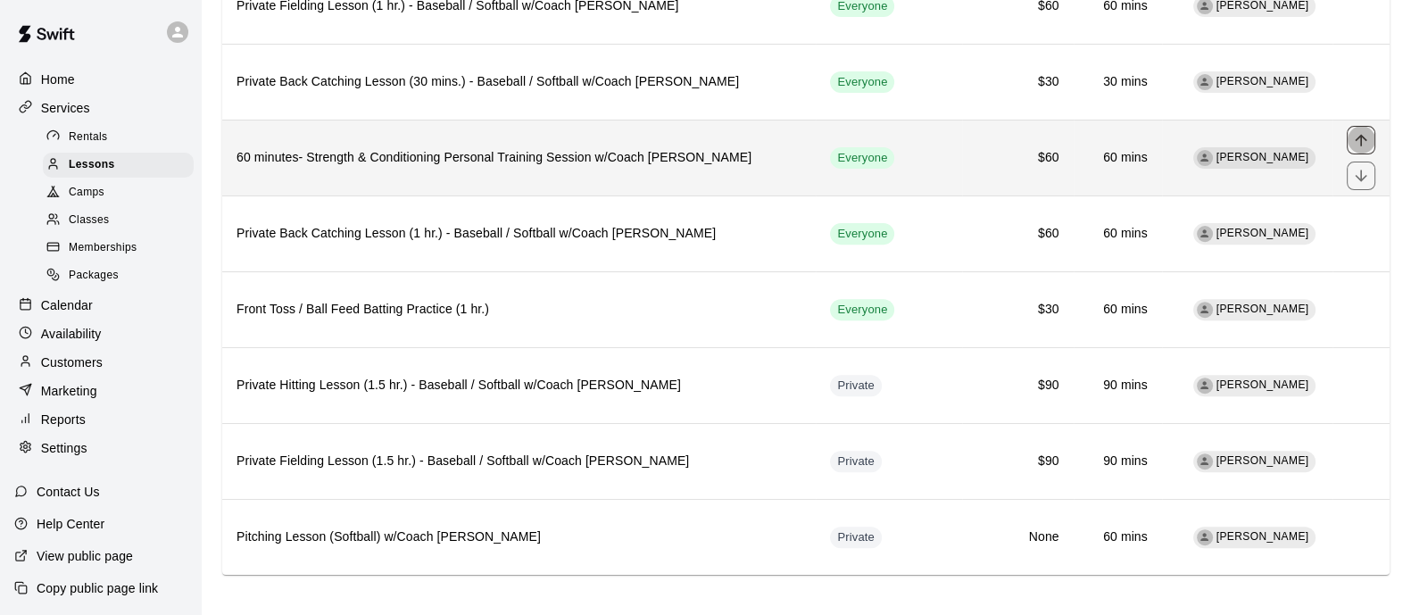
click at [1361, 138] on icon "move item up" at bounding box center [1361, 140] width 12 height 12
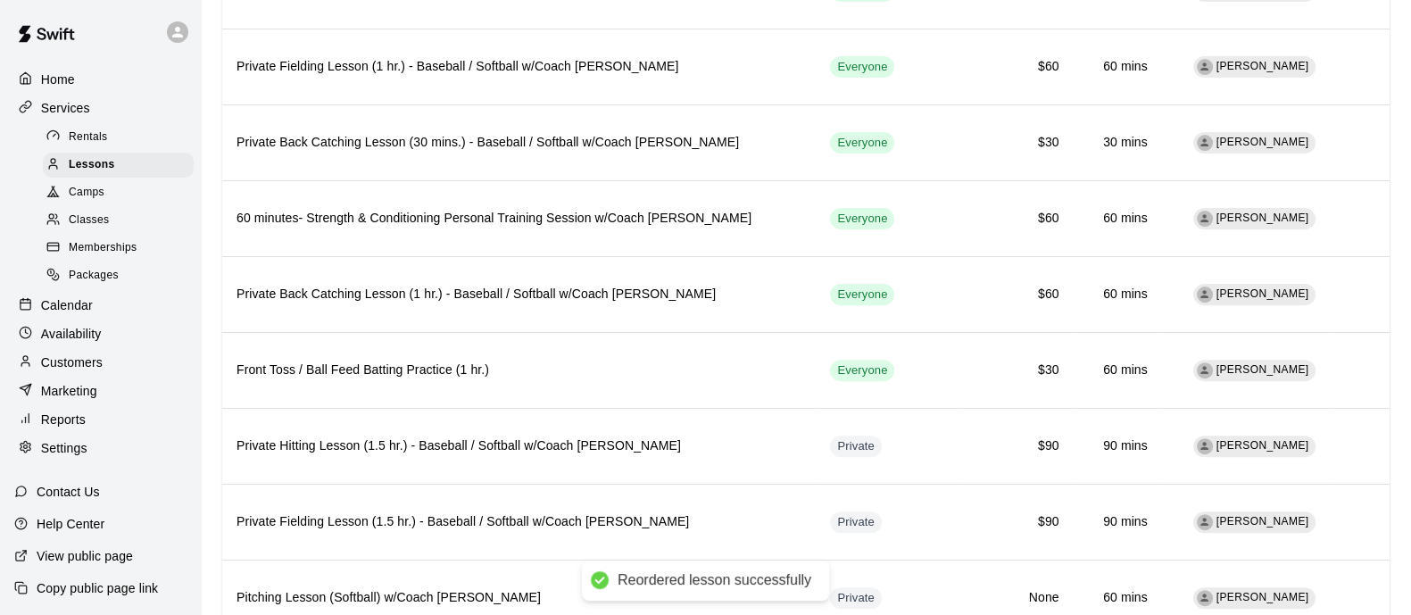
scroll to position [704, 0]
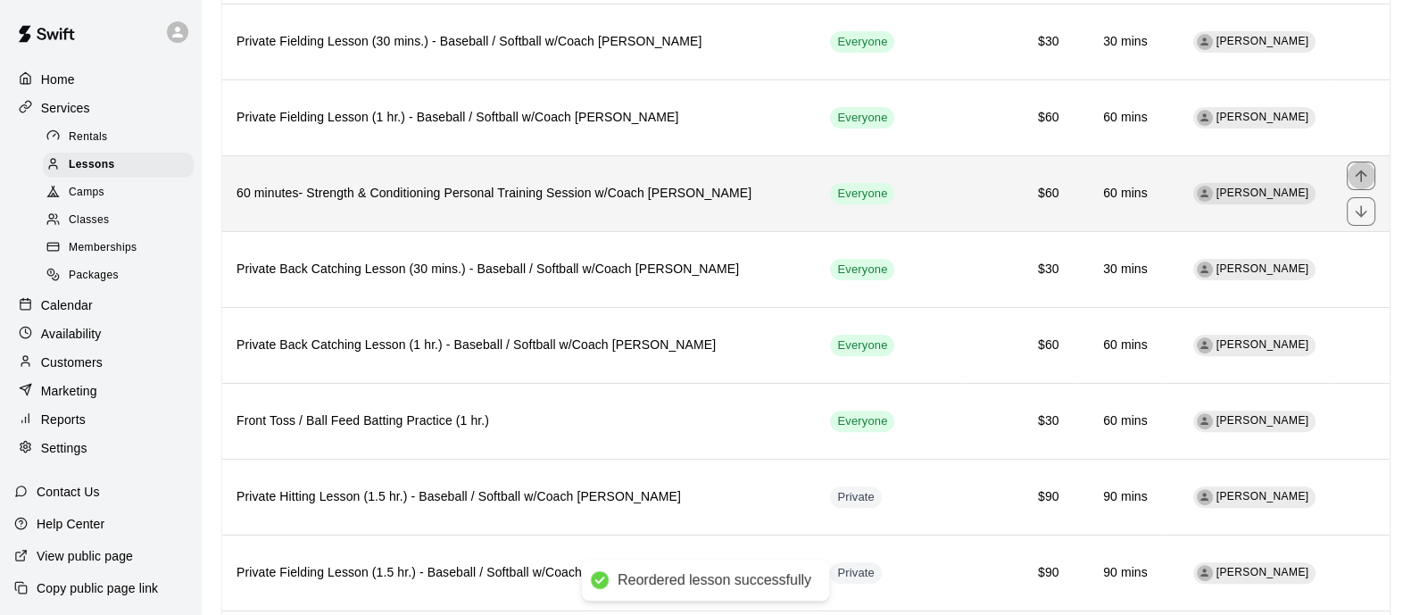
click at [1363, 175] on icon "move item up" at bounding box center [1361, 176] width 18 height 18
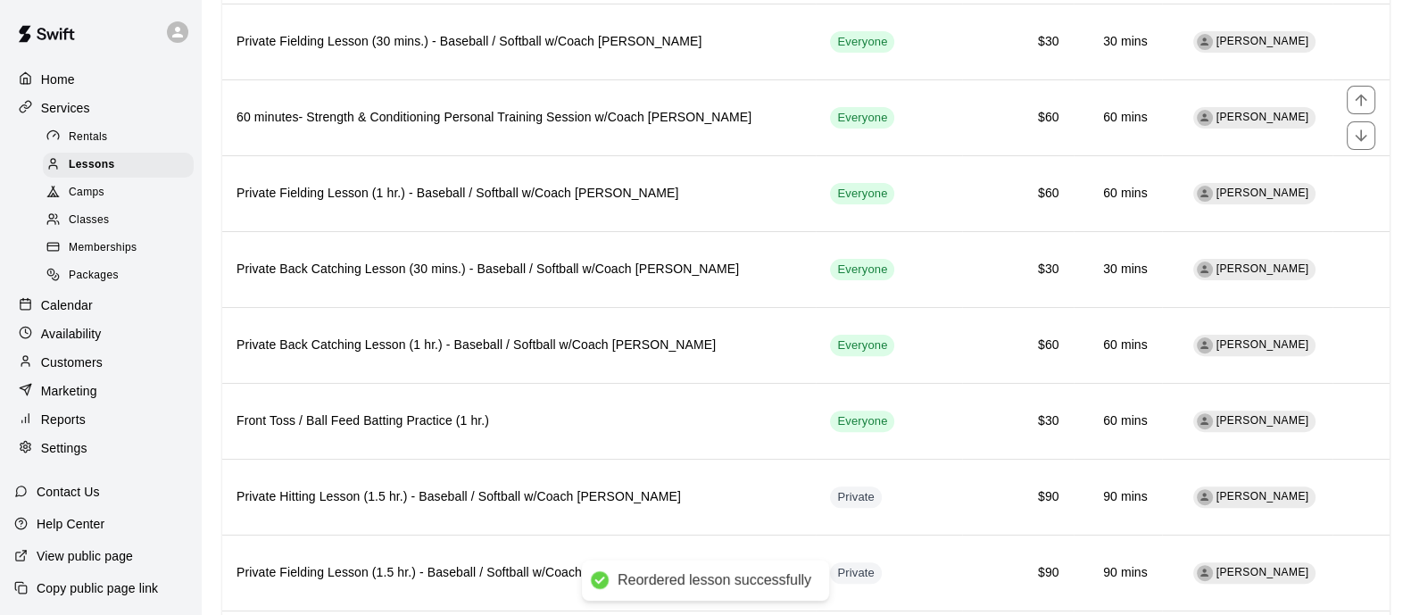
click at [1361, 96] on icon "move item up" at bounding box center [1361, 100] width 12 height 12
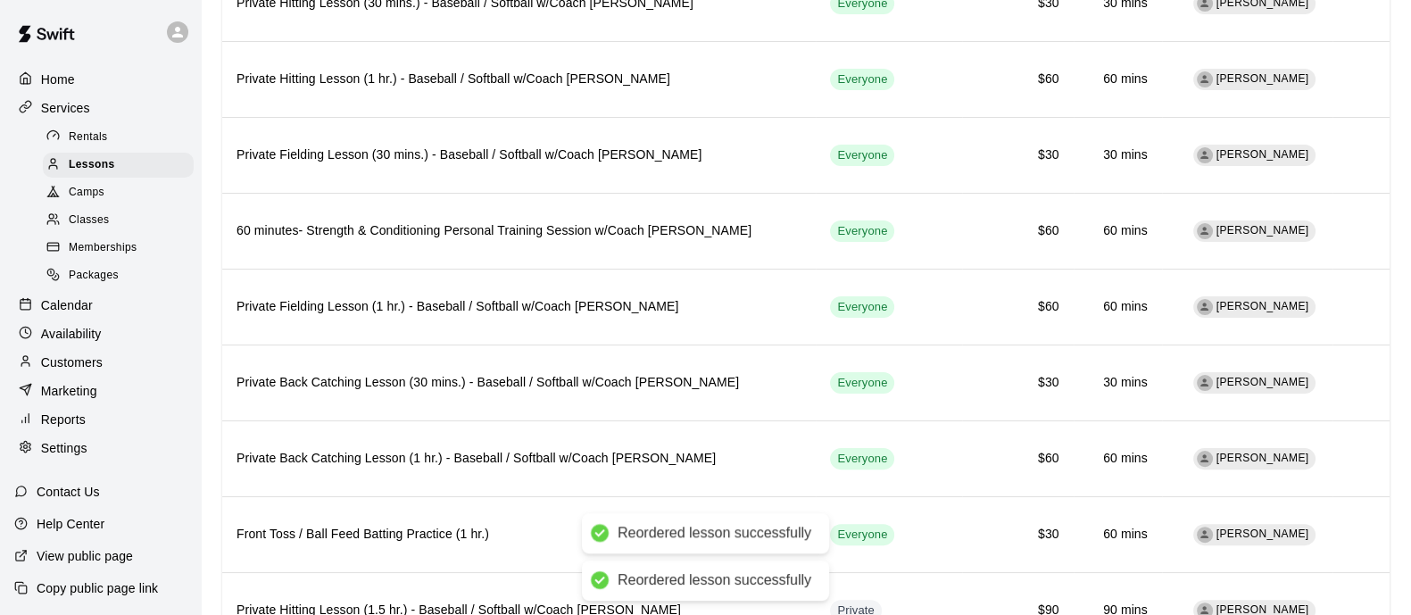
scroll to position [481, 0]
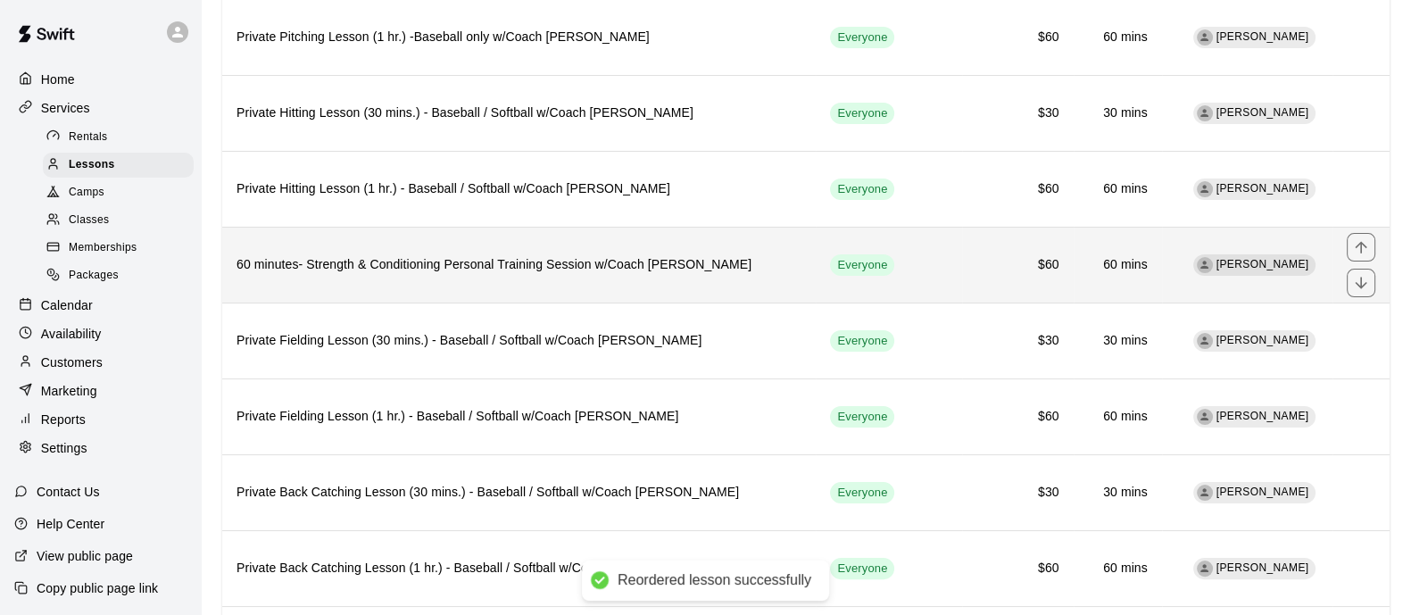
click at [1362, 246] on icon "move item up" at bounding box center [1361, 247] width 18 height 18
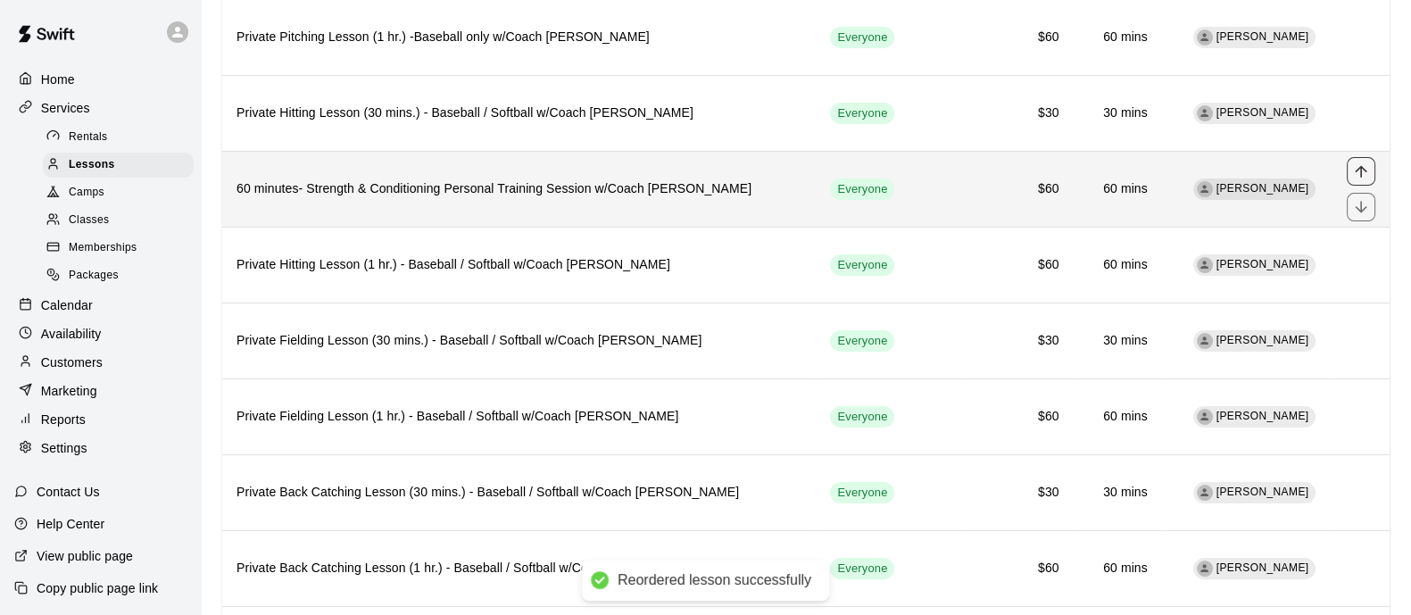
click at [1361, 169] on icon "move item up" at bounding box center [1361, 171] width 12 height 12
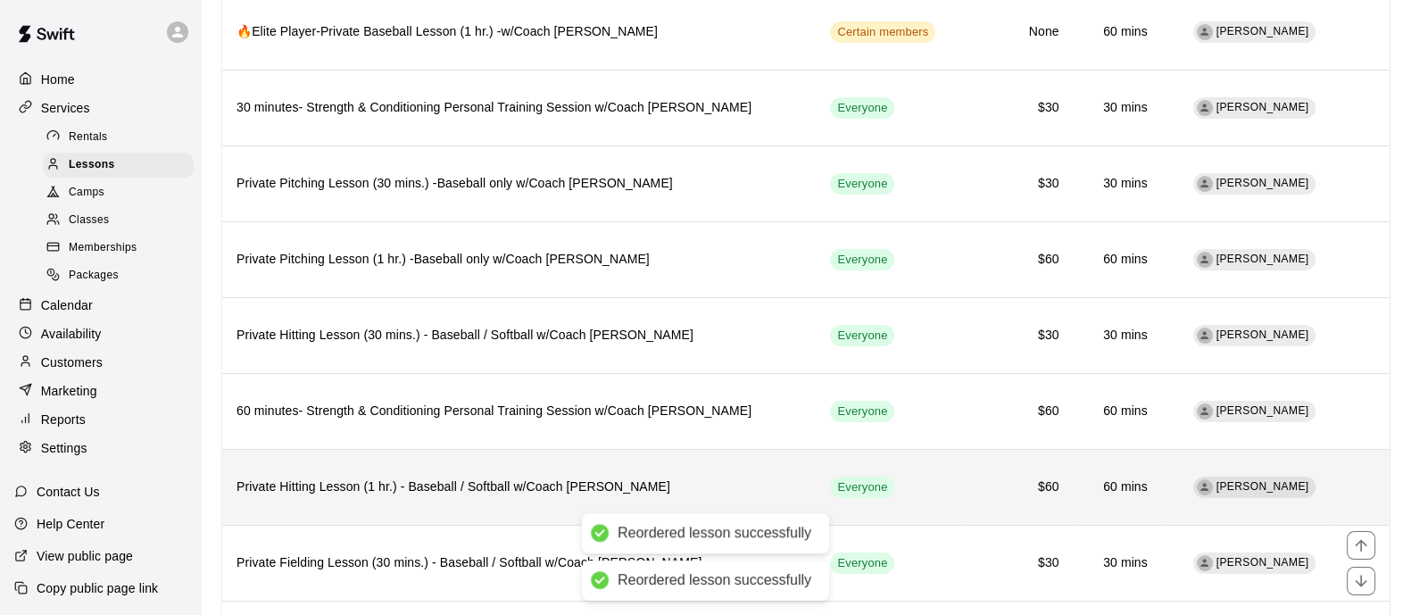
scroll to position [258, 0]
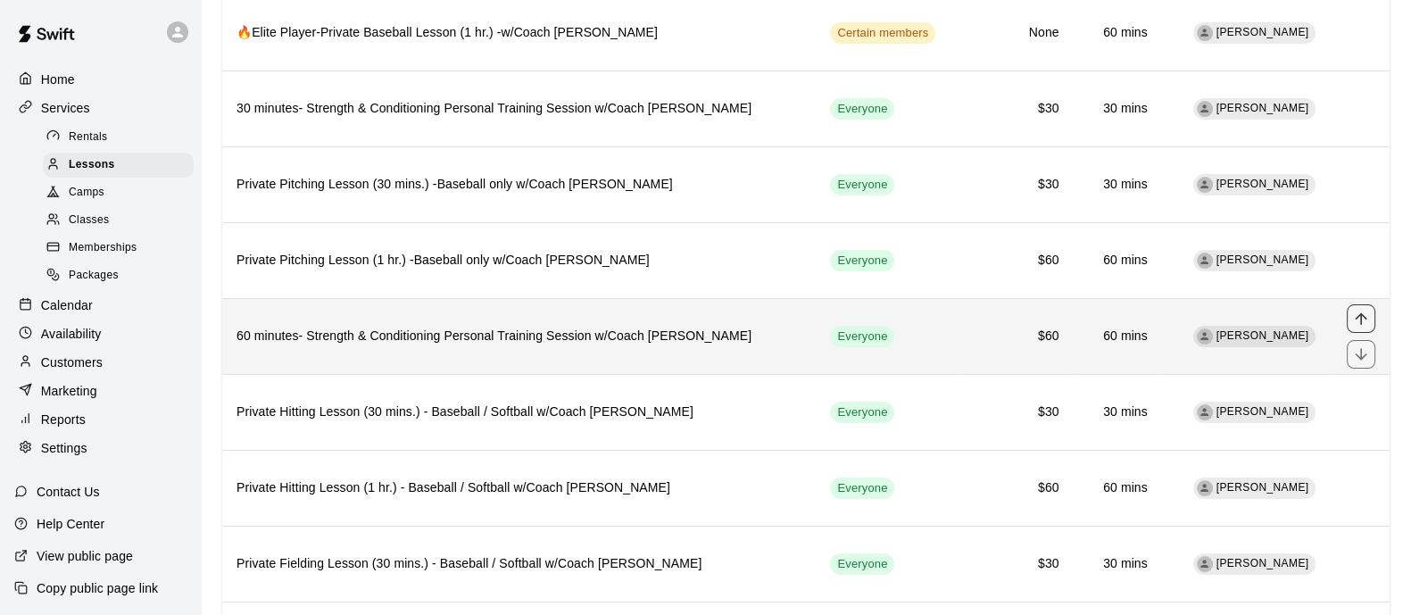
click at [1362, 314] on icon "move item up" at bounding box center [1361, 318] width 12 height 12
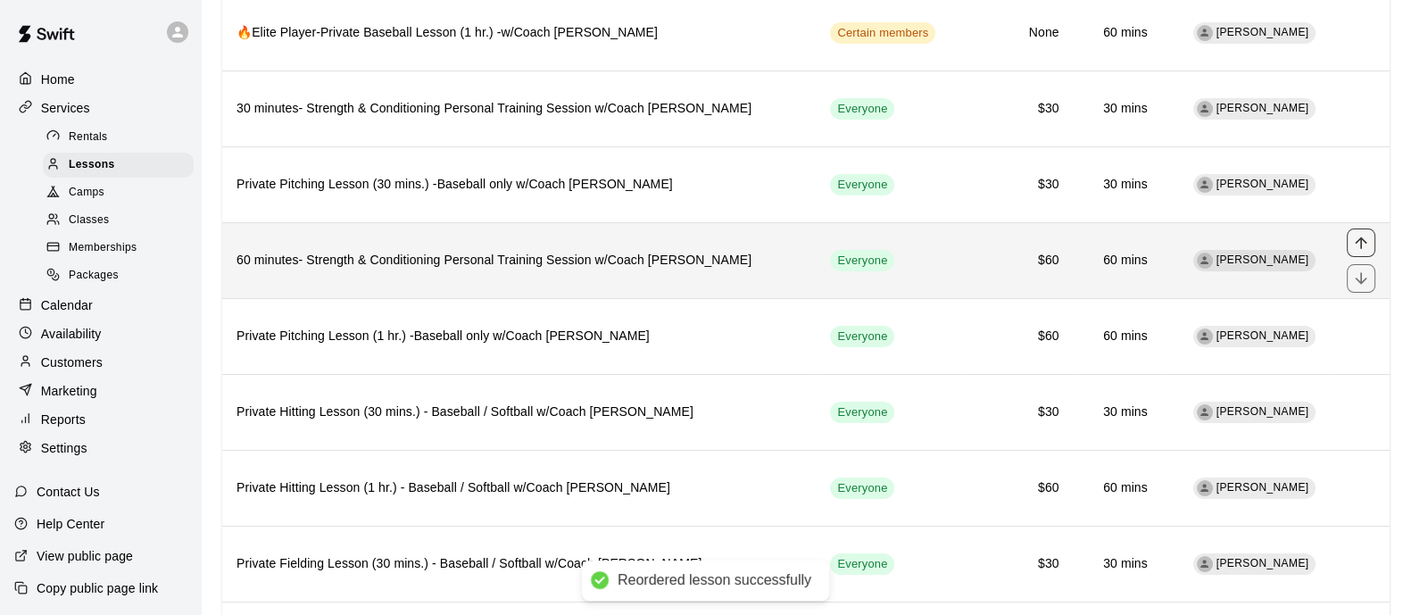
click at [1359, 241] on icon "move item up" at bounding box center [1361, 243] width 18 height 18
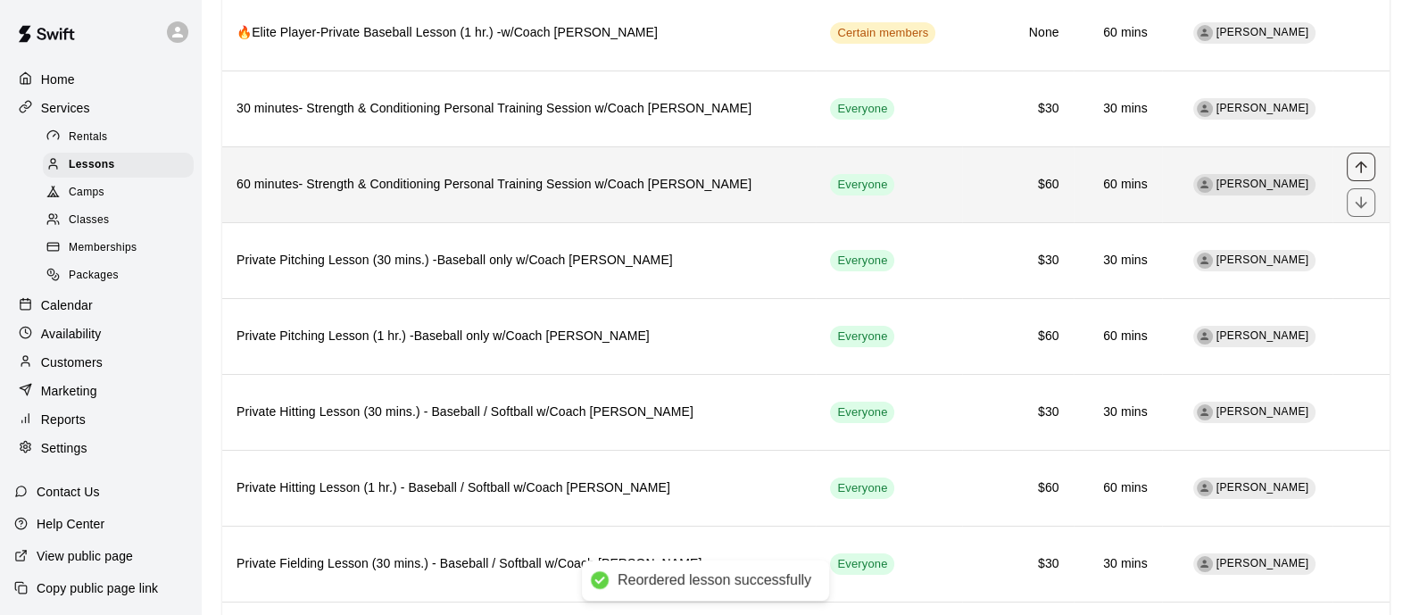
click at [1350, 164] on button "move item up" at bounding box center [1361, 167] width 29 height 29
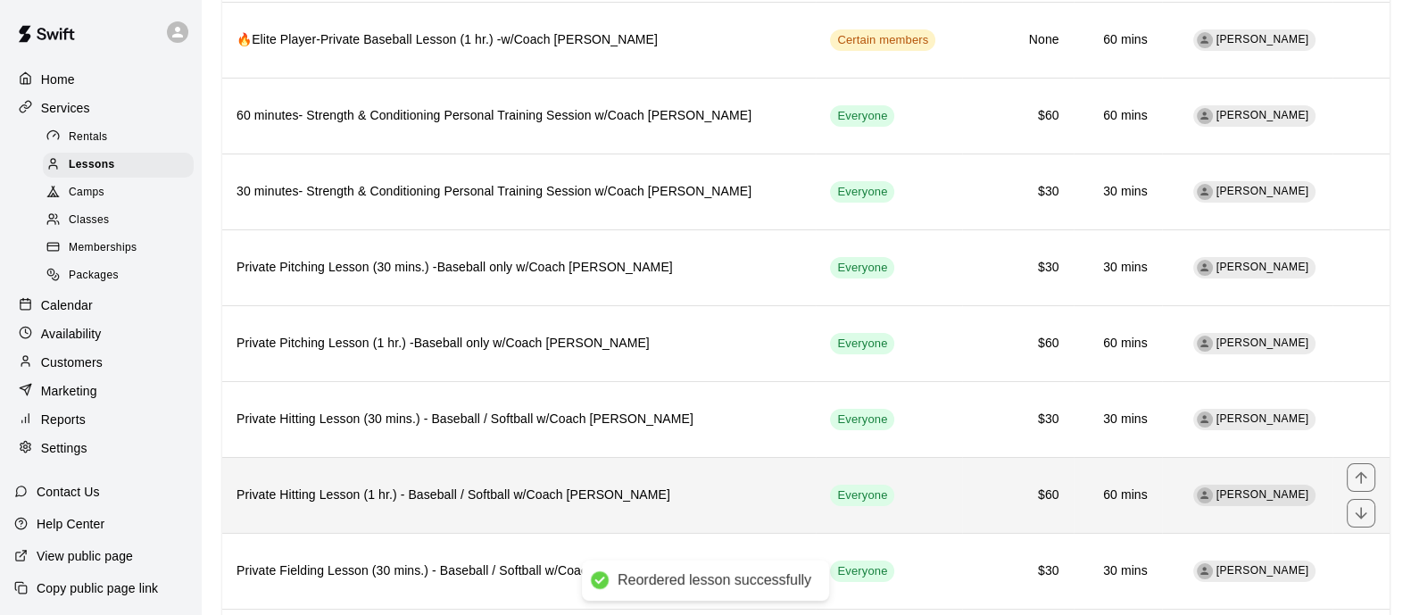
scroll to position [35, 0]
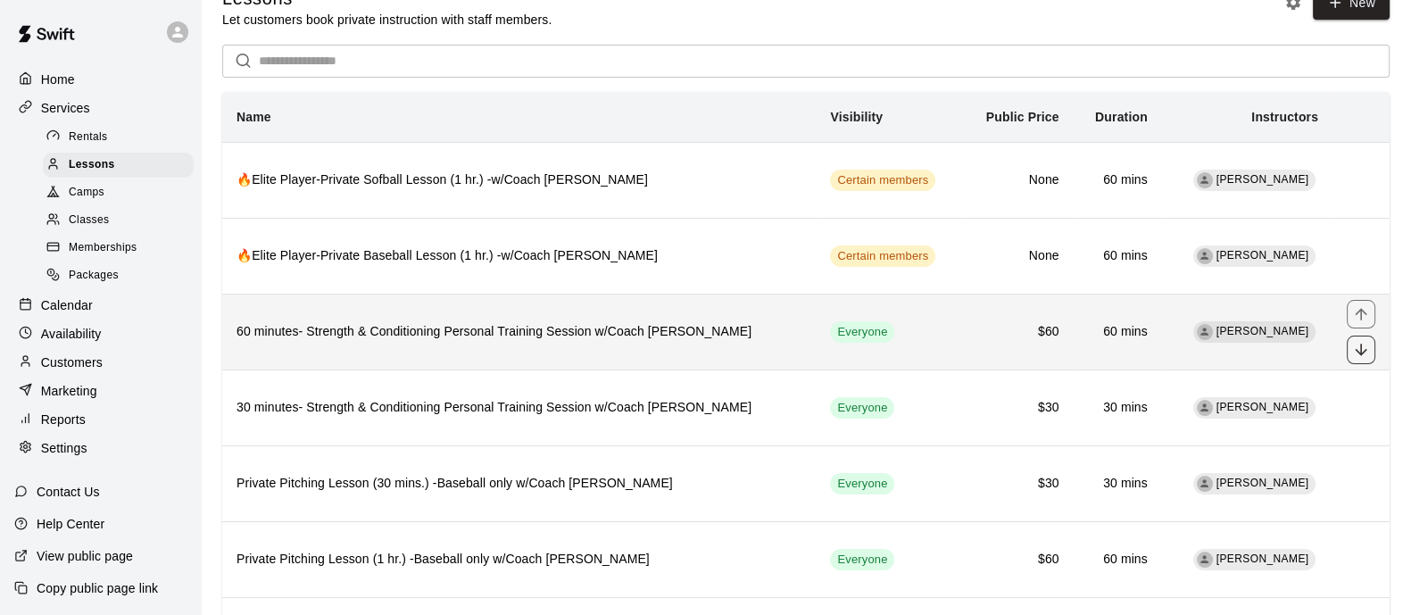
click at [1359, 357] on icon "move item down" at bounding box center [1361, 350] width 18 height 18
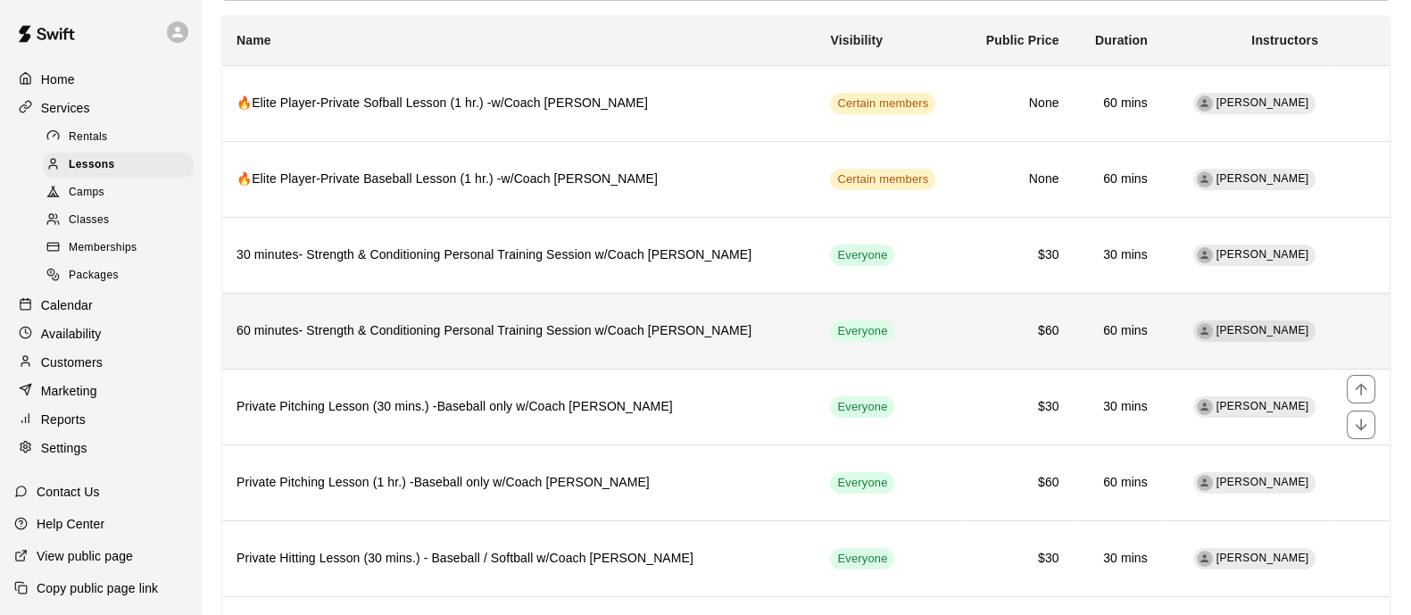
scroll to position [146, 0]
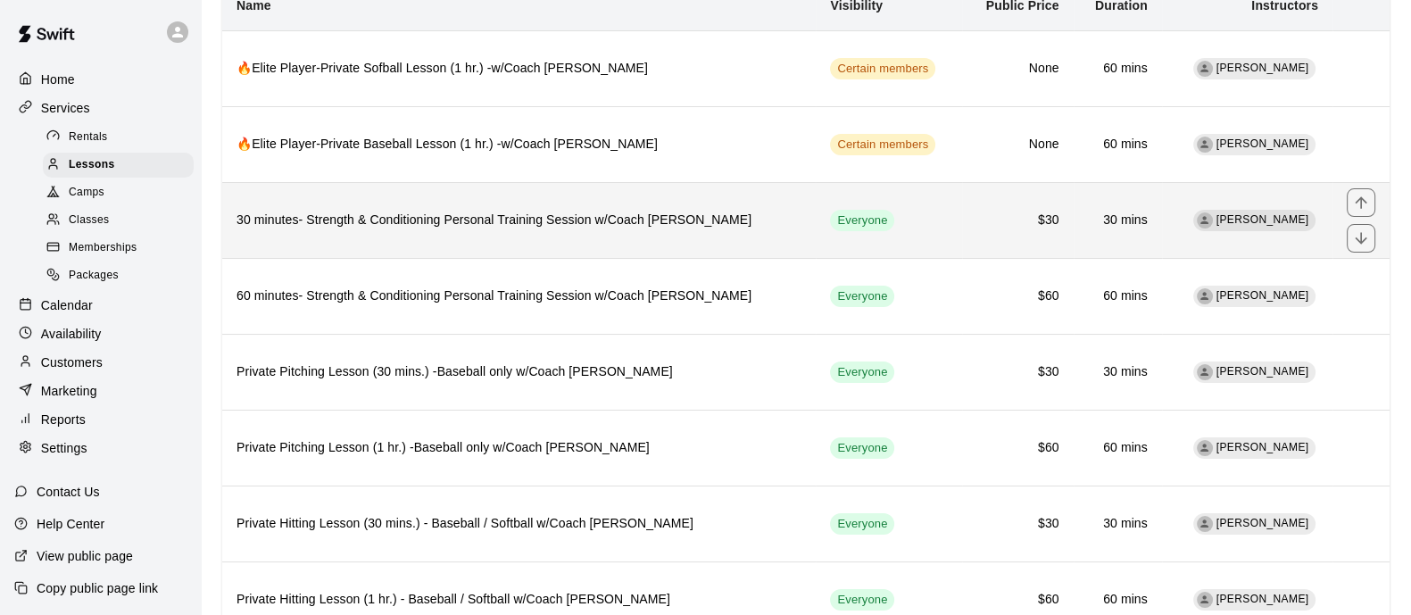
click at [829, 235] on td "Everyone" at bounding box center [889, 220] width 146 height 76
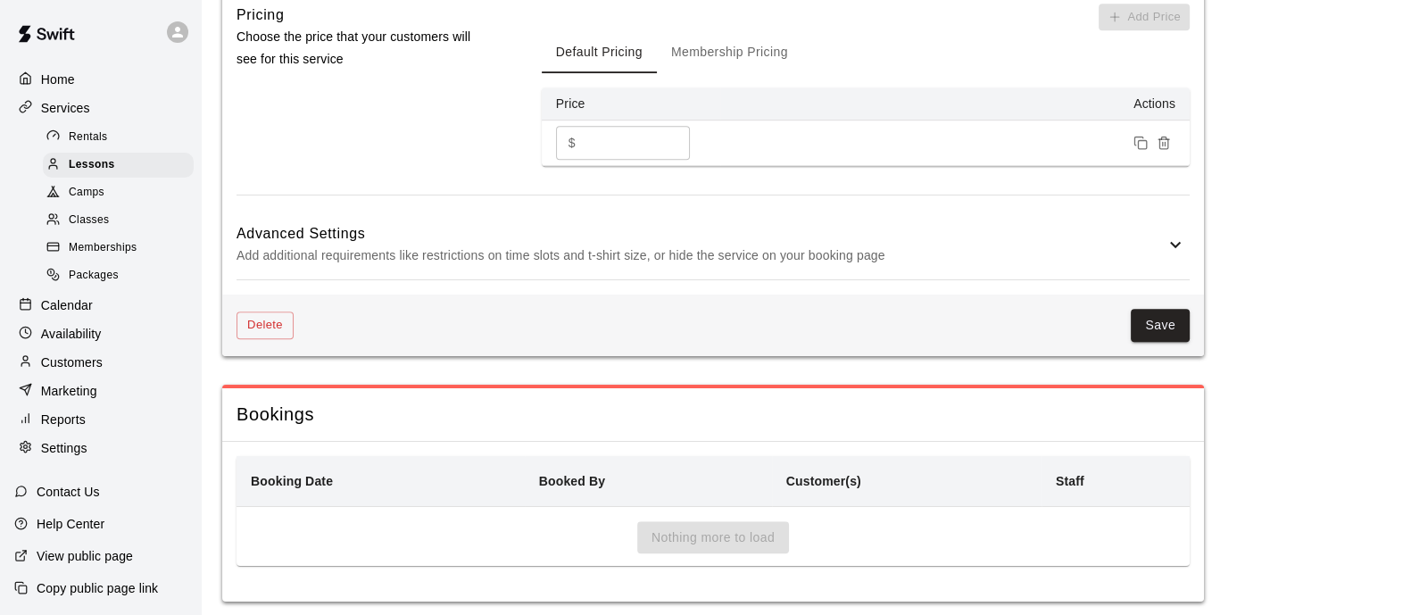
scroll to position [1341, 0]
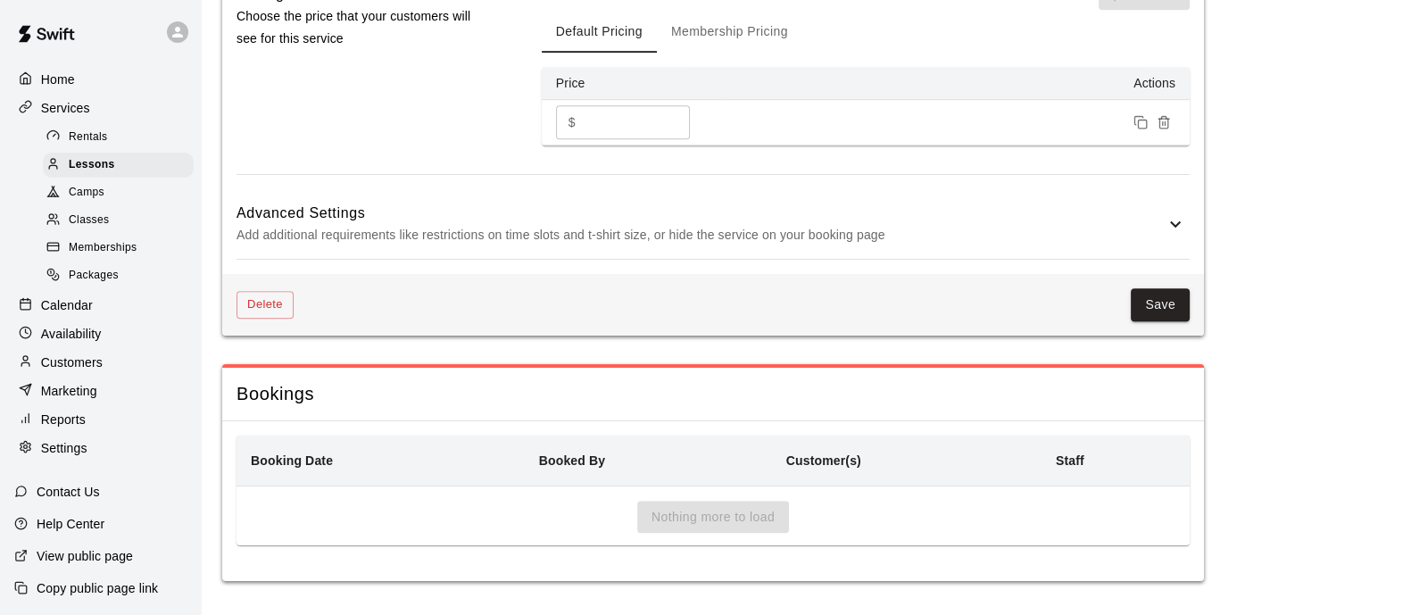
click at [1157, 231] on p "Add additional requirements like restrictions on time slots and t-shirt size, o…" at bounding box center [701, 235] width 928 height 22
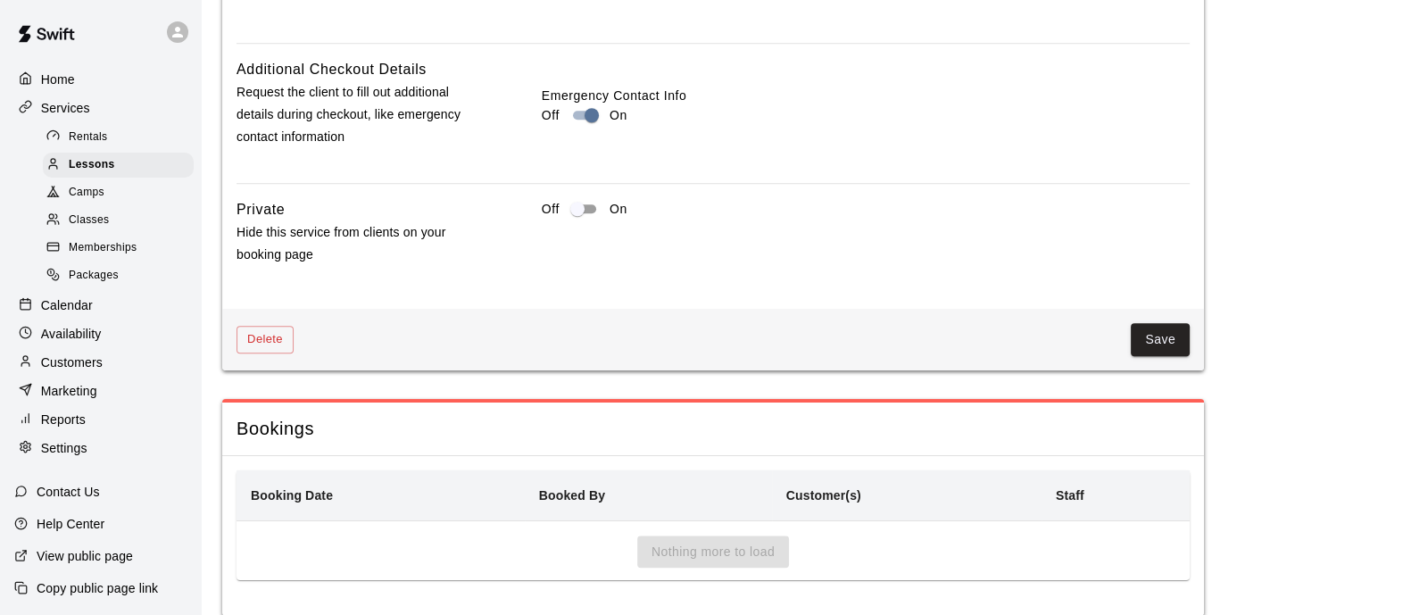
scroll to position [2122, 0]
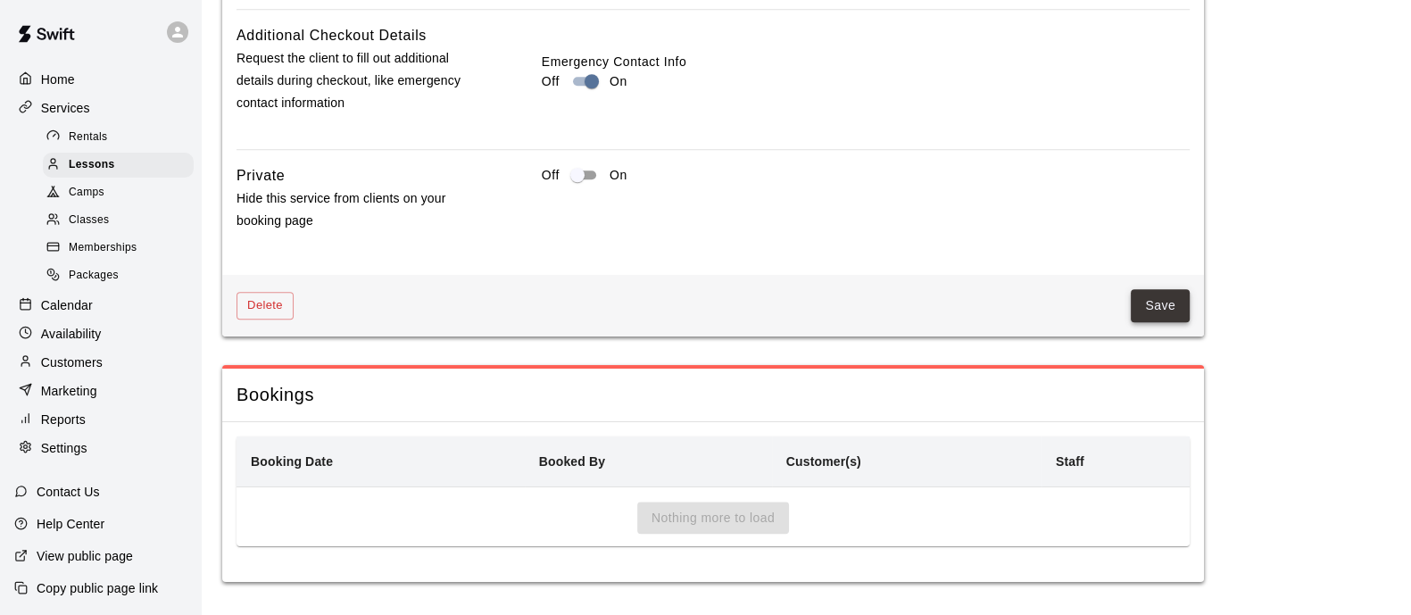
click at [1169, 322] on button "Save" at bounding box center [1160, 305] width 59 height 33
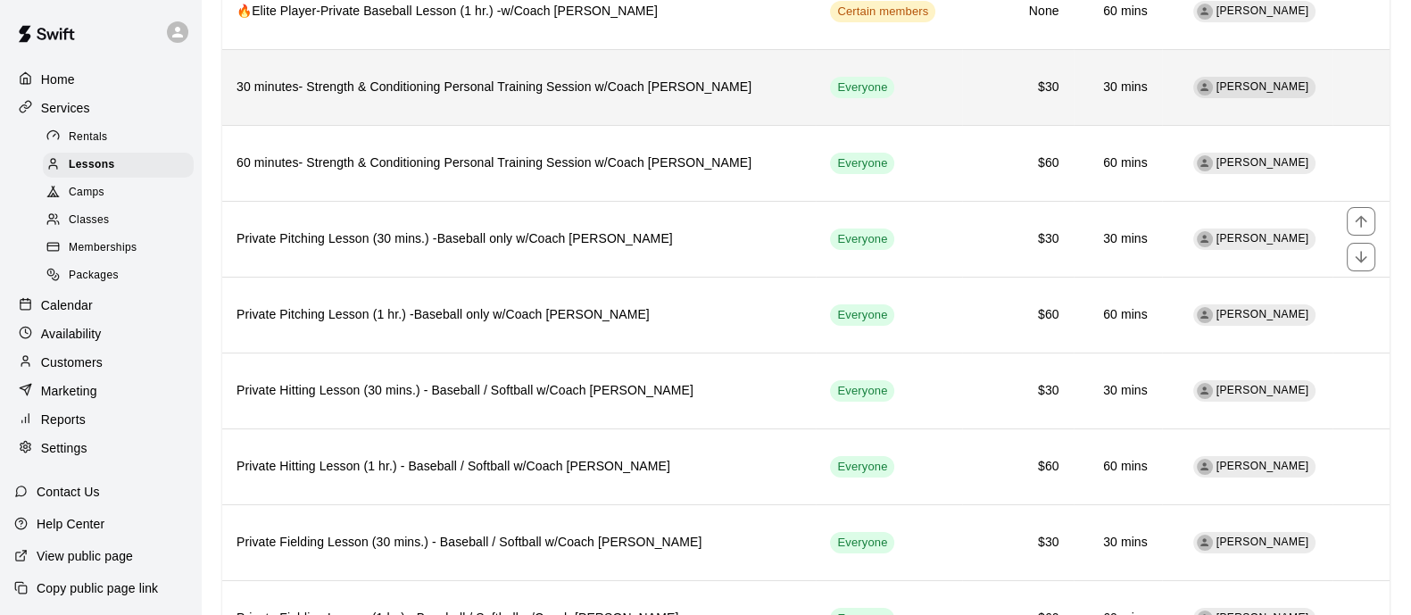
scroll to position [146, 0]
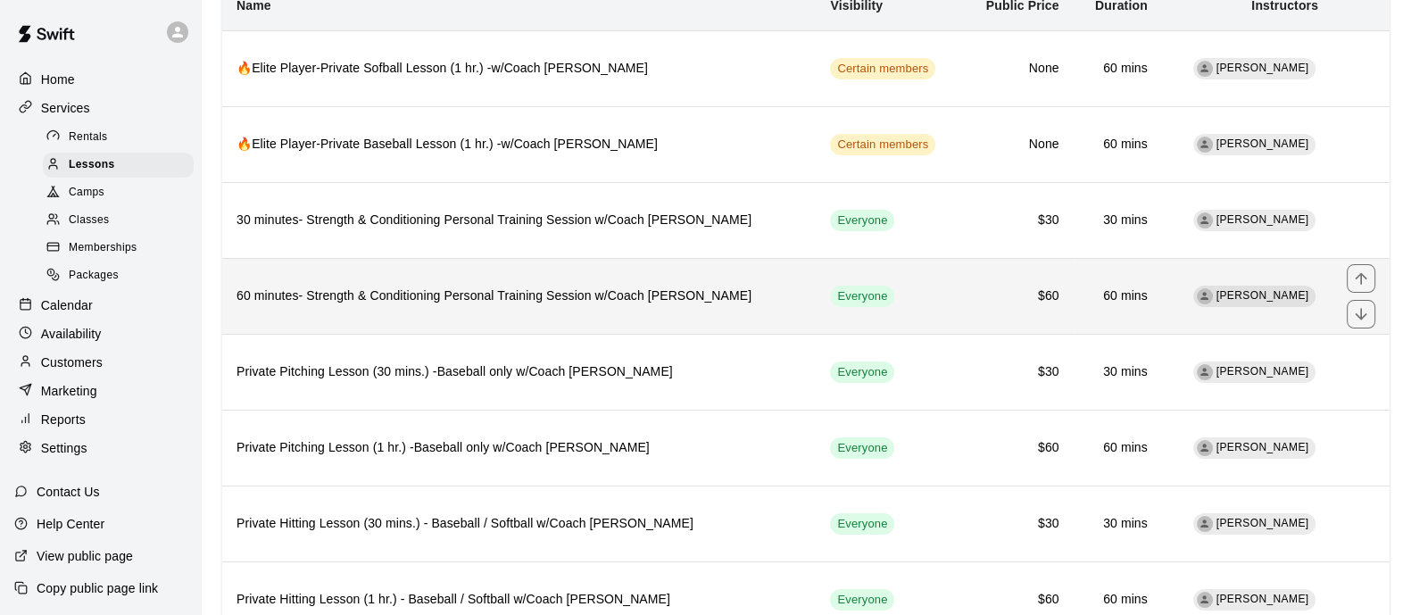
click at [636, 294] on h6 "60 minutes- Strength & Conditioning Personal Training Session w/Coach [PERSON_N…" at bounding box center [519, 297] width 565 height 20
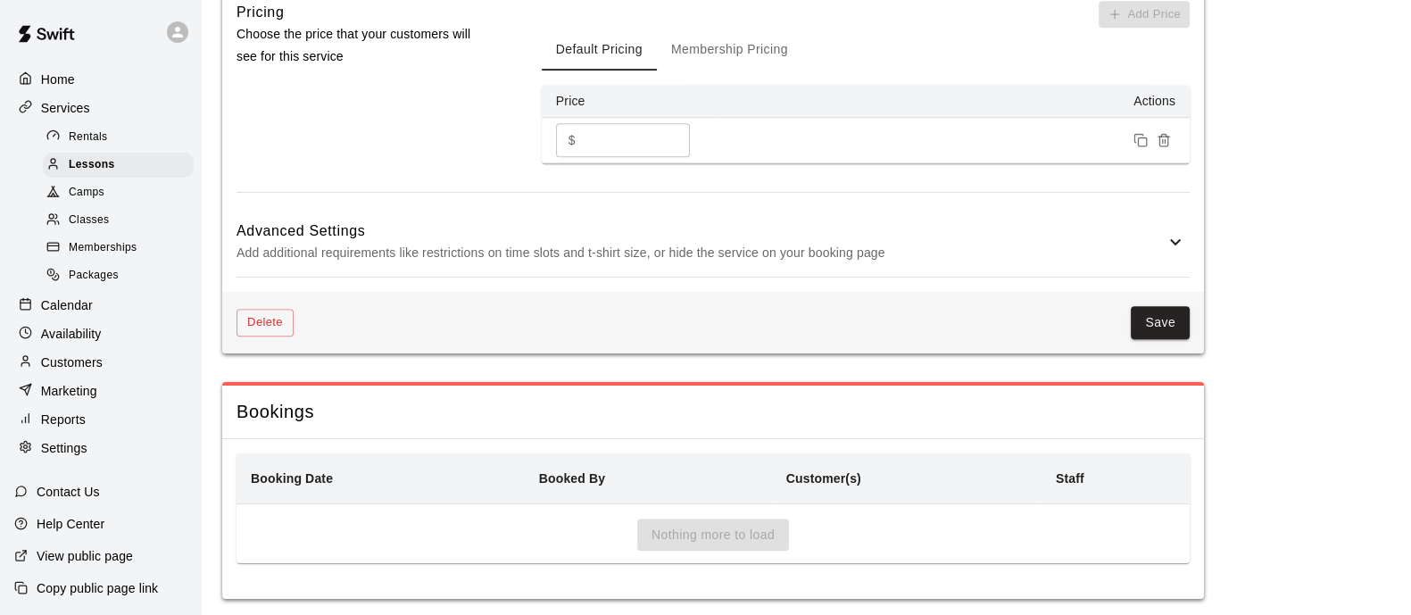
scroll to position [1341, 0]
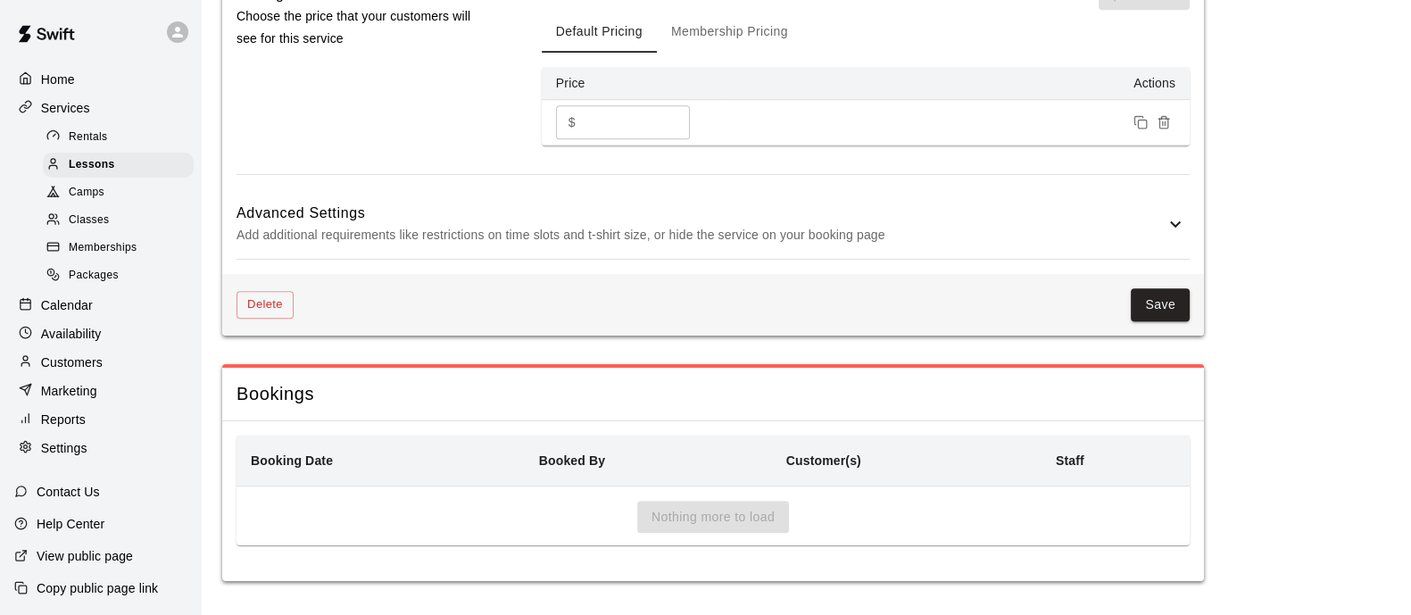
click at [762, 213] on h6 "Advanced Settings" at bounding box center [701, 213] width 928 height 23
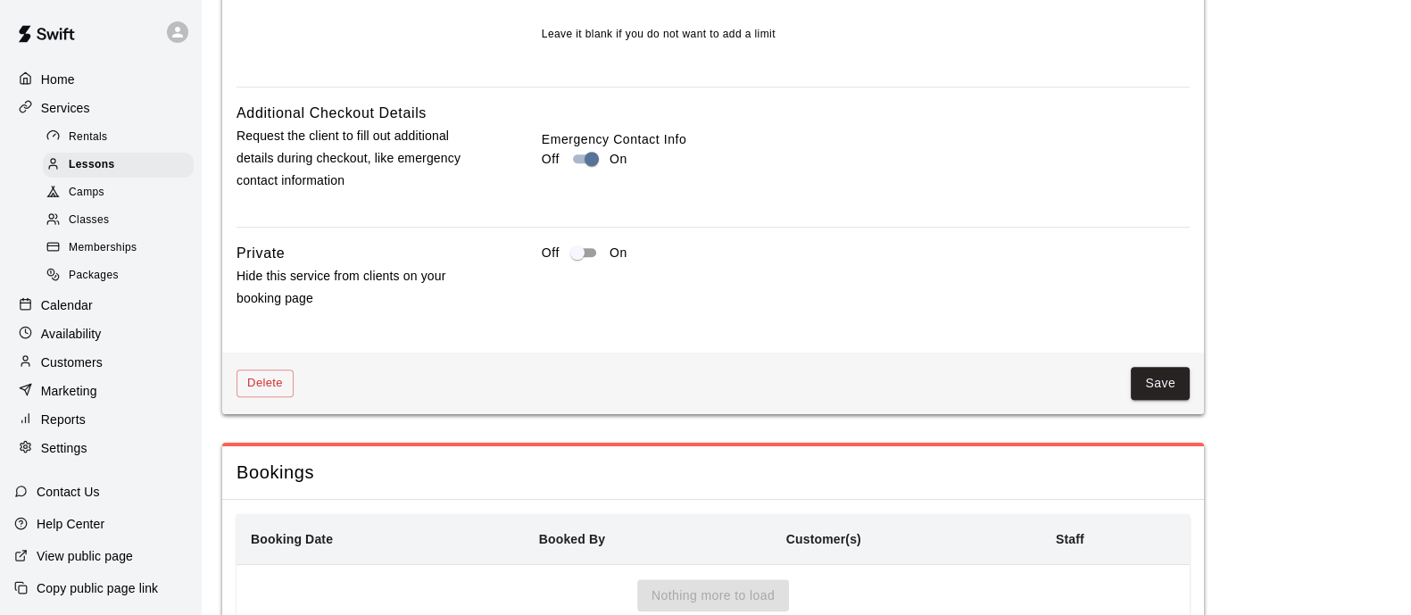
scroll to position [2122, 0]
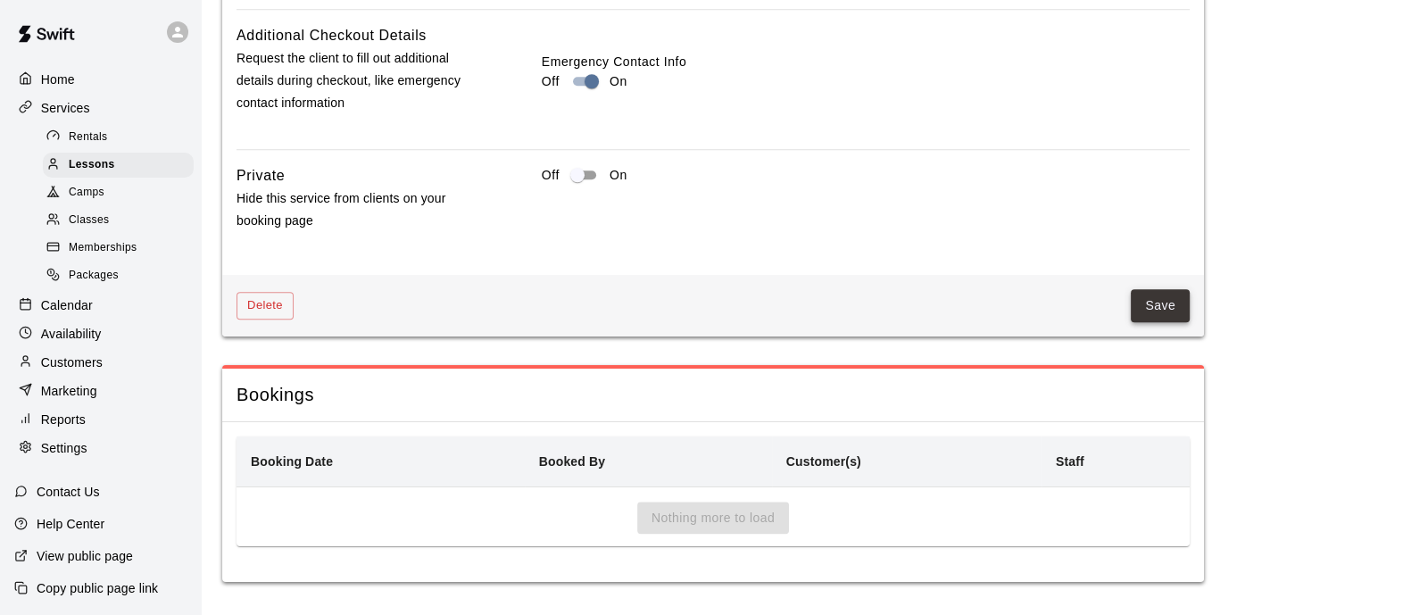
click at [1170, 304] on button "Save" at bounding box center [1160, 305] width 59 height 33
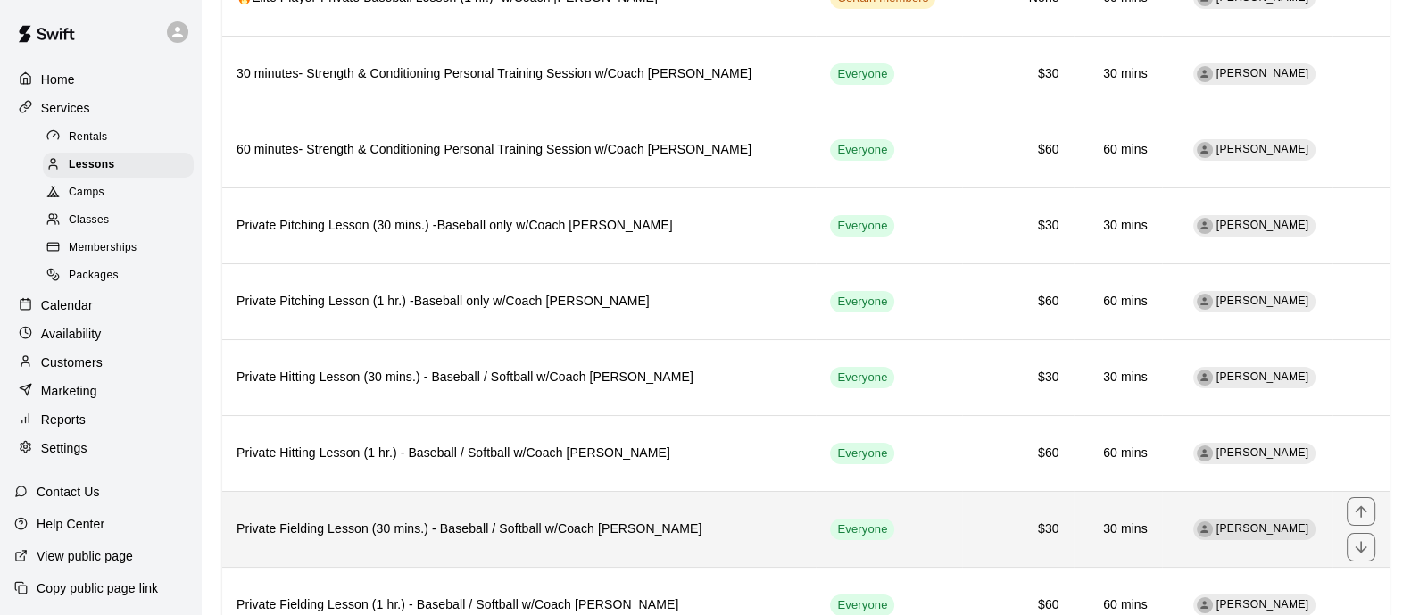
scroll to position [111, 0]
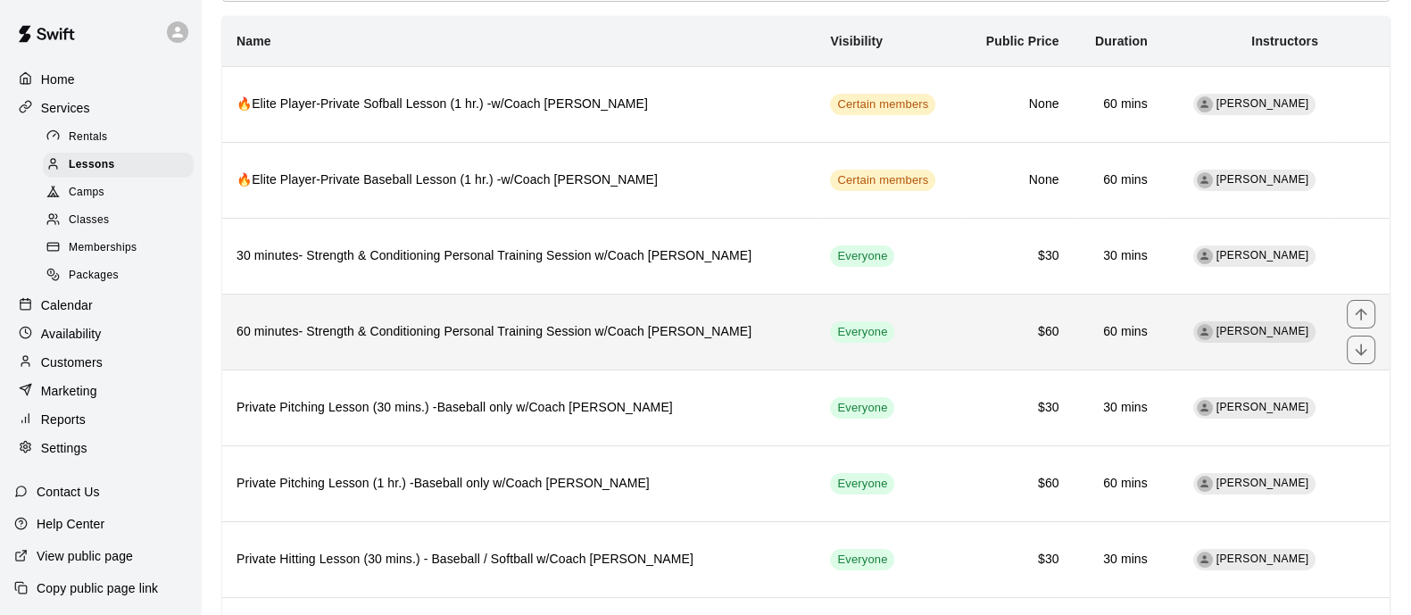
click at [453, 328] on h6 "60 minutes- Strength & Conditioning Personal Training Session w/Coach [PERSON_N…" at bounding box center [519, 332] width 565 height 20
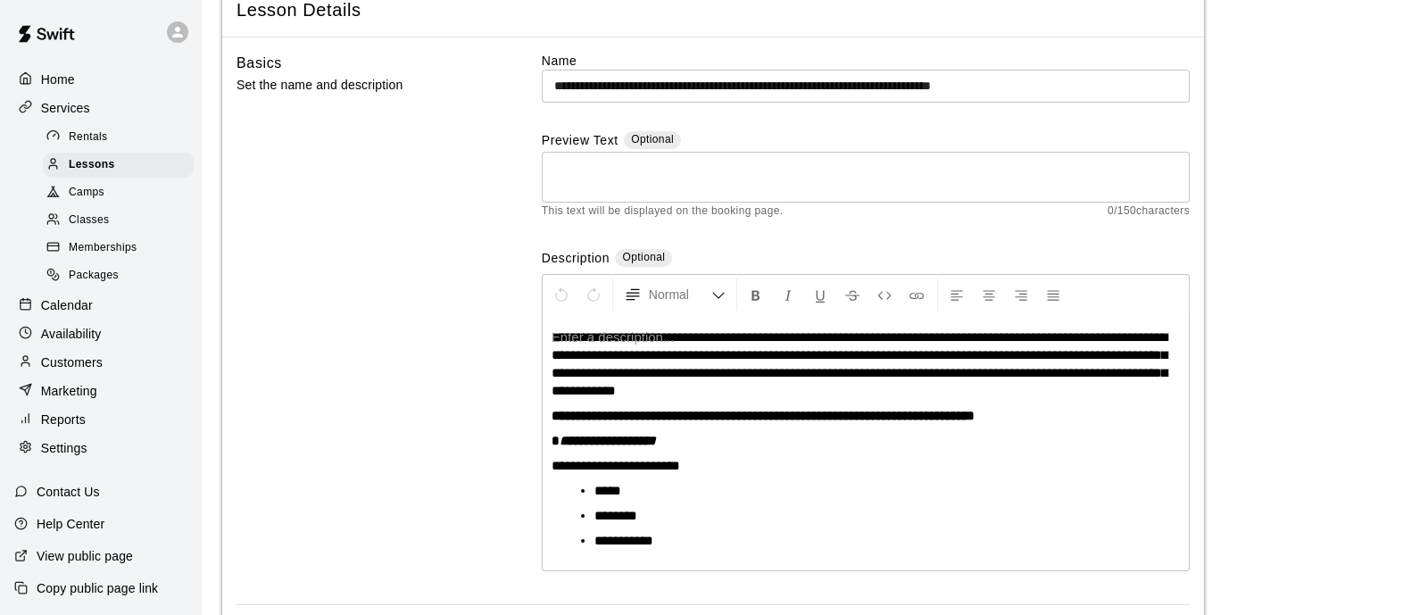
scroll to position [44, 0]
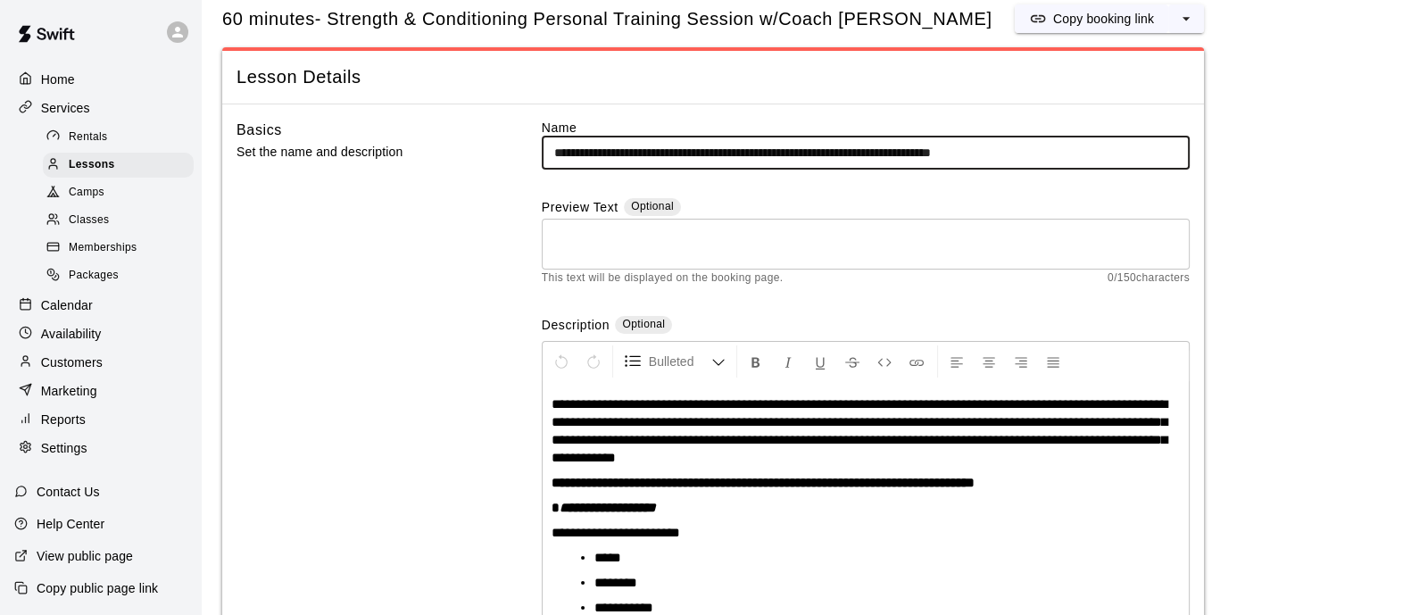
drag, startPoint x: 617, startPoint y: 148, endPoint x: 516, endPoint y: 148, distance: 100.9
click at [516, 148] on div "**********" at bounding box center [713, 395] width 953 height 553
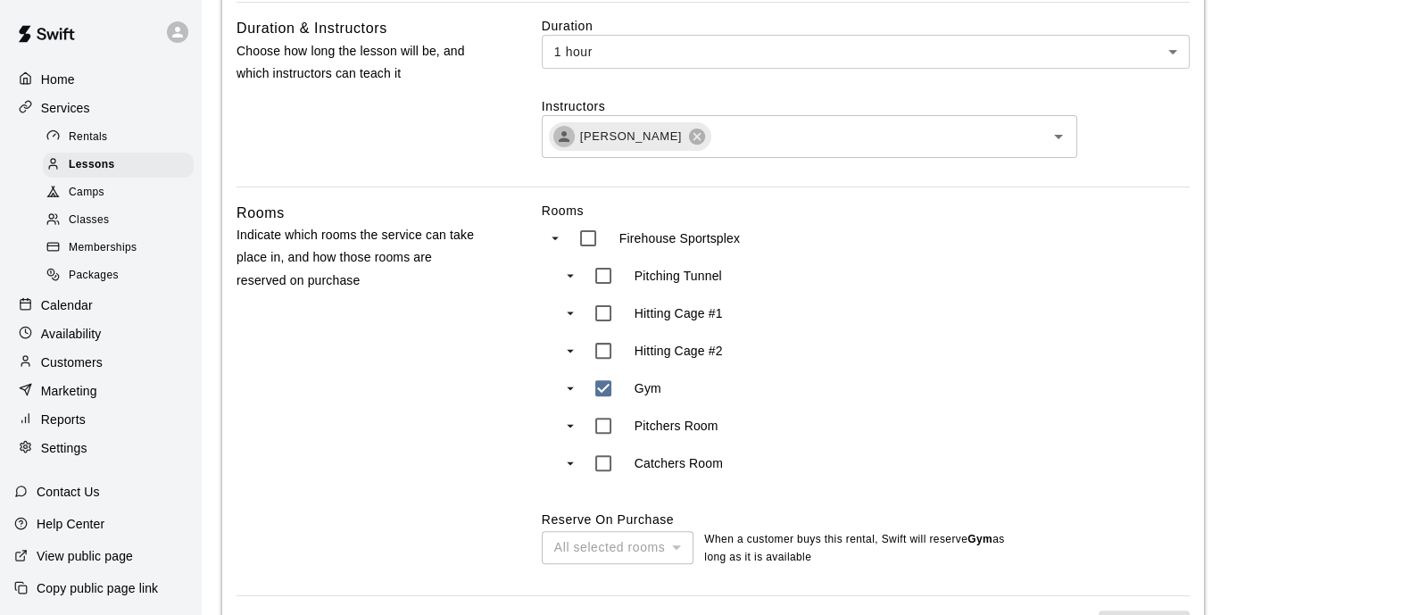
scroll to position [1272, 0]
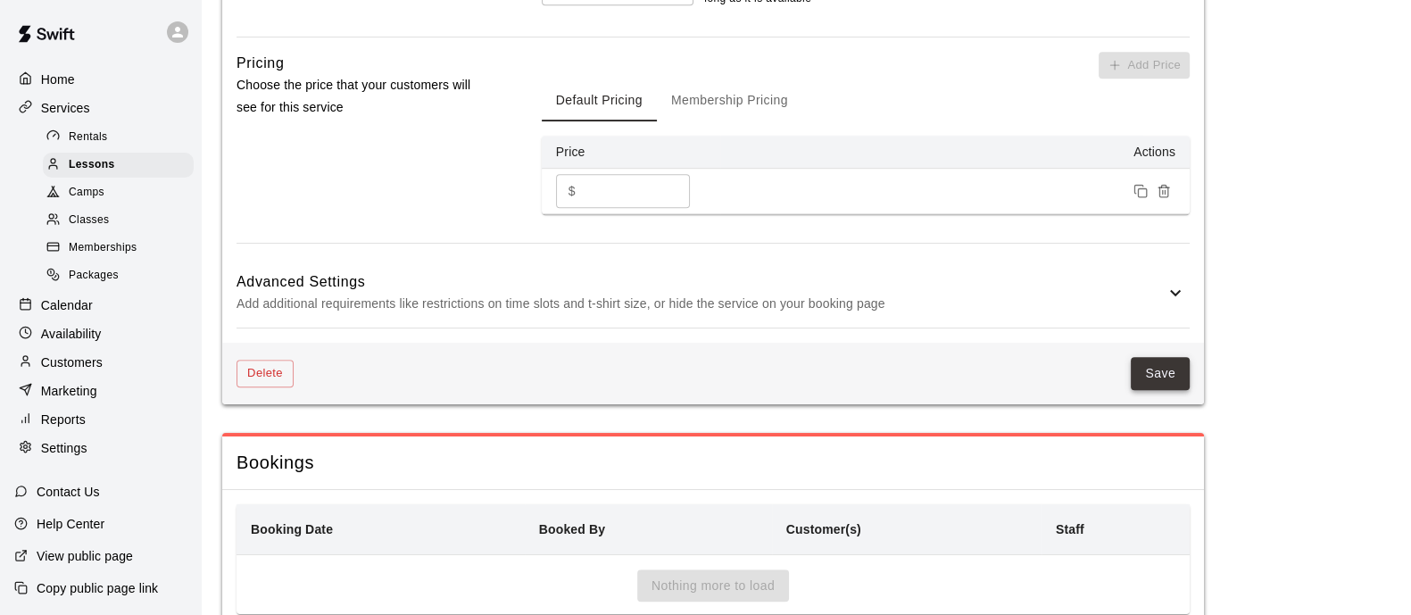
type input "**********"
click at [1177, 379] on button "Save" at bounding box center [1160, 373] width 59 height 33
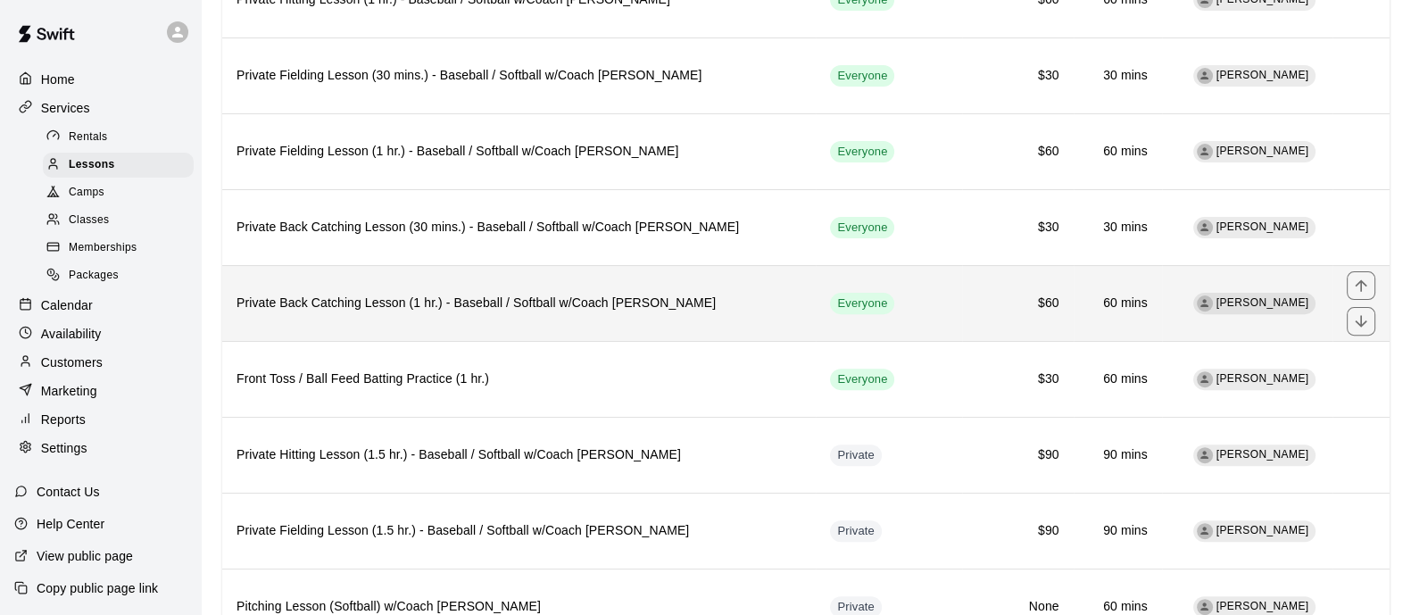
scroll to position [780, 0]
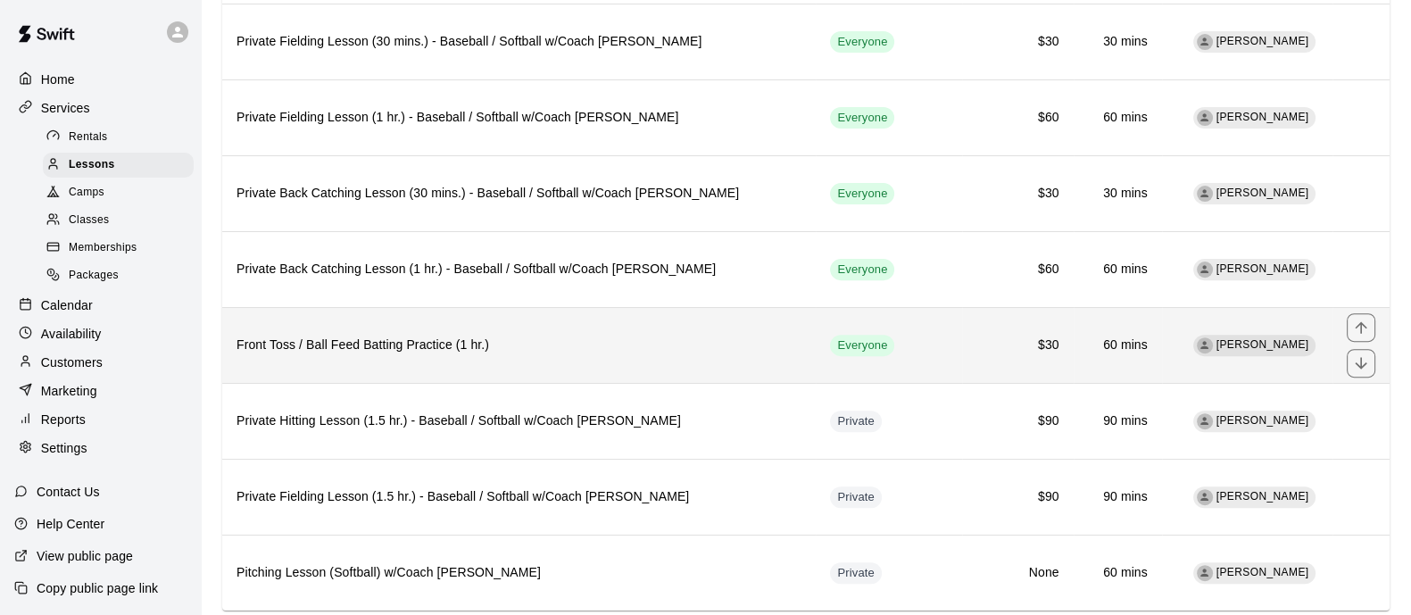
click at [442, 348] on th "Front Toss / Ball Feed Batting Practice (1 hr.)" at bounding box center [519, 345] width 594 height 76
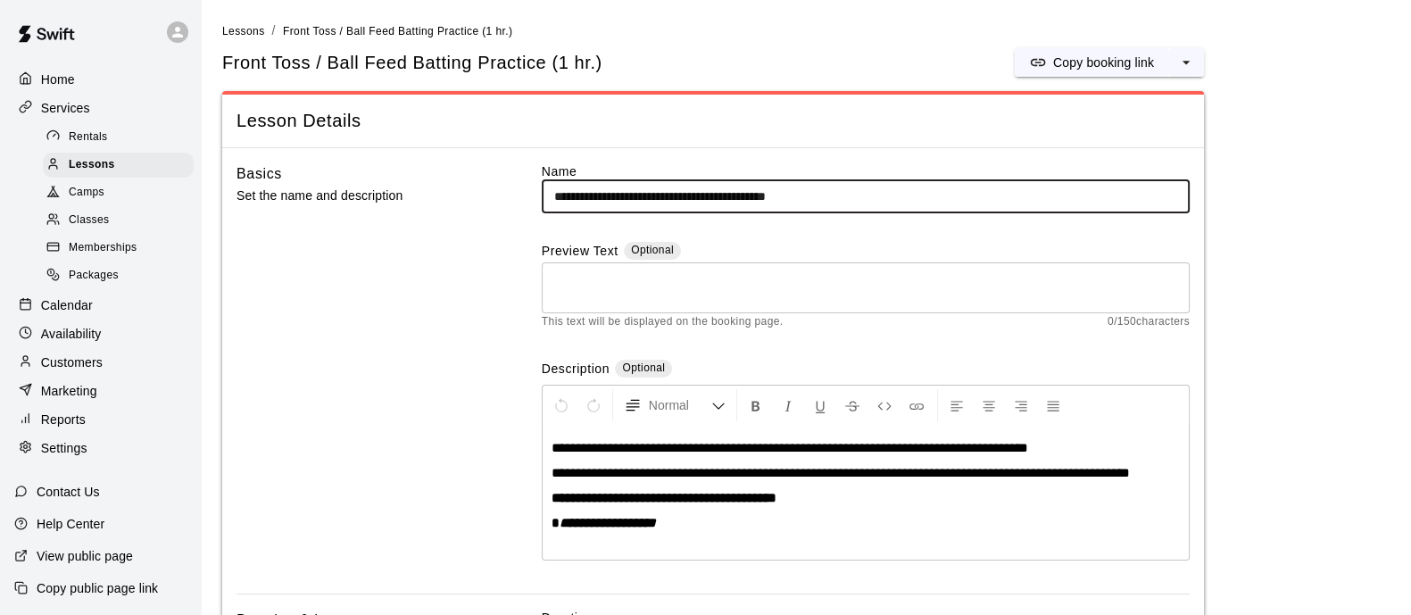
drag, startPoint x: 843, startPoint y: 194, endPoint x: 866, endPoint y: 199, distance: 22.9
click at [787, 198] on input "**********" at bounding box center [866, 196] width 648 height 33
click at [549, 202] on input "**********" at bounding box center [866, 196] width 648 height 33
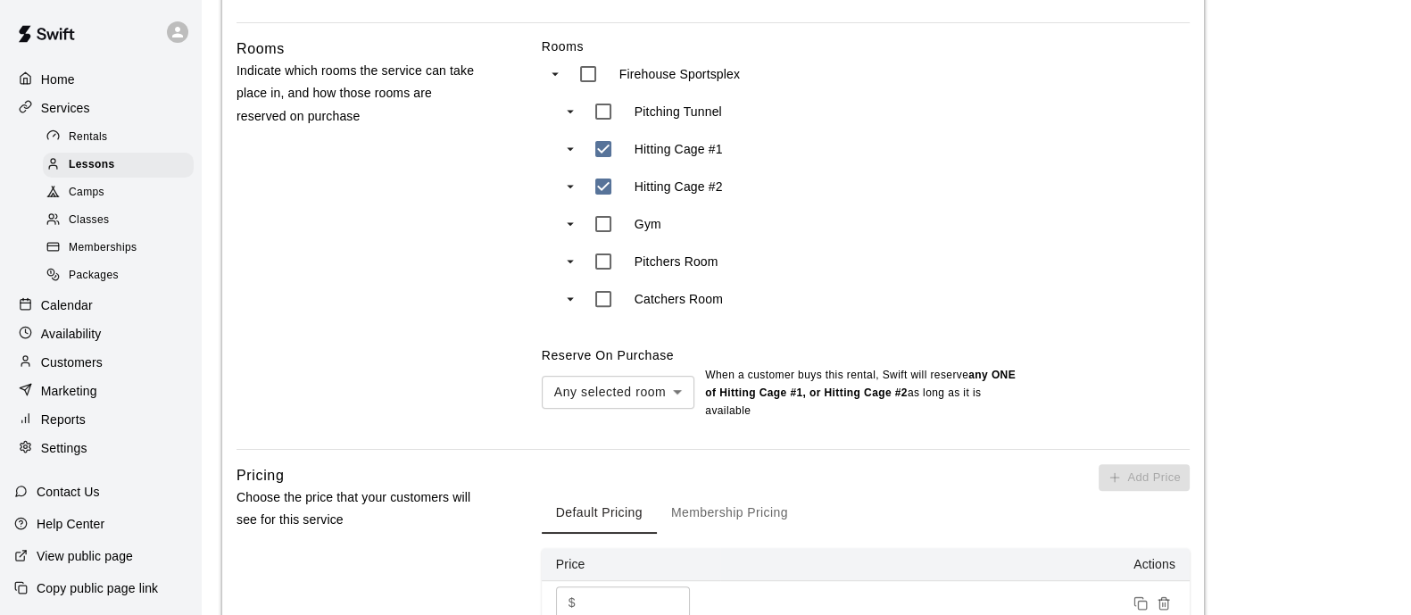
scroll to position [1004, 0]
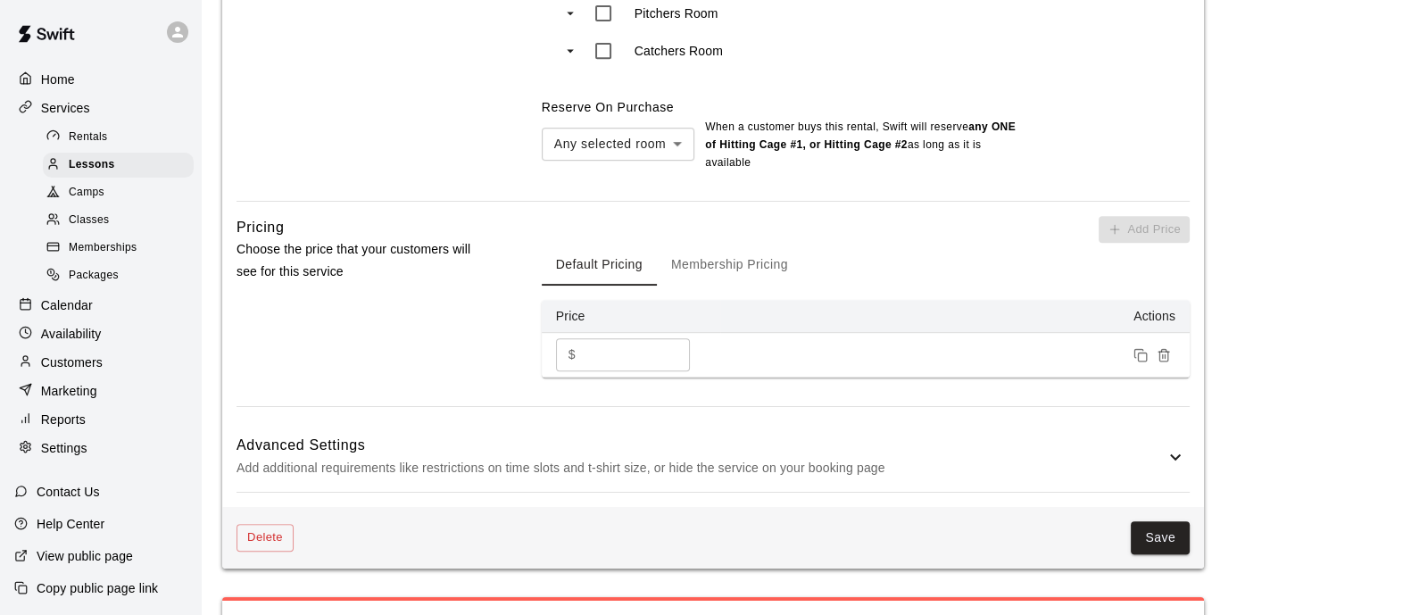
type input "**********"
click at [605, 459] on p "Add additional requirements like restrictions on time slots and t-shirt size, o…" at bounding box center [701, 468] width 928 height 22
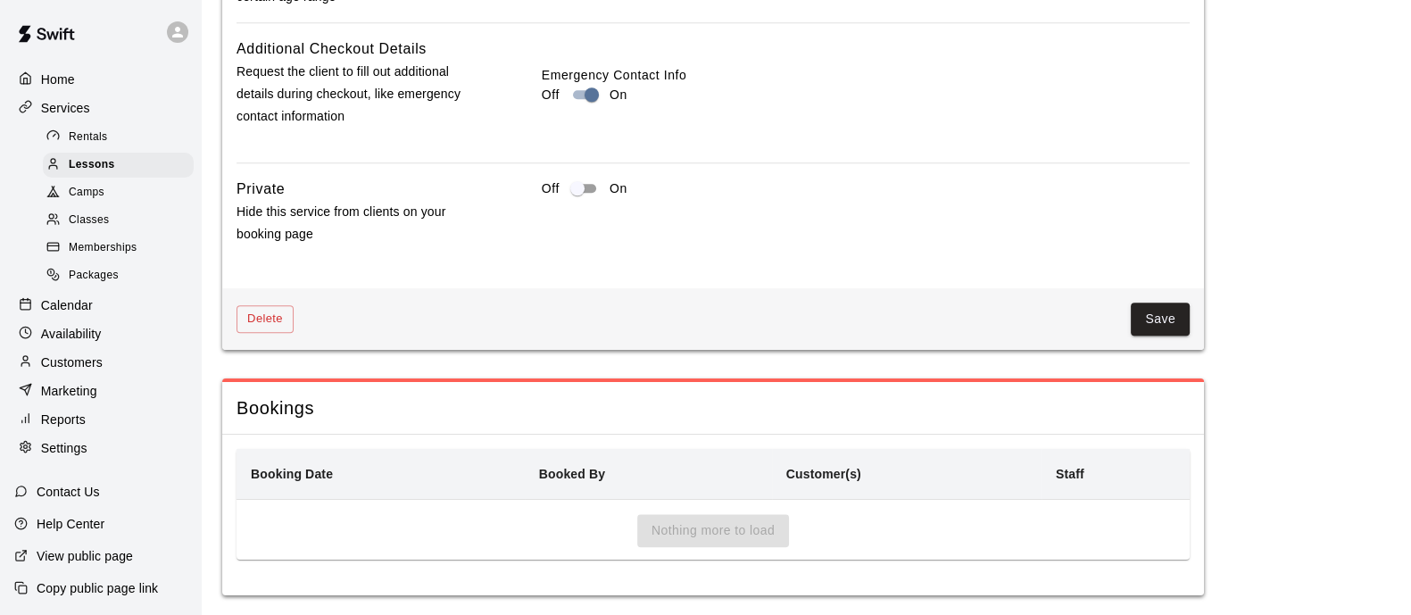
scroll to position [1946, 0]
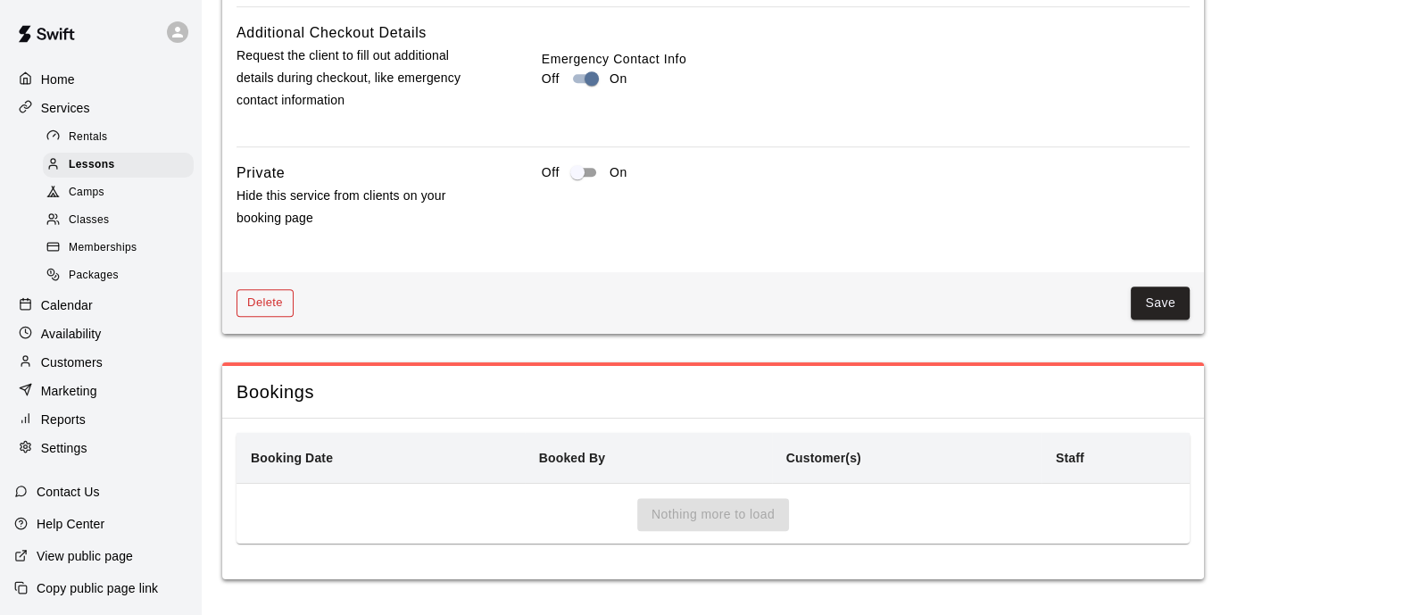
click at [277, 315] on button "Delete" at bounding box center [265, 303] width 57 height 28
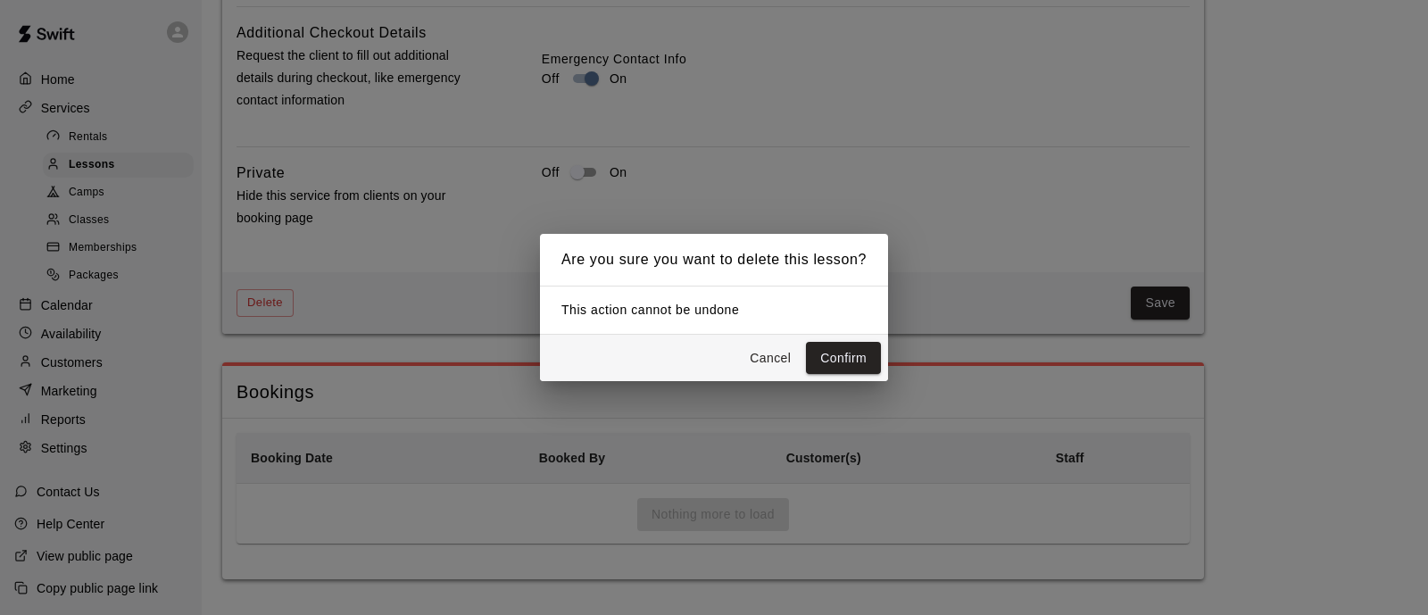
click at [852, 351] on button "Confirm" at bounding box center [843, 358] width 75 height 33
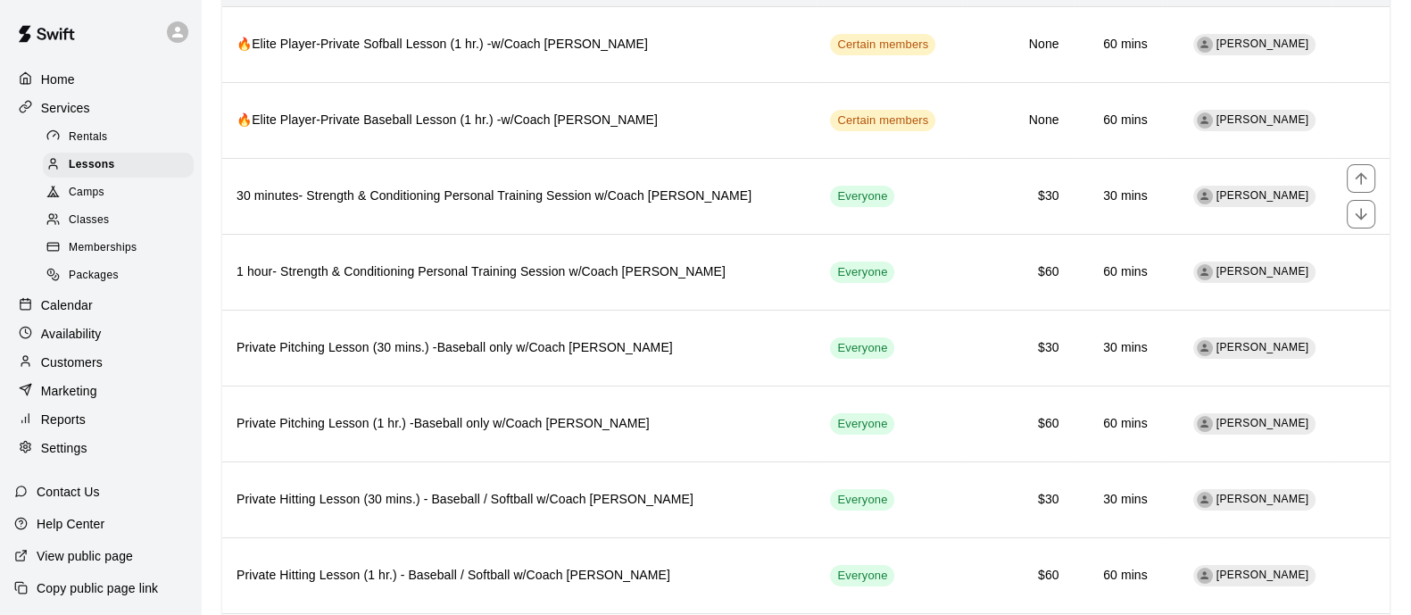
scroll to position [222, 0]
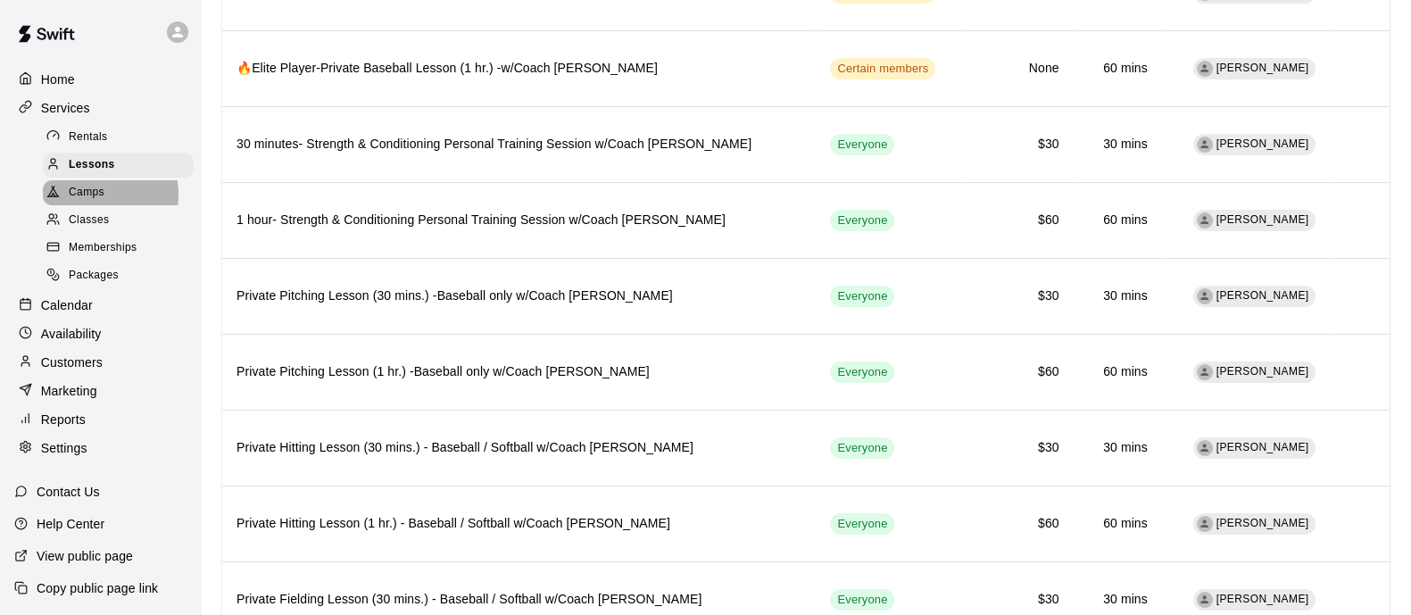
click at [89, 201] on span "Camps" at bounding box center [87, 193] width 36 height 18
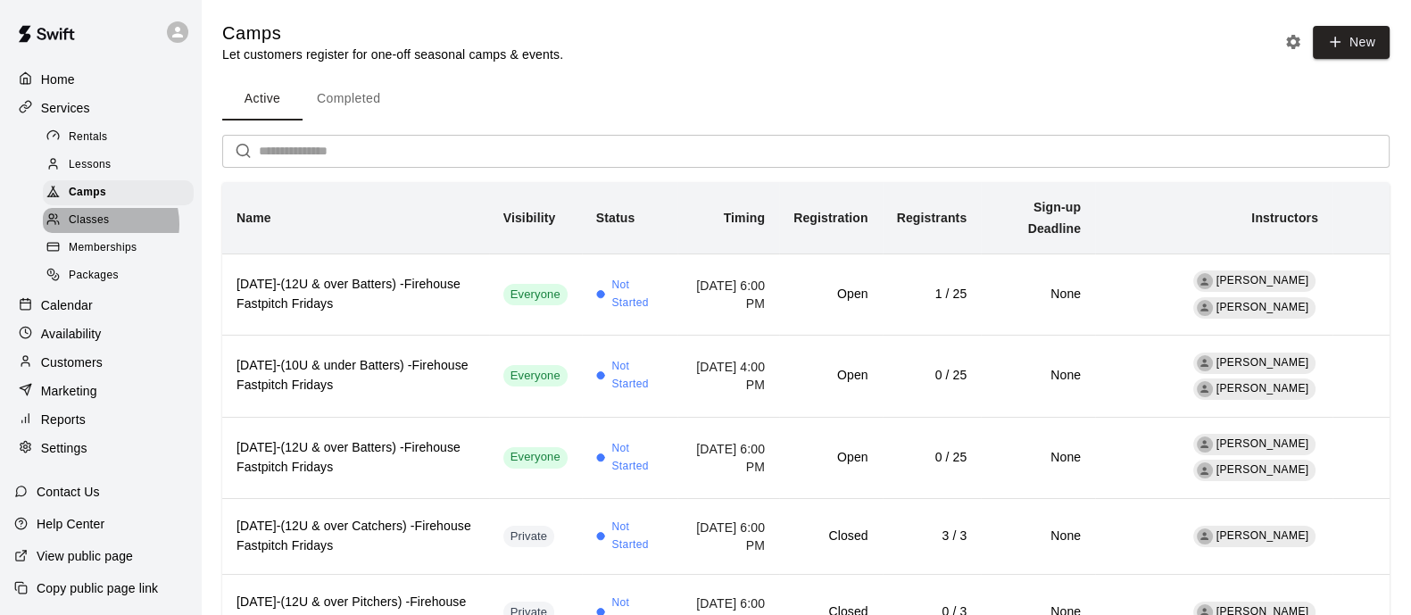
click at [103, 229] on span "Classes" at bounding box center [89, 221] width 40 height 18
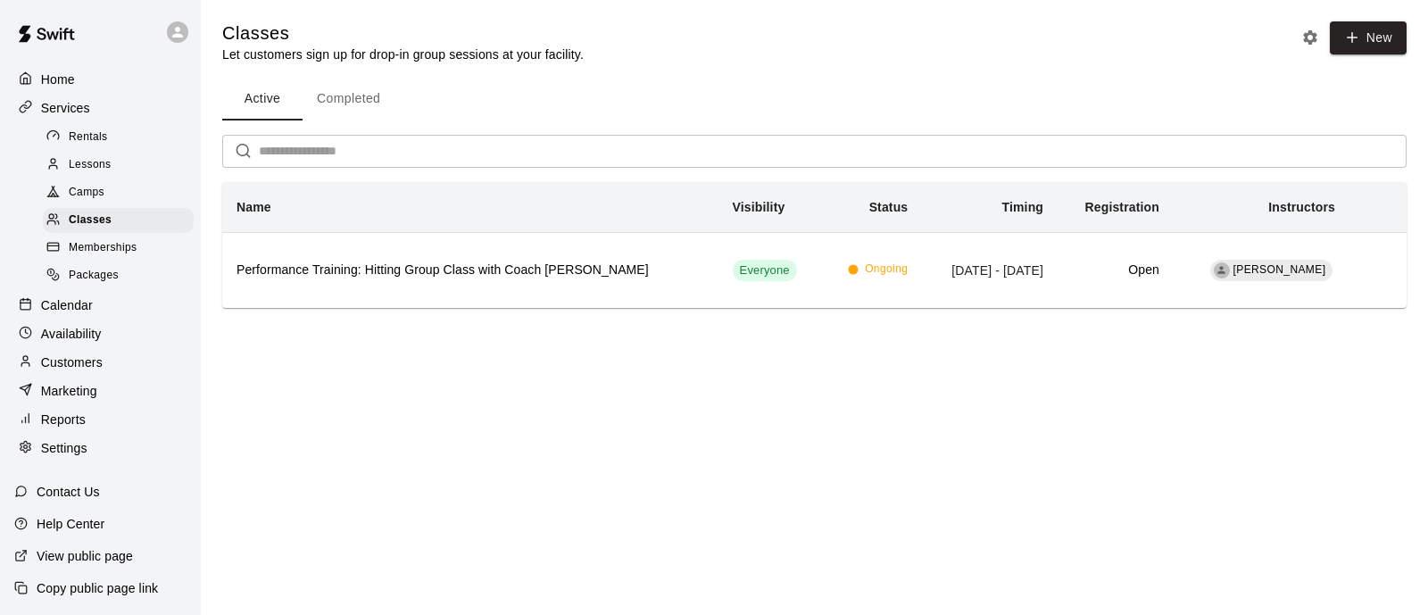
click at [102, 143] on span "Rentals" at bounding box center [88, 138] width 39 height 18
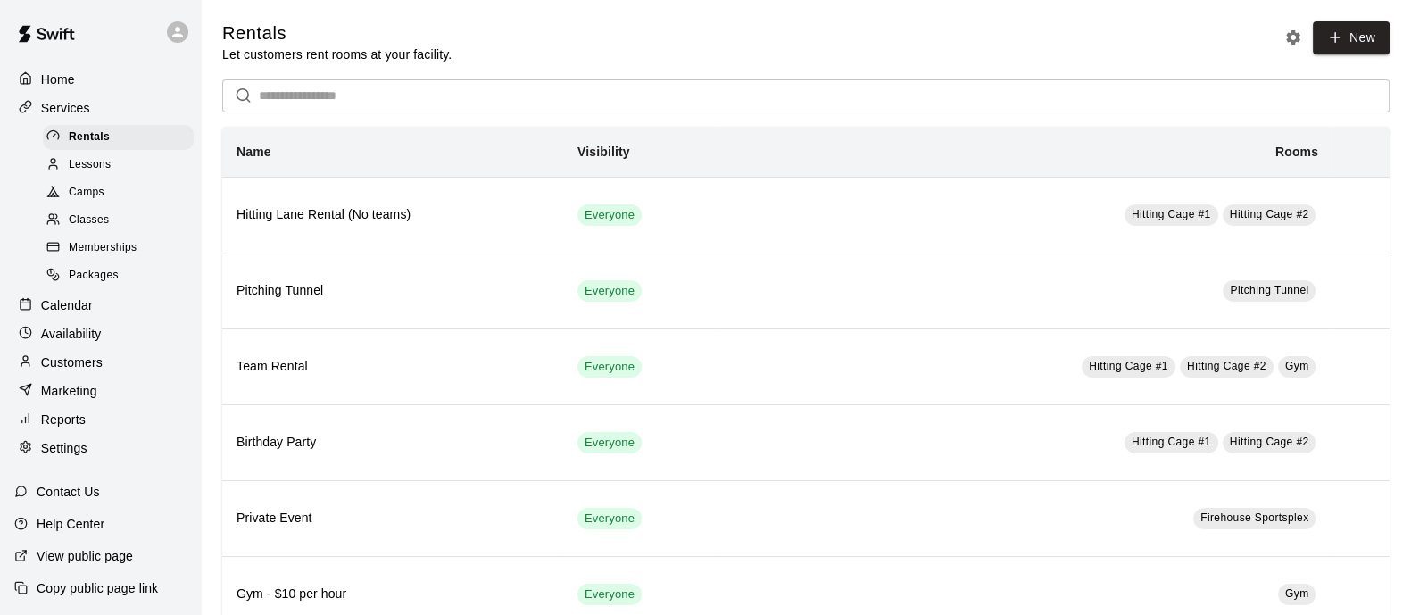
click at [95, 319] on div "Calendar" at bounding box center [100, 305] width 172 height 27
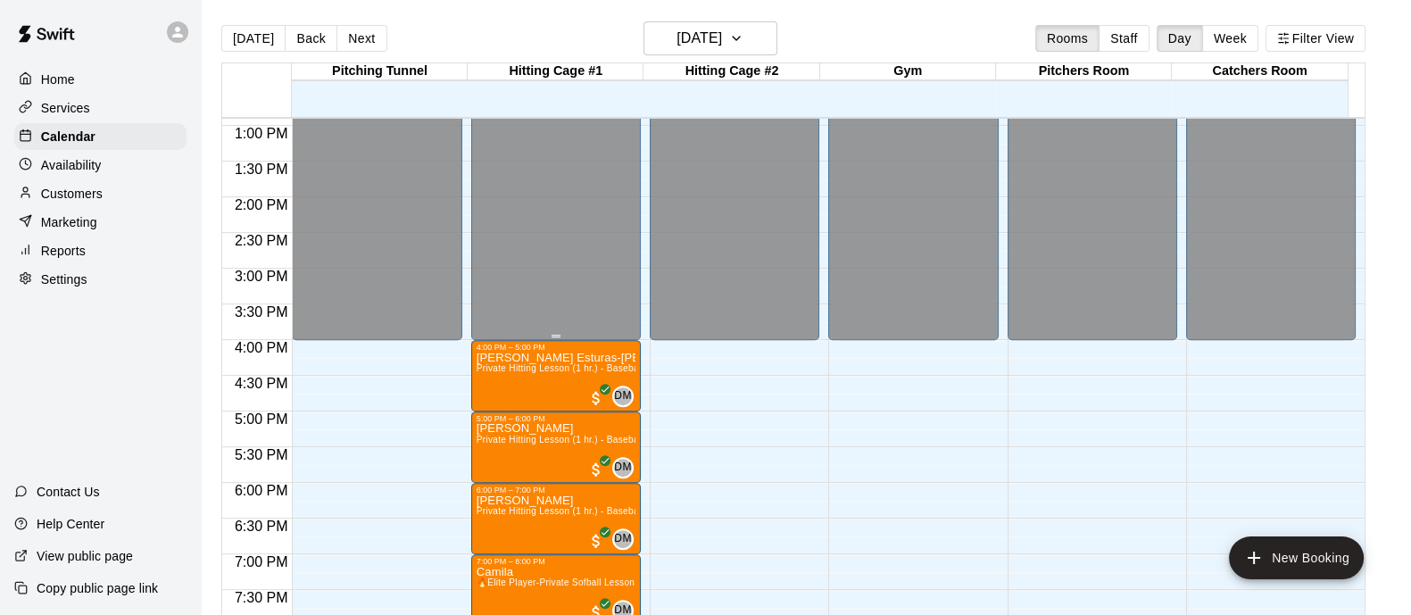
scroll to position [994, 0]
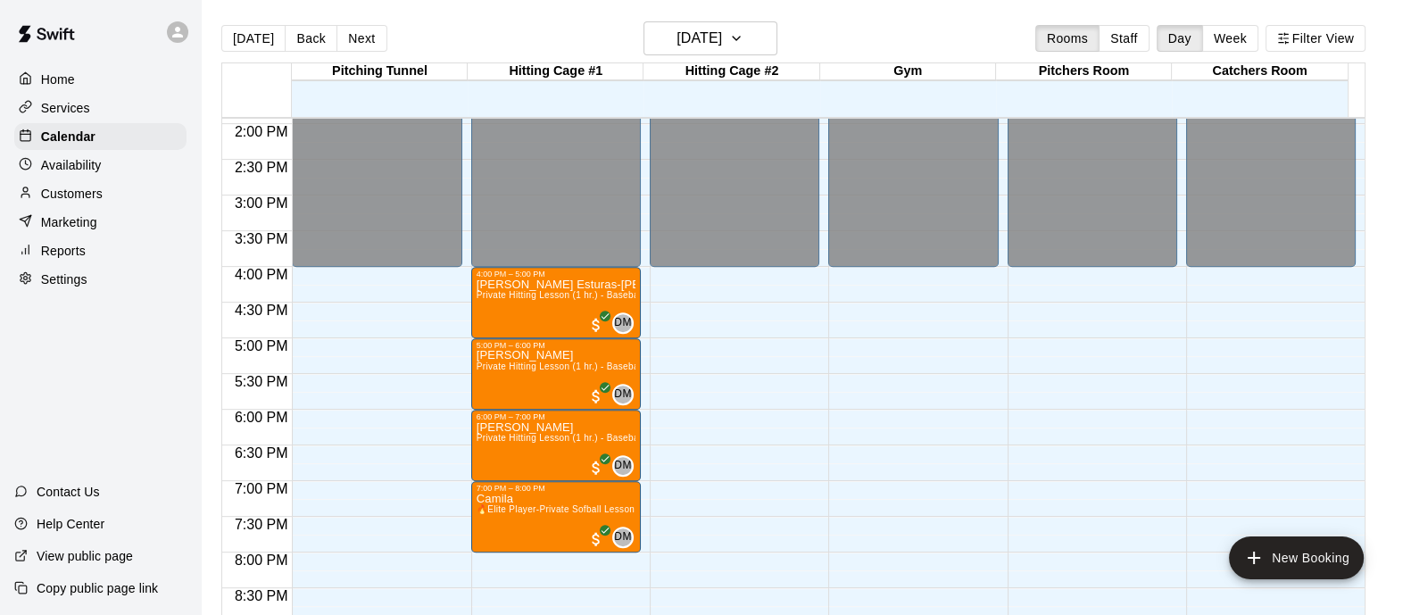
click at [90, 119] on div "Services" at bounding box center [100, 108] width 172 height 27
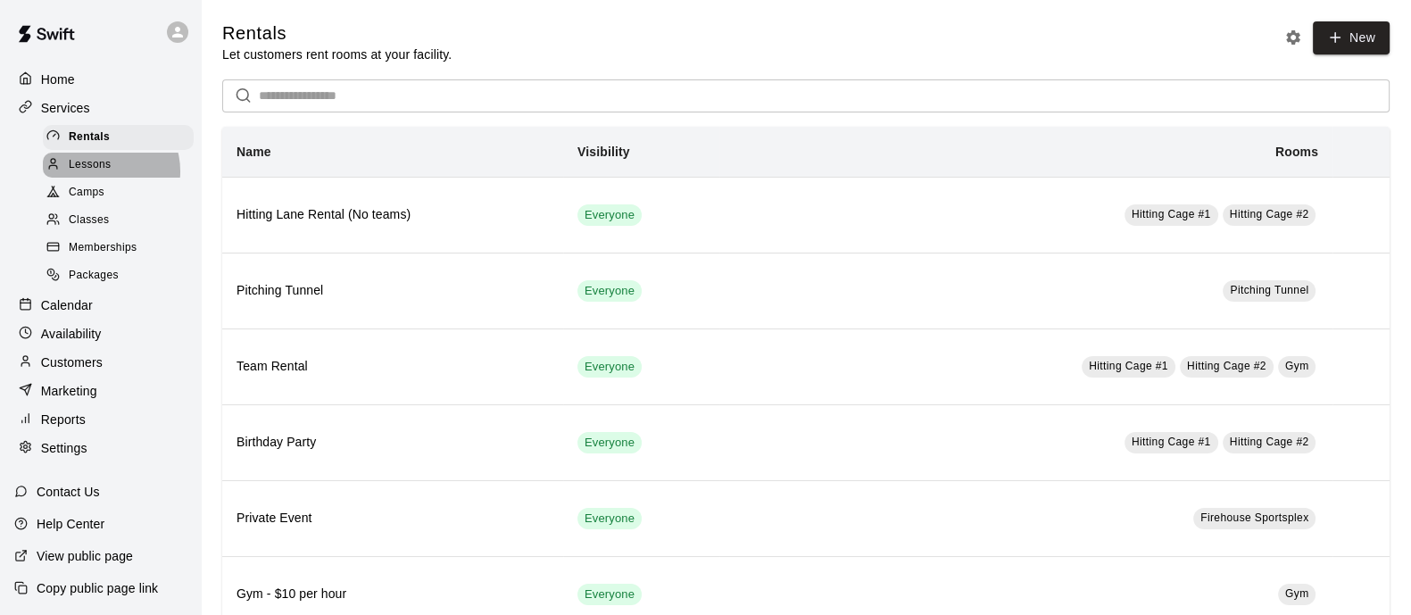
click at [99, 174] on span "Lessons" at bounding box center [90, 165] width 43 height 18
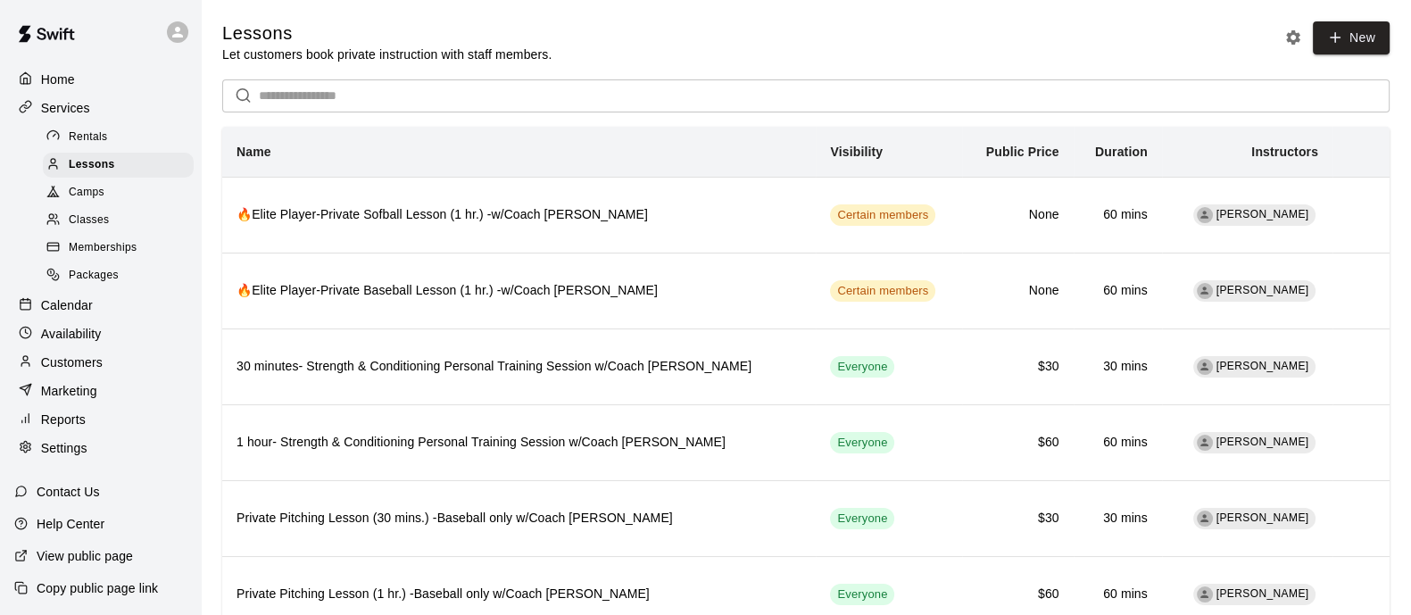
click at [109, 156] on link "Lessons" at bounding box center [122, 165] width 158 height 28
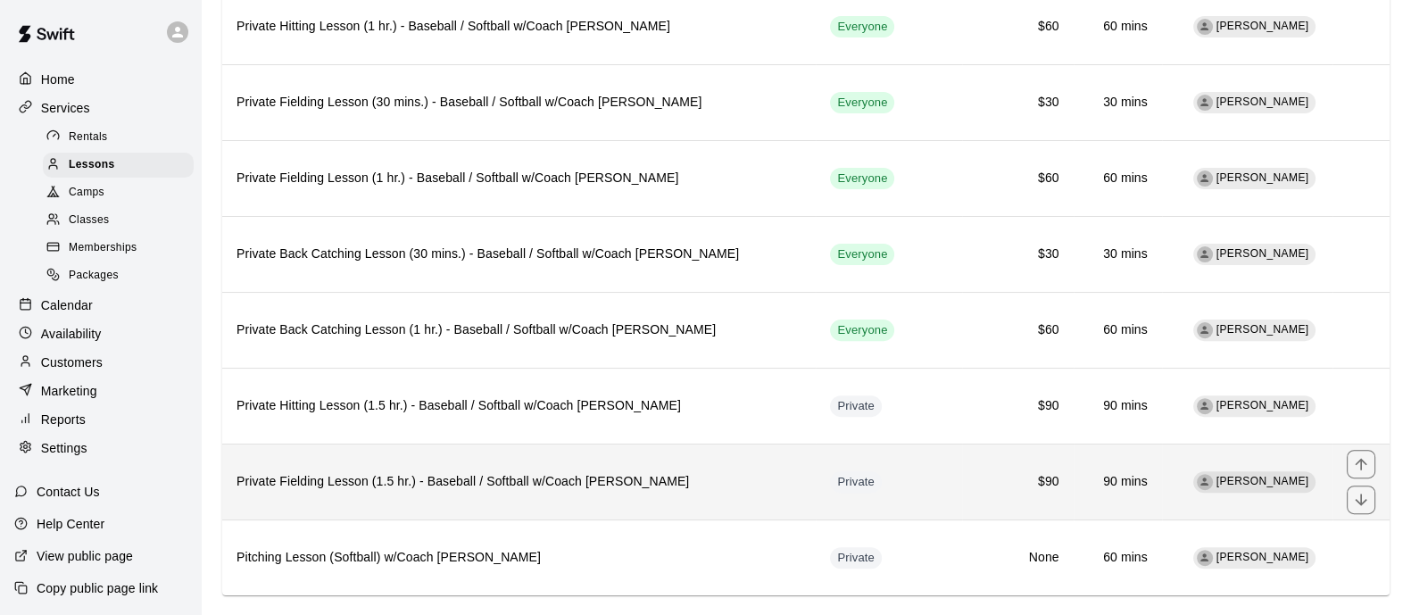
scroll to position [740, 0]
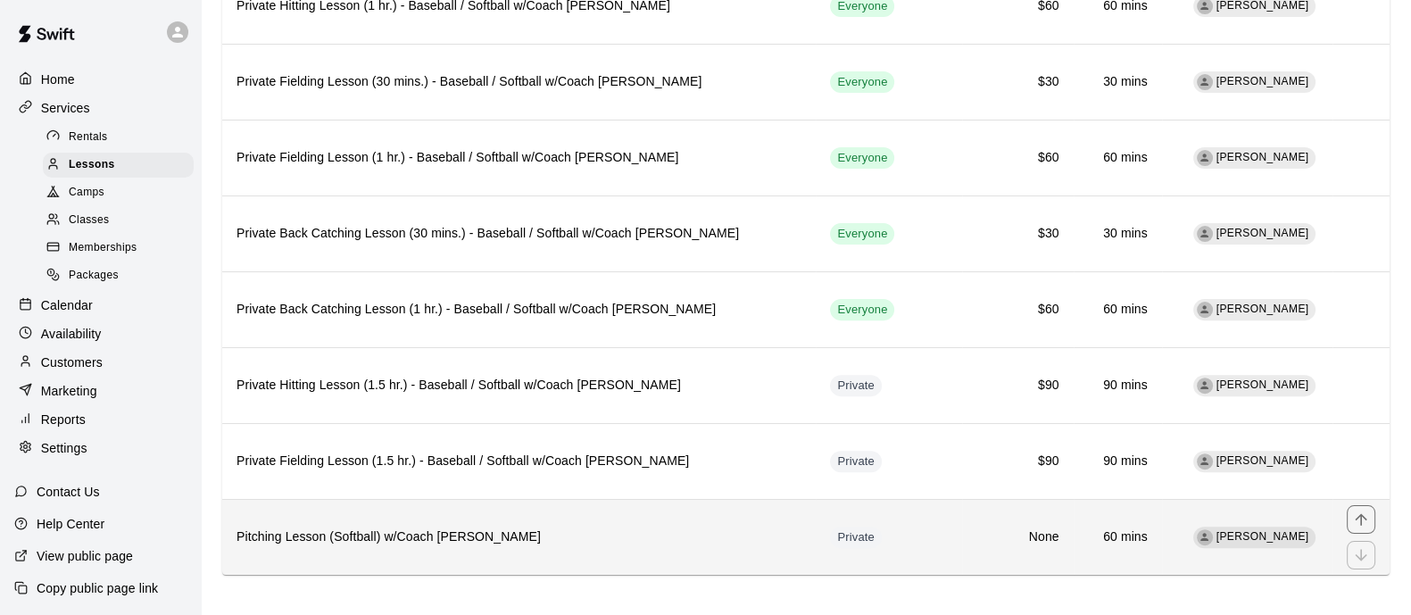
click at [381, 531] on h6 "Pitching Lesson (Softball) w/Coach [PERSON_NAME]" at bounding box center [519, 538] width 565 height 20
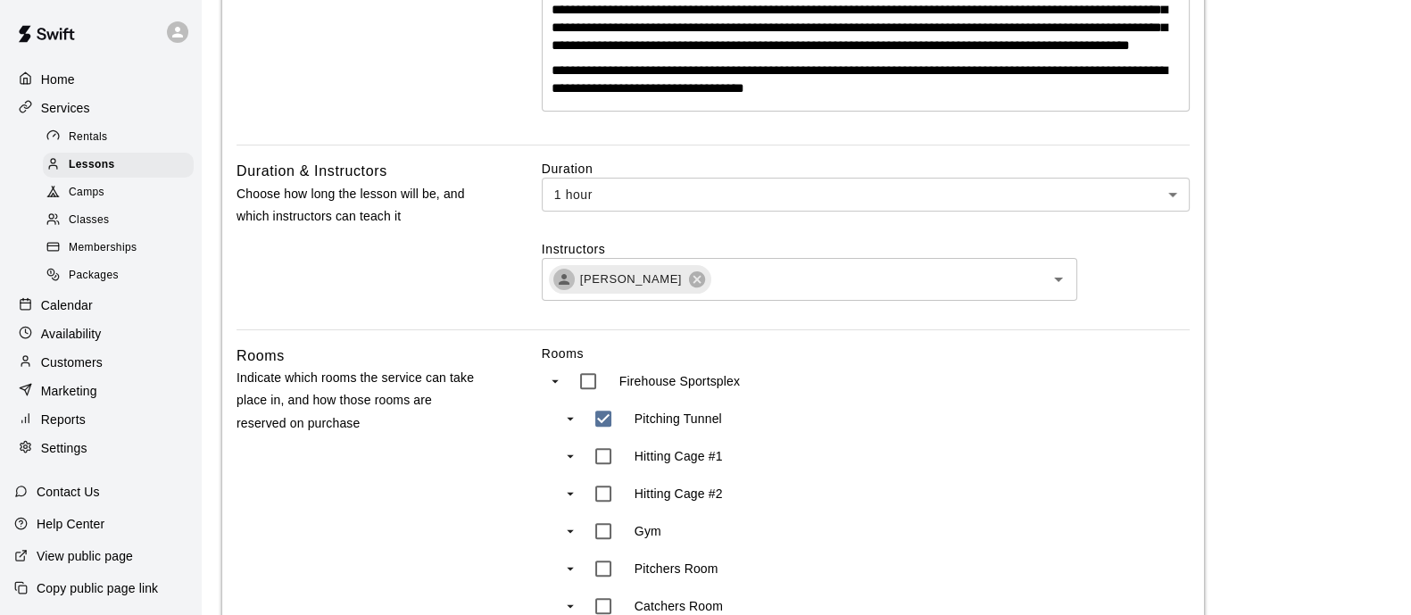
scroll to position [910, 0]
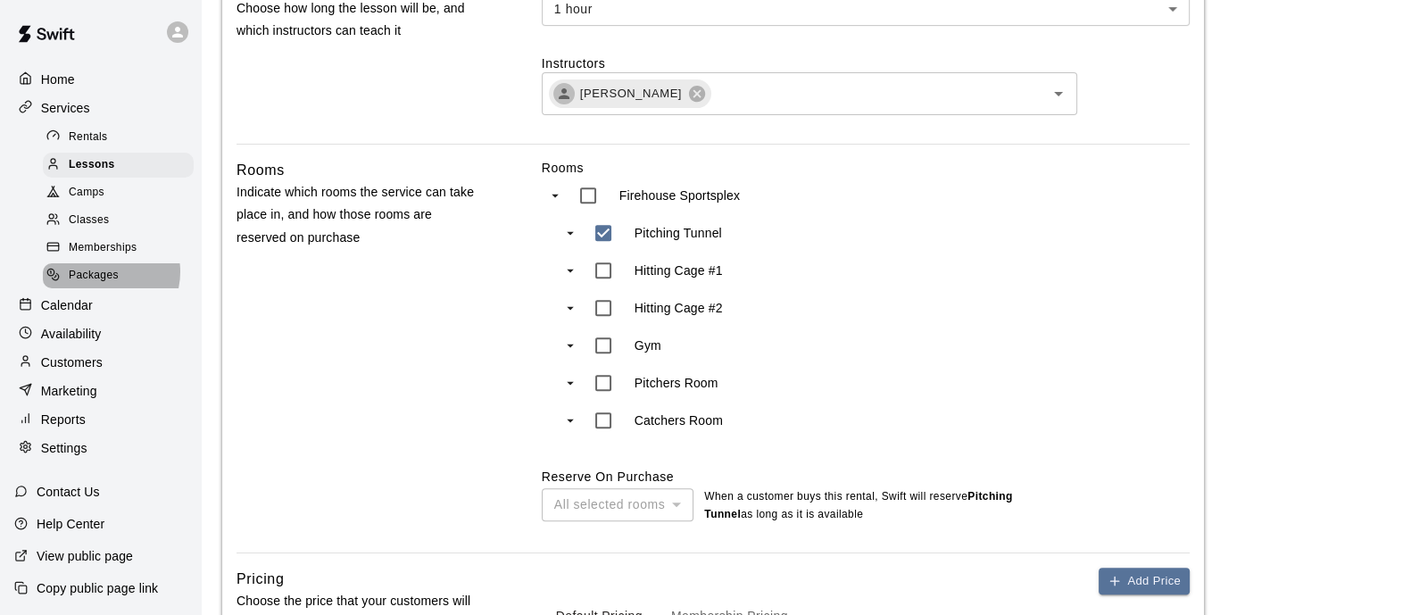
click at [103, 283] on span "Packages" at bounding box center [94, 276] width 50 height 18
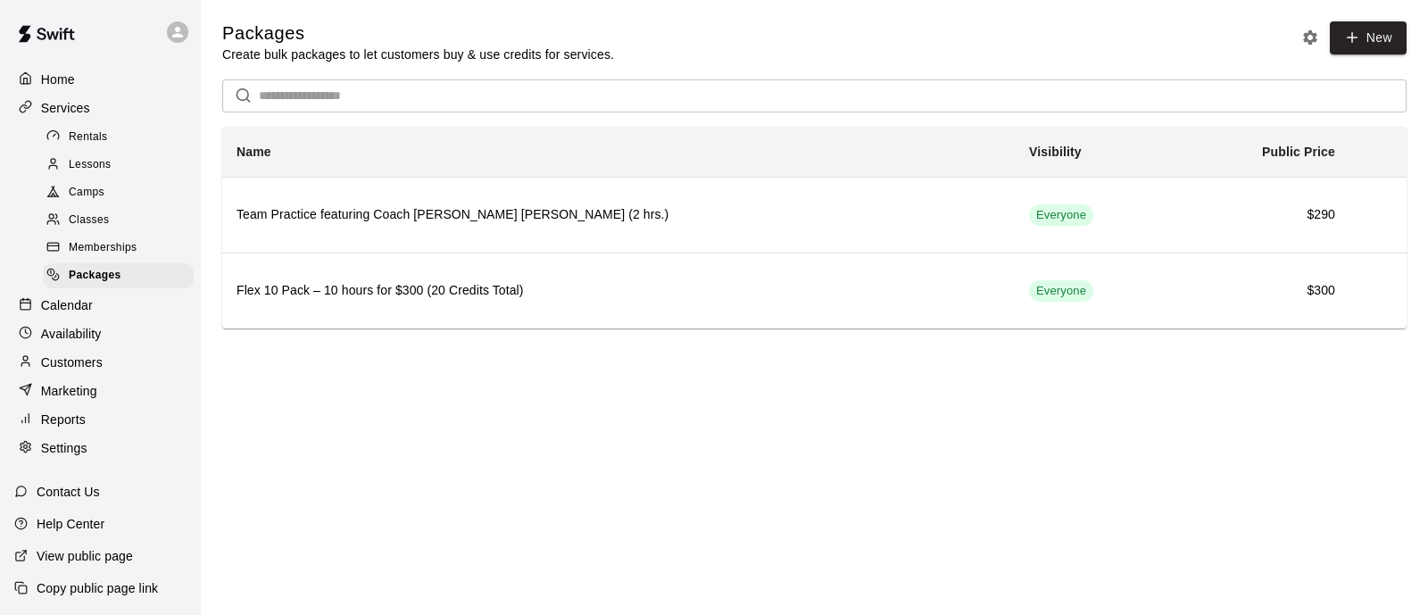
click at [104, 261] on div "Memberships" at bounding box center [118, 248] width 151 height 25
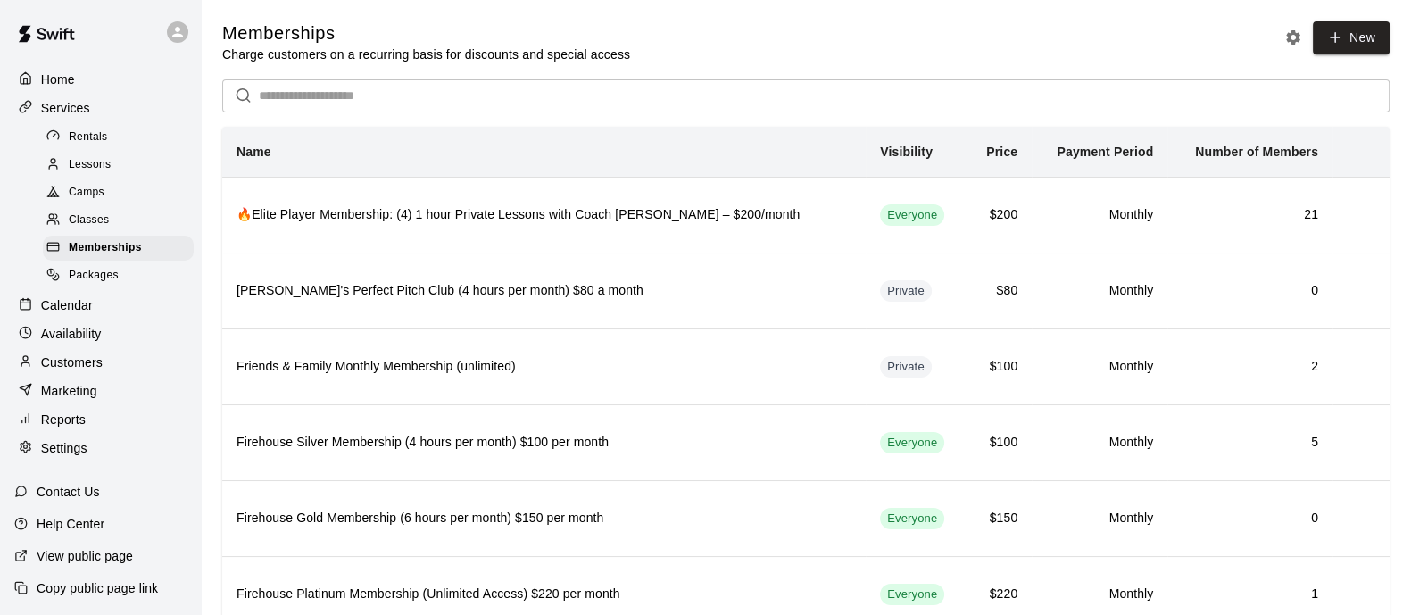
click at [125, 227] on div "Classes" at bounding box center [118, 220] width 151 height 25
